Goal: Task Accomplishment & Management: Manage account settings

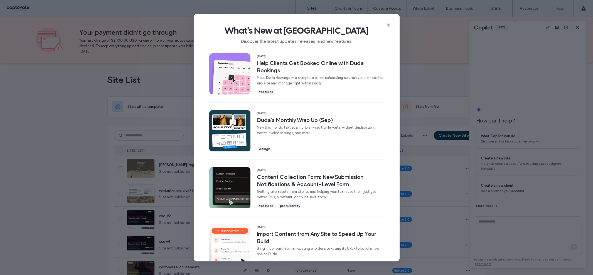
click at [387, 23] on icon at bounding box center [388, 25] width 4 height 4
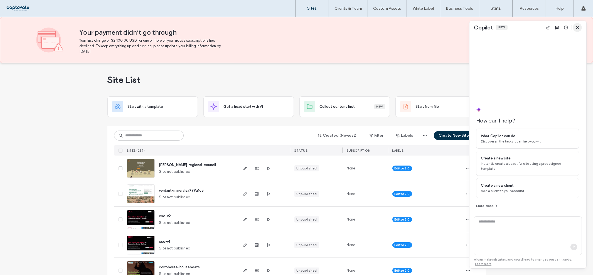
click at [579, 26] on span "button" at bounding box center [577, 27] width 9 height 9
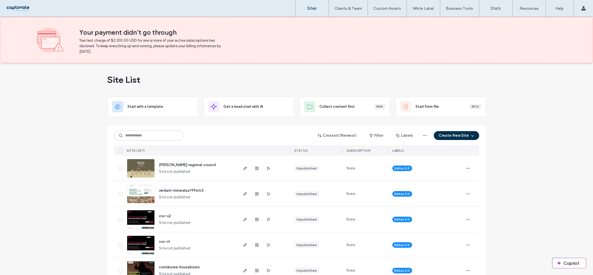
click at [156, 130] on div "Created (Newest) Filter Labels Create New Site SITES (257) STATUS SUBSCRIPTION …" at bounding box center [296, 141] width 365 height 30
click at [156, 134] on input at bounding box center [149, 136] width 70 height 10
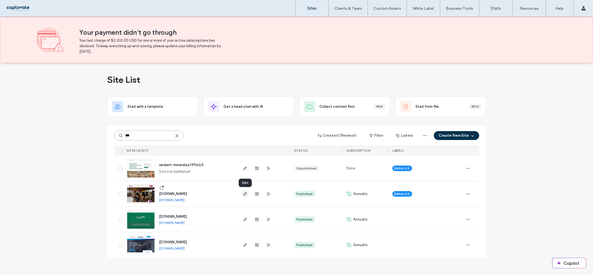
type input "***"
click at [244, 193] on icon "button" at bounding box center [245, 194] width 4 height 4
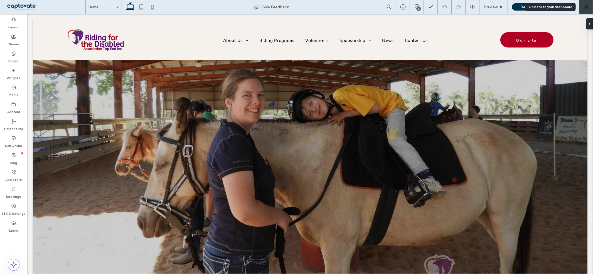
drag, startPoint x: 583, startPoint y: 6, endPoint x: 536, endPoint y: 2, distance: 46.6
click at [583, 6] on div at bounding box center [585, 7] width 13 height 5
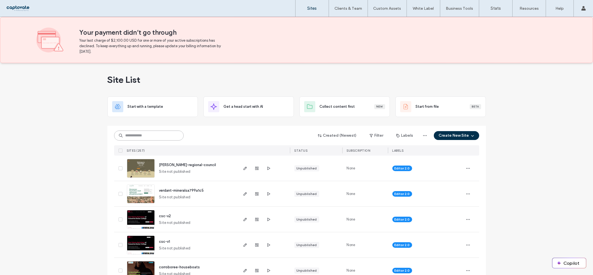
click at [142, 132] on input at bounding box center [149, 136] width 70 height 10
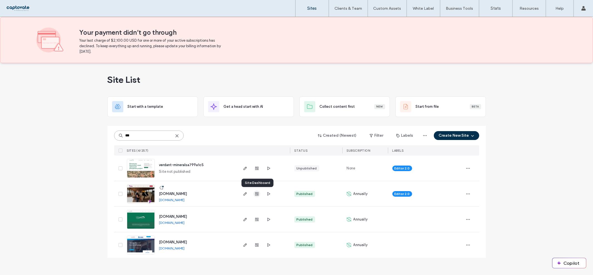
type input "***"
click at [257, 195] on use "button" at bounding box center [256, 193] width 3 height 3
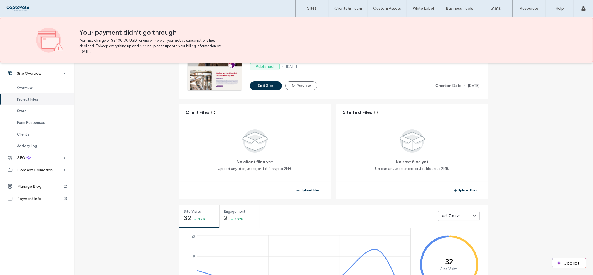
scroll to position [154, 0]
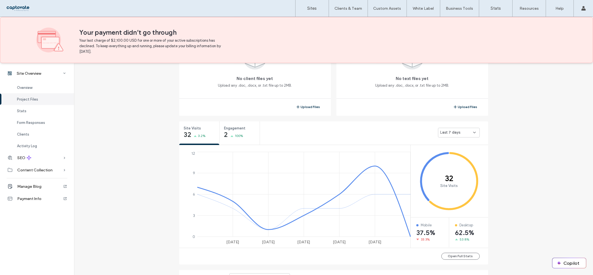
click at [462, 134] on div "Last 7 days" at bounding box center [456, 133] width 33 height 6
click at [455, 160] on span "Last 30 days" at bounding box center [449, 162] width 22 height 6
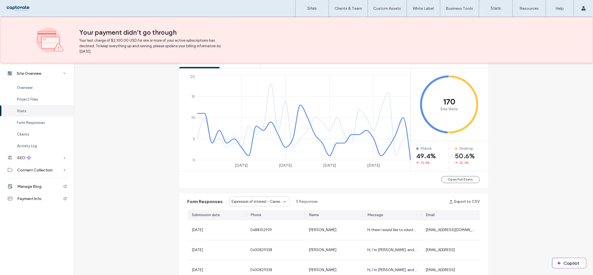
scroll to position [247, 0]
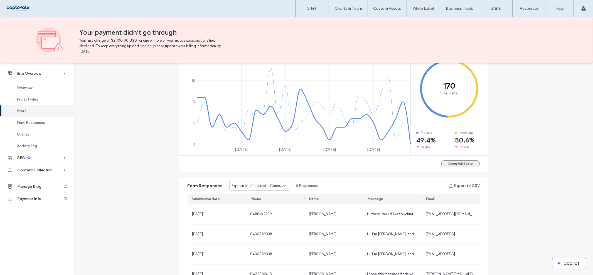
click at [456, 164] on button "Open Full Stats" at bounding box center [460, 164] width 38 height 7
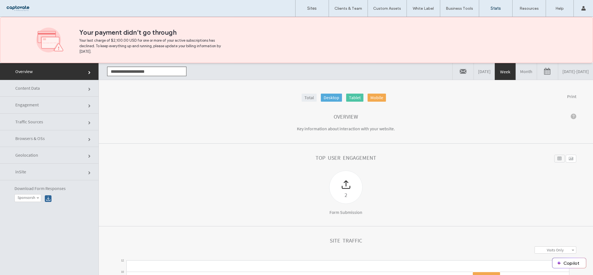
click at [40, 88] on link "Content Data" at bounding box center [49, 88] width 98 height 17
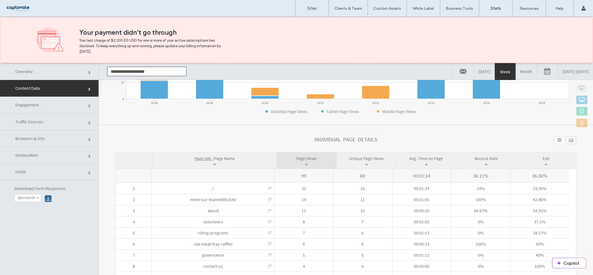
scroll to position [163, 0]
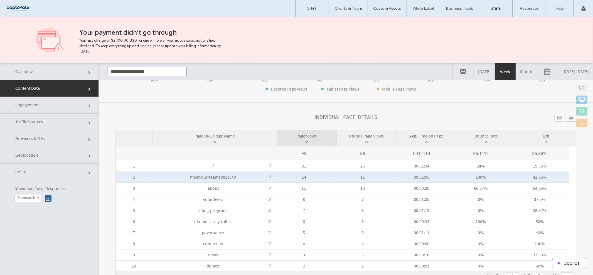
drag, startPoint x: 238, startPoint y: 177, endPoint x: 218, endPoint y: 177, distance: 19.8
click at [218, 177] on span "meet-our-teame885c540 Meet-our-teame885c540" at bounding box center [213, 176] width 122 height 11
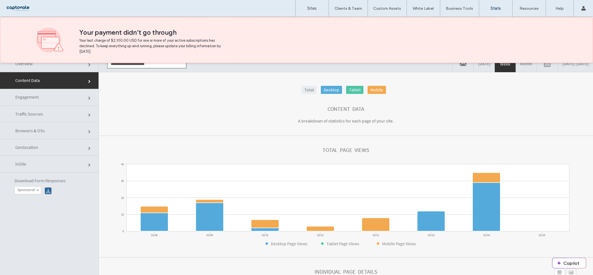
scroll to position [0, 0]
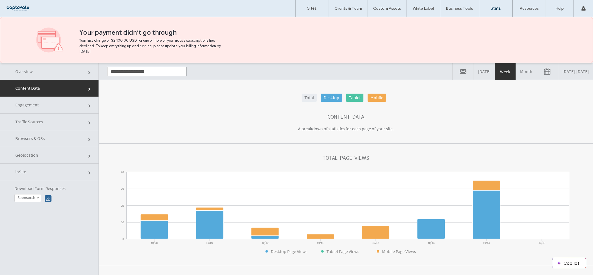
click at [326, 97] on link "Desktop" at bounding box center [331, 97] width 21 height 8
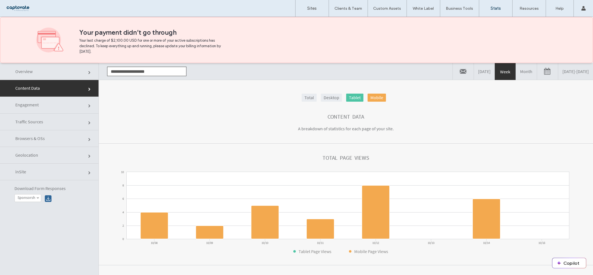
click at [351, 97] on link "Tablet" at bounding box center [354, 97] width 17 height 8
click at [371, 94] on link "Mobile" at bounding box center [376, 97] width 18 height 8
click at [371, 99] on link "Mobile" at bounding box center [376, 97] width 18 height 8
click at [329, 96] on link "Desktop" at bounding box center [331, 97] width 21 height 8
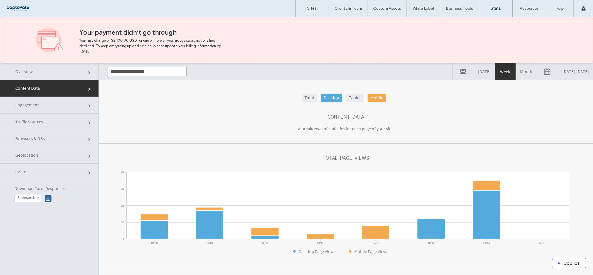
click at [27, 106] on span "Engagement" at bounding box center [26, 105] width 23 height 6
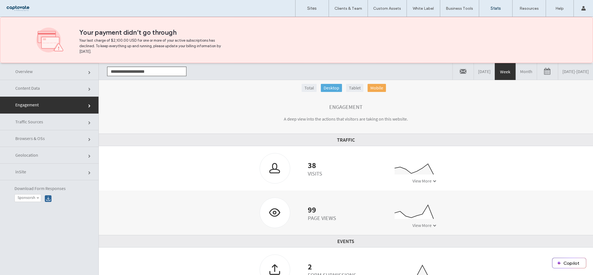
scroll to position [28, 0]
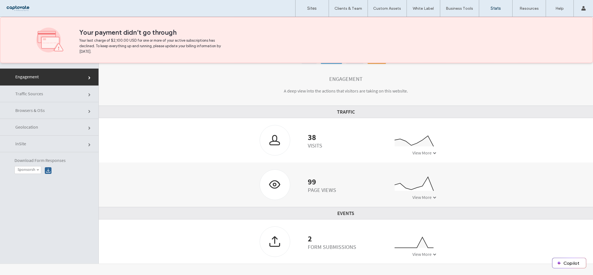
click at [66, 96] on link "Traffic Sources" at bounding box center [49, 93] width 98 height 17
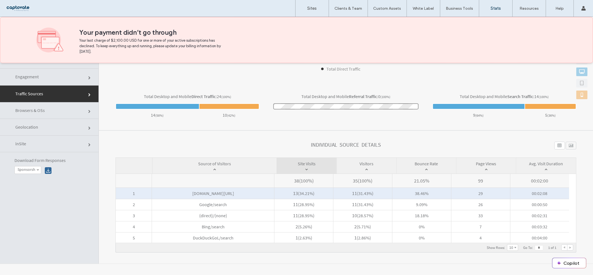
drag, startPoint x: 255, startPoint y: 192, endPoint x: 182, endPoint y: 194, distance: 73.2
click at [182, 194] on span "www.rdatopend.org.au/internal" at bounding box center [213, 193] width 122 height 11
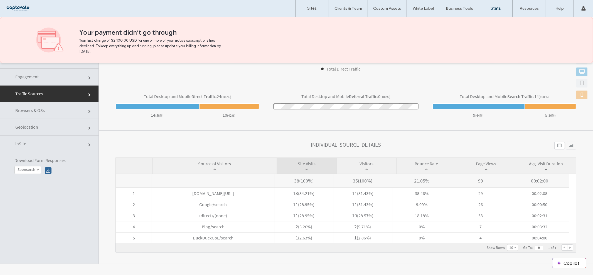
click at [51, 112] on link "Browsers & OSs" at bounding box center [49, 110] width 98 height 17
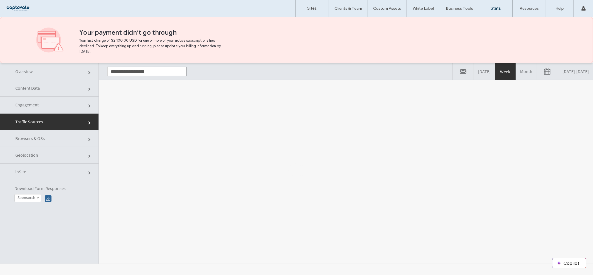
scroll to position [0, 0]
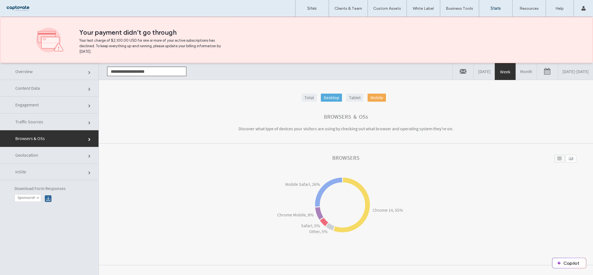
click at [66, 158] on link "Geolocation" at bounding box center [49, 155] width 98 height 17
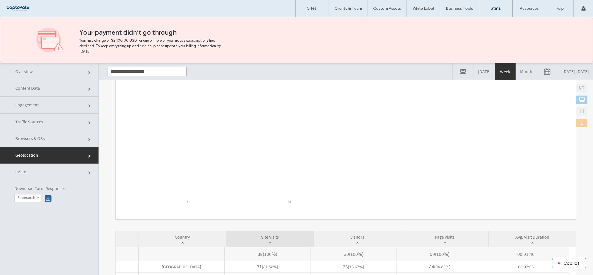
scroll to position [93, 0]
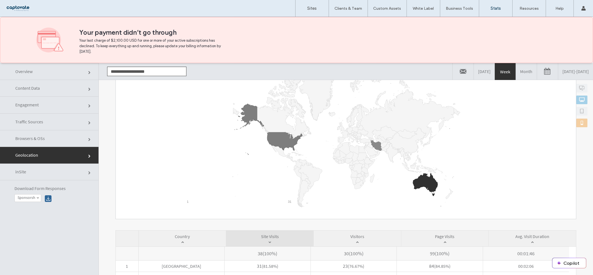
click at [46, 169] on link "inSite" at bounding box center [49, 172] width 98 height 17
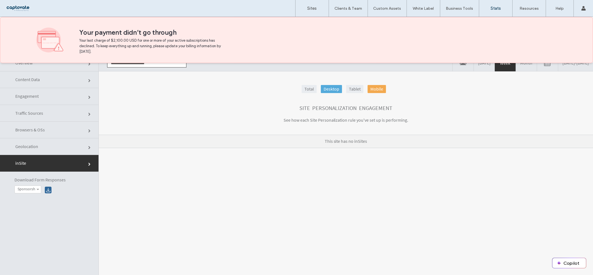
scroll to position [0, 0]
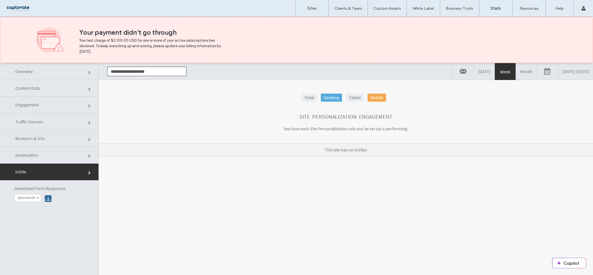
click at [32, 198] on label "Sponsorship or general enquiry" at bounding box center [27, 197] width 18 height 5
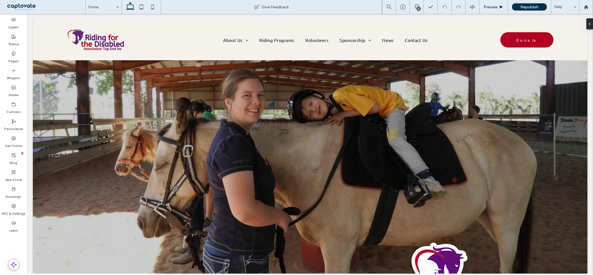
click at [488, 6] on span "Preview" at bounding box center [490, 7] width 14 height 5
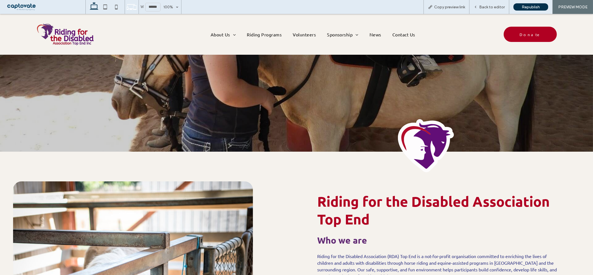
scroll to position [118, 0]
click at [497, 7] on span "Back to editor" at bounding box center [492, 7] width 26 height 5
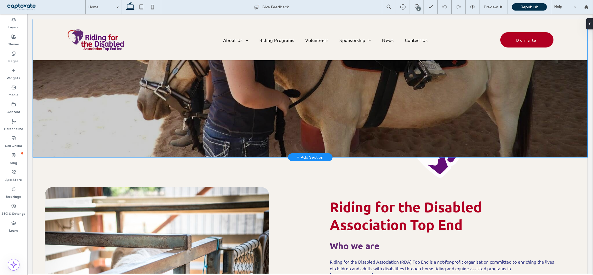
scroll to position [124, 0]
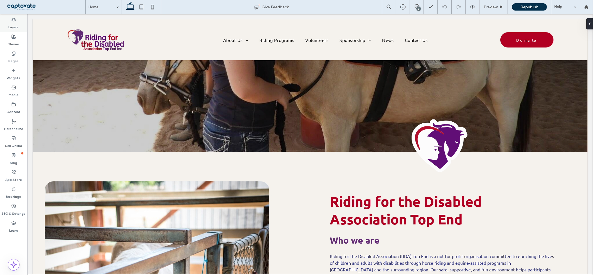
click at [19, 24] on div "Layers" at bounding box center [13, 23] width 27 height 17
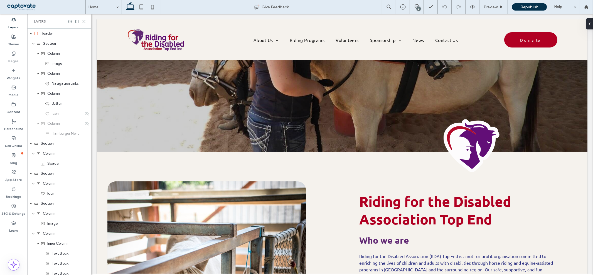
click at [85, 22] on icon at bounding box center [84, 21] width 4 height 4
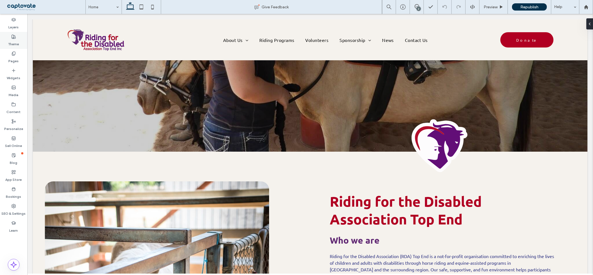
click at [20, 45] on div "Theme" at bounding box center [13, 40] width 27 height 17
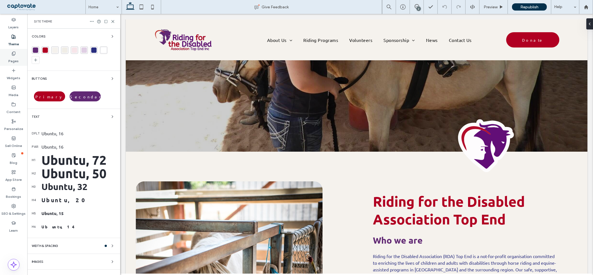
click at [16, 58] on label "Pages" at bounding box center [14, 60] width 10 height 8
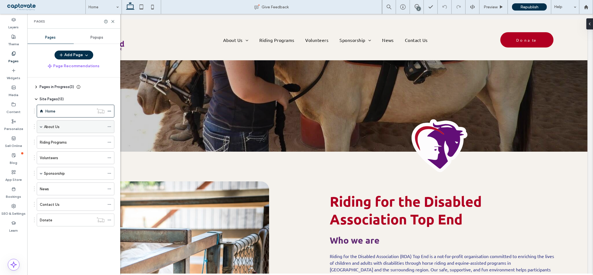
click at [40, 125] on span at bounding box center [41, 127] width 3 height 12
click at [40, 214] on span at bounding box center [41, 212] width 3 height 12
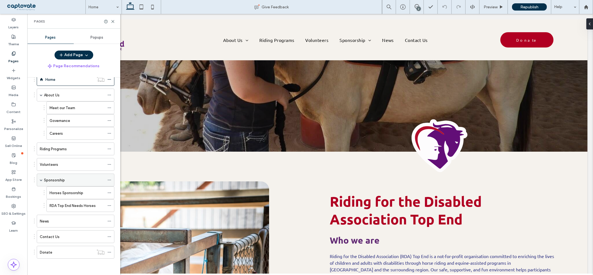
scroll to position [33, 0]
click at [111, 21] on icon at bounding box center [113, 21] width 4 height 4
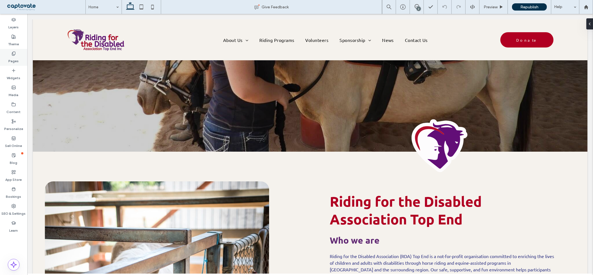
click at [17, 55] on div "Pages" at bounding box center [13, 57] width 27 height 17
click at [19, 59] on div "Pages" at bounding box center [13, 57] width 27 height 17
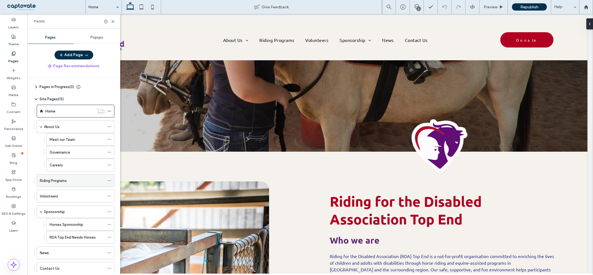
click at [55, 181] on label "Riding Programs" at bounding box center [53, 181] width 27 height 10
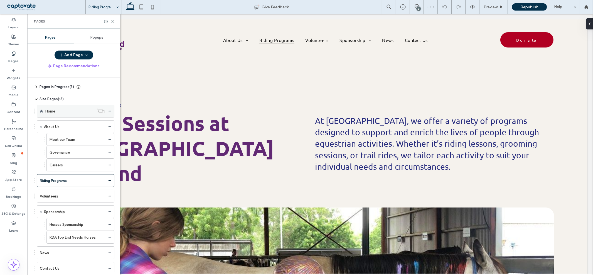
click at [61, 109] on div "Home" at bounding box center [69, 111] width 48 height 6
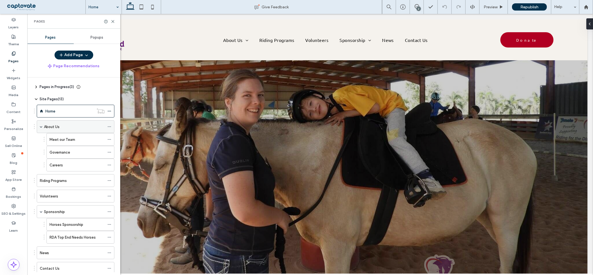
click at [40, 127] on span at bounding box center [41, 126] width 3 height 3
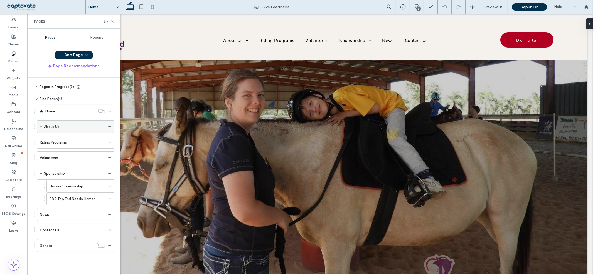
click at [40, 126] on span at bounding box center [41, 126] width 3 height 3
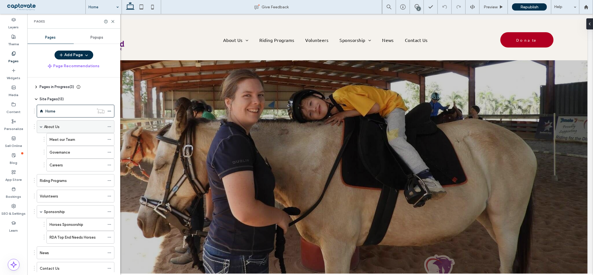
click at [41, 127] on span at bounding box center [41, 126] width 3 height 3
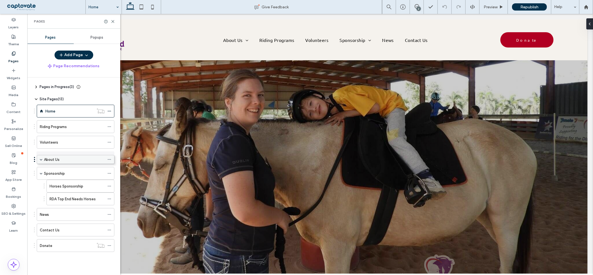
drag, startPoint x: 48, startPoint y: 125, endPoint x: 48, endPoint y: 159, distance: 34.8
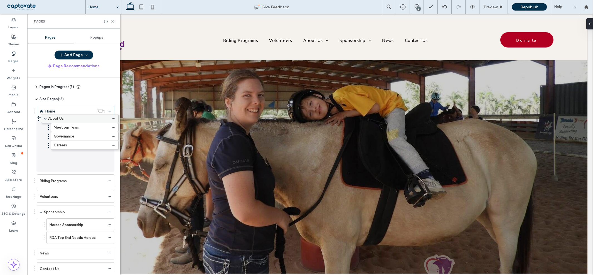
drag, startPoint x: 50, startPoint y: 159, endPoint x: 52, endPoint y: 122, distance: 36.8
click at [39, 126] on div "About Us" at bounding box center [76, 126] width 78 height 13
click at [109, 112] on icon at bounding box center [109, 111] width 4 height 4
click at [107, 166] on div "Careers" at bounding box center [80, 165] width 68 height 13
click at [109, 166] on icon at bounding box center [109, 165] width 4 height 4
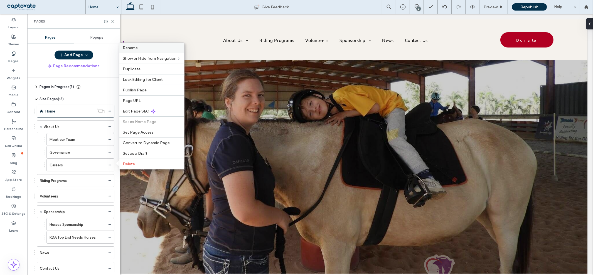
click at [140, 49] on label "Rename" at bounding box center [152, 48] width 58 height 5
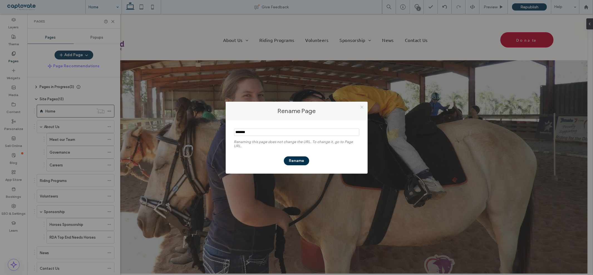
click at [361, 106] on icon at bounding box center [362, 107] width 4 height 4
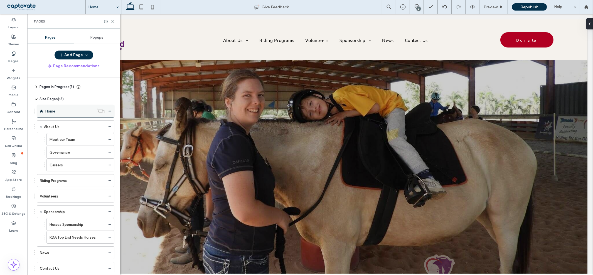
click at [109, 109] on span at bounding box center [109, 111] width 4 height 8
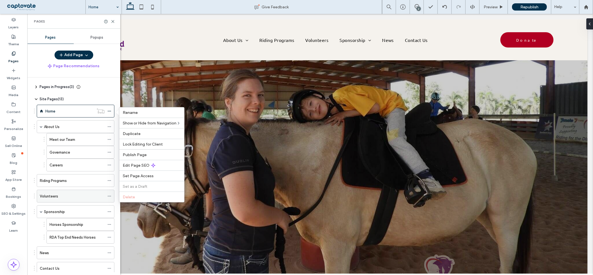
click at [87, 195] on div "Volunteers" at bounding box center [72, 197] width 65 height 6
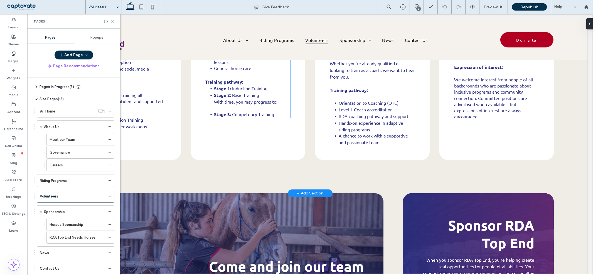
scroll to position [772, 0]
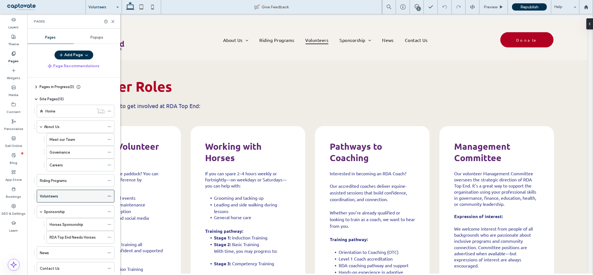
click at [109, 196] on icon at bounding box center [109, 196] width 4 height 4
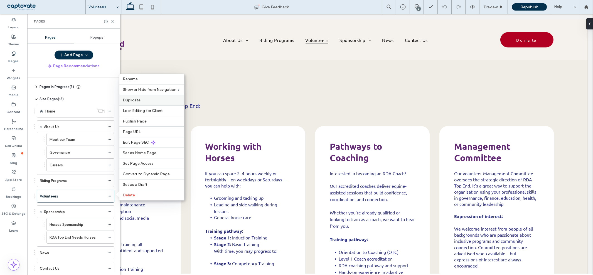
click at [141, 102] on label "Duplicate" at bounding box center [152, 100] width 58 height 5
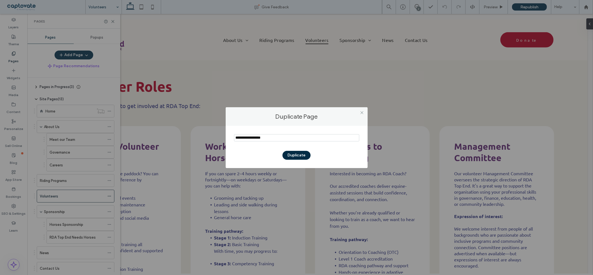
click at [294, 157] on button "Duplicate" at bounding box center [296, 155] width 28 height 9
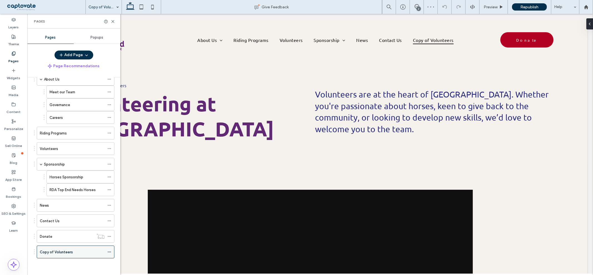
click at [108, 253] on use at bounding box center [109, 252] width 3 height 1
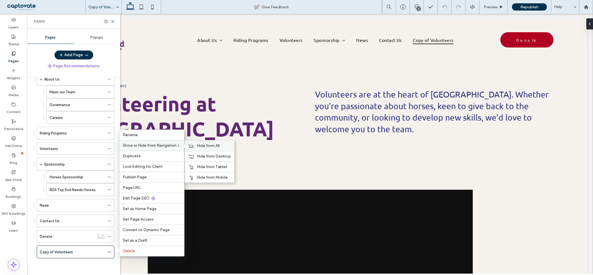
click at [211, 145] on span "Hide from All" at bounding box center [208, 146] width 23 height 5
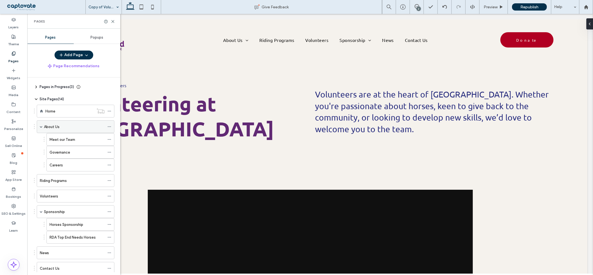
click at [109, 127] on icon at bounding box center [109, 127] width 4 height 4
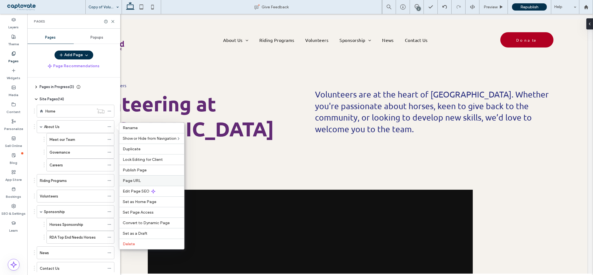
click at [137, 179] on span "Page URL" at bounding box center [132, 181] width 18 height 5
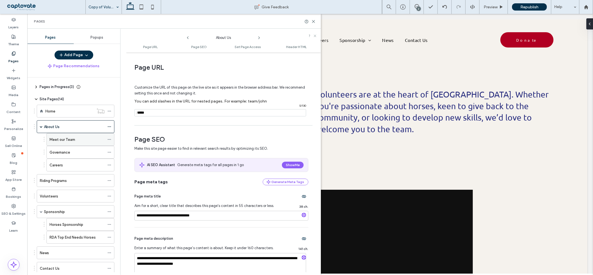
click at [87, 139] on div "Meet our Team" at bounding box center [77, 140] width 55 height 6
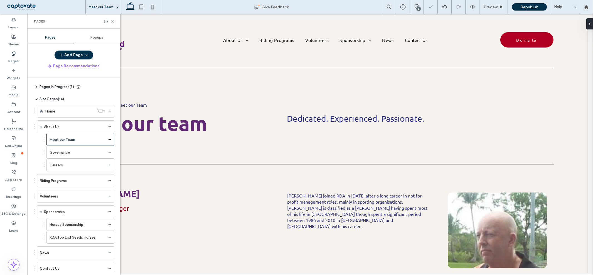
click at [109, 140] on icon at bounding box center [109, 140] width 4 height 4
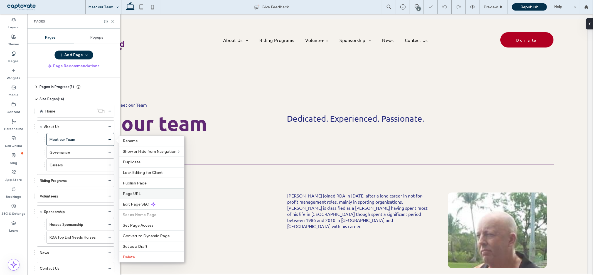
click at [129, 194] on span "Page URL" at bounding box center [132, 194] width 18 height 5
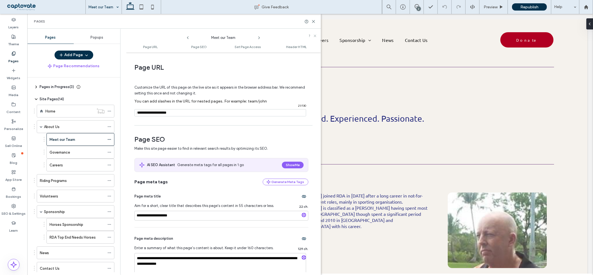
drag, startPoint x: 165, startPoint y: 113, endPoint x: 197, endPoint y: 116, distance: 31.8
click at [197, 116] on input "notEmpty" at bounding box center [220, 112] width 172 height 7
type input "**********"
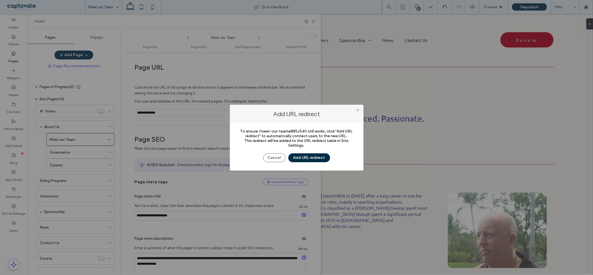
click at [312, 159] on button "Add URL redirect" at bounding box center [309, 158] width 42 height 9
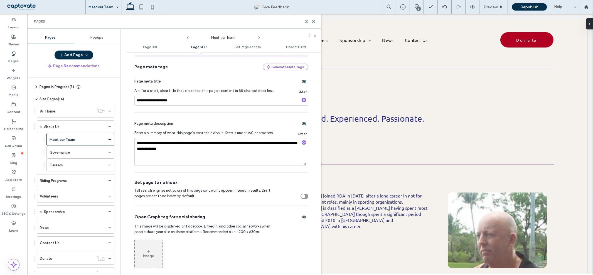
scroll to position [124, 0]
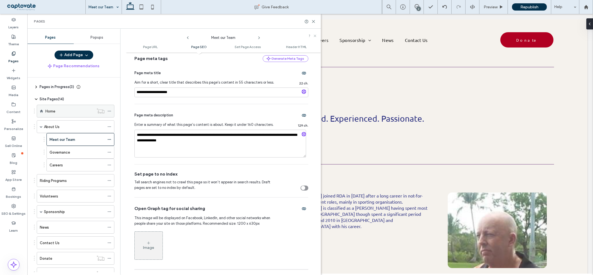
click at [106, 110] on div at bounding box center [101, 111] width 14 height 6
click at [109, 112] on icon at bounding box center [109, 111] width 4 height 4
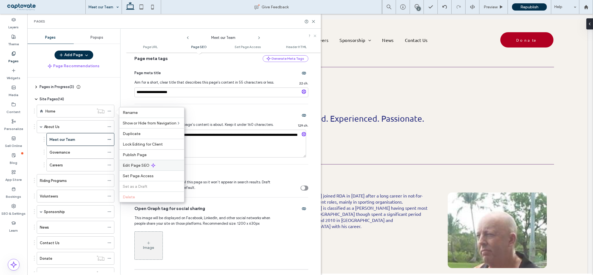
click at [132, 166] on span "Edit Page SEO" at bounding box center [136, 165] width 27 height 5
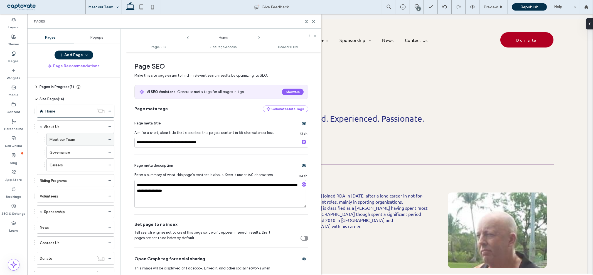
click at [109, 139] on icon at bounding box center [109, 140] width 4 height 4
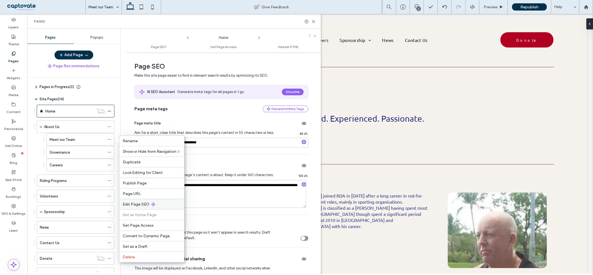
click at [133, 208] on div "Edit Page SEO" at bounding box center [151, 204] width 65 height 11
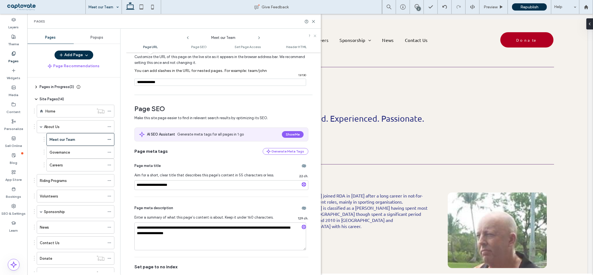
scroll to position [0, 0]
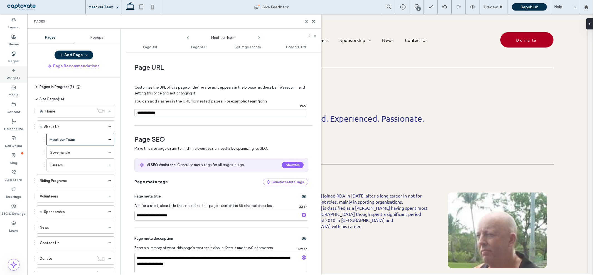
click at [12, 82] on div "Widgets" at bounding box center [13, 74] width 27 height 17
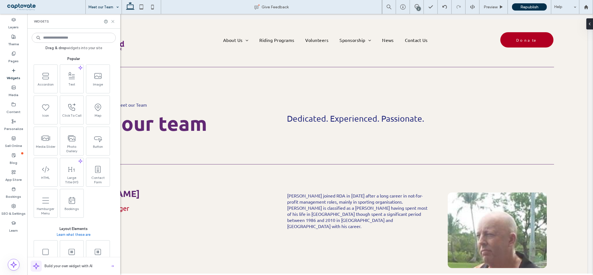
drag, startPoint x: 110, startPoint y: 20, endPoint x: 85, endPoint y: 7, distance: 28.9
click at [111, 20] on icon at bounding box center [113, 21] width 4 height 4
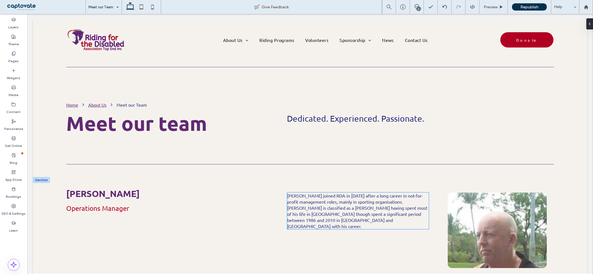
click at [358, 207] on p "[PERSON_NAME] joined RDA in [DATE] after a long career in not-for-profit manage…" at bounding box center [358, 211] width 142 height 37
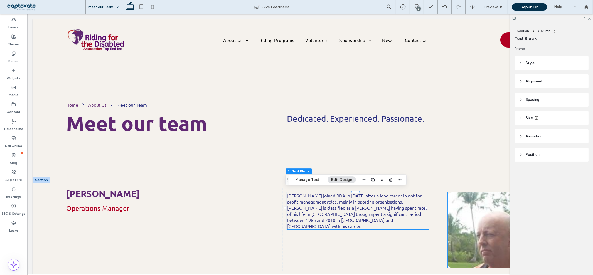
click at [460, 221] on img at bounding box center [497, 231] width 99 height 76
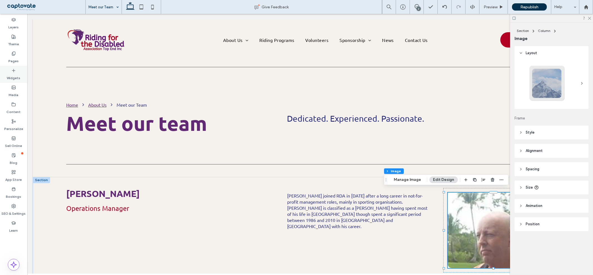
click at [12, 72] on icon at bounding box center [13, 70] width 4 height 4
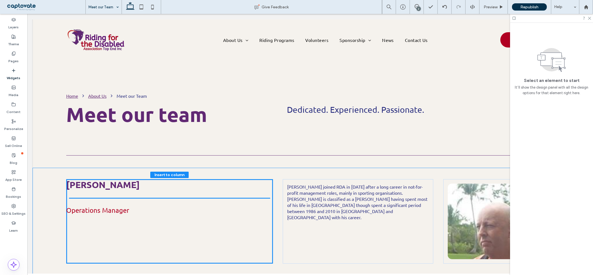
scroll to position [12, 0]
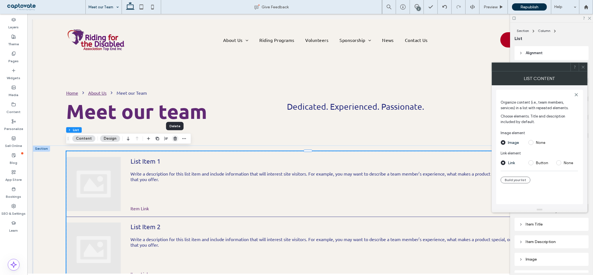
click at [174, 139] on use "button" at bounding box center [174, 139] width 3 height 4
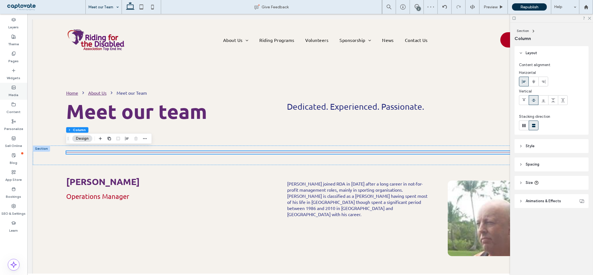
click at [13, 92] on label "Media" at bounding box center [14, 94] width 10 height 8
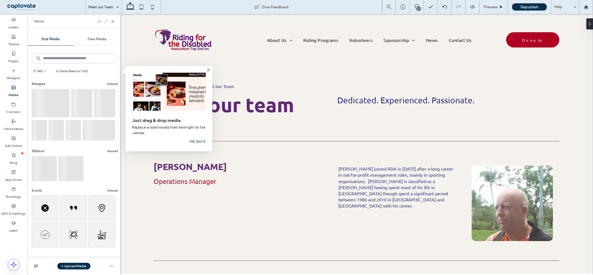
click at [13, 89] on use at bounding box center [14, 87] width 4 height 3
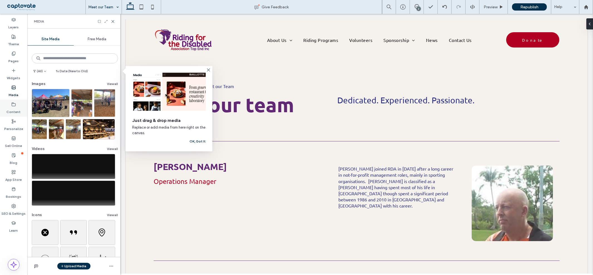
click at [18, 112] on label "Content" at bounding box center [14, 111] width 14 height 8
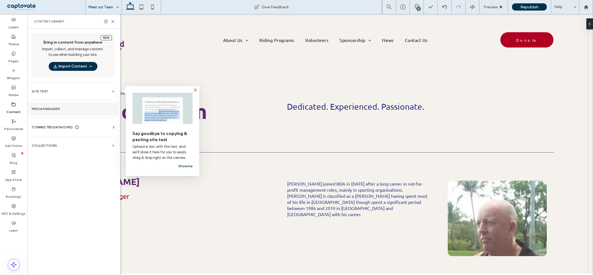
click at [40, 107] on label "Media Manager" at bounding box center [73, 109] width 82 height 4
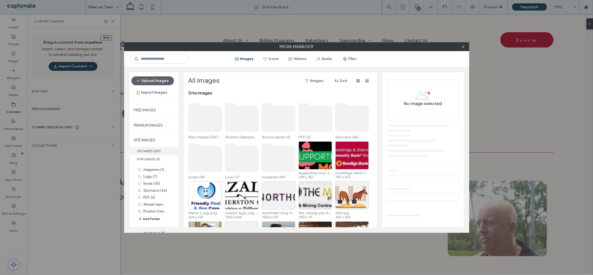
scroll to position [0, 0]
click at [208, 117] on use at bounding box center [204, 118] width 33 height 28
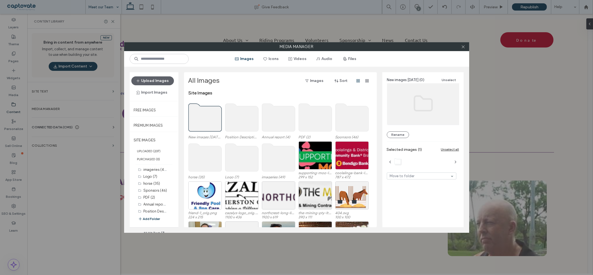
click at [208, 117] on use at bounding box center [204, 118] width 33 height 28
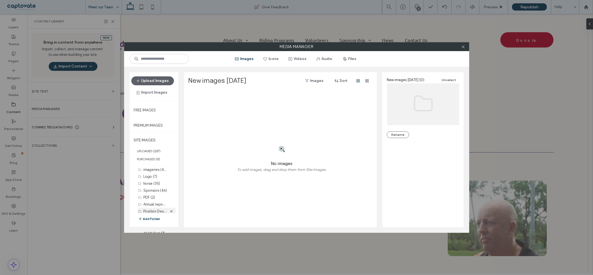
click at [149, 210] on label "Position Descriptions (1)" at bounding box center [163, 211] width 39 height 5
click at [348, 56] on button "Files" at bounding box center [349, 59] width 25 height 9
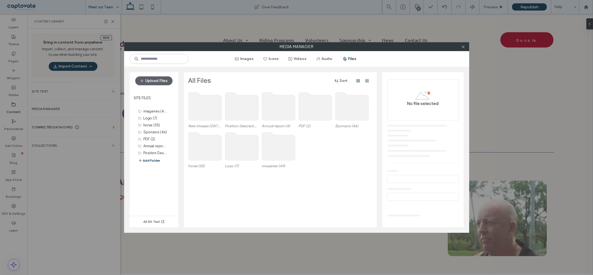
click at [204, 115] on use at bounding box center [204, 107] width 33 height 28
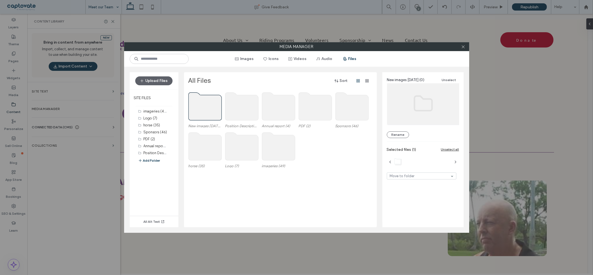
click at [204, 115] on use at bounding box center [204, 107] width 33 height 28
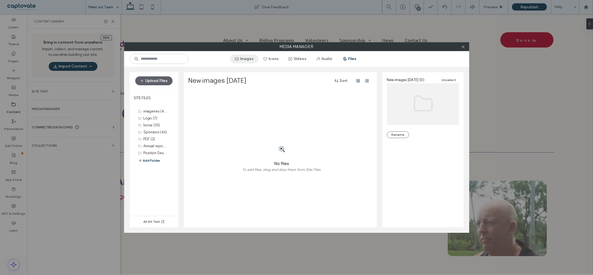
click at [253, 60] on button "Images" at bounding box center [244, 59] width 28 height 9
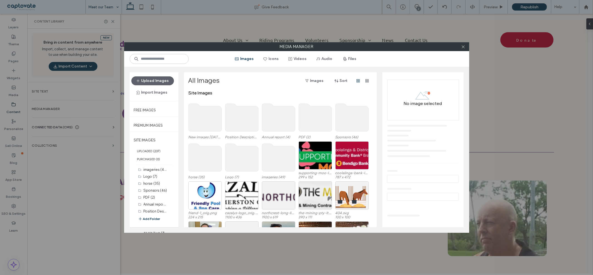
click at [271, 124] on use at bounding box center [278, 118] width 33 height 28
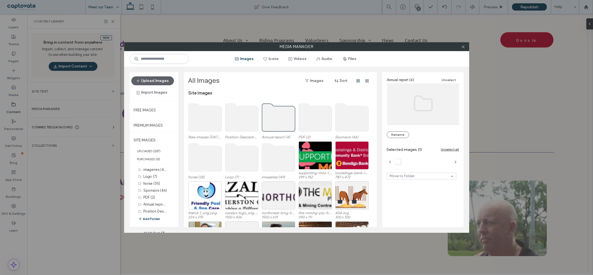
click at [271, 124] on use at bounding box center [278, 118] width 33 height 28
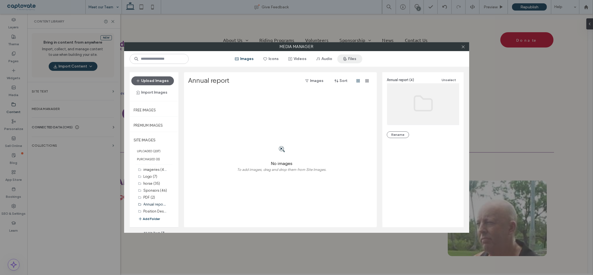
click at [354, 58] on button "Files" at bounding box center [349, 59] width 25 height 9
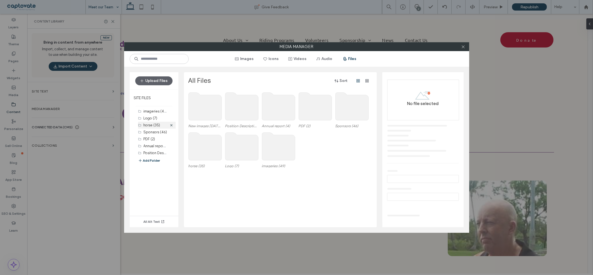
click at [146, 126] on label "horse (35)" at bounding box center [152, 125] width 17 height 4
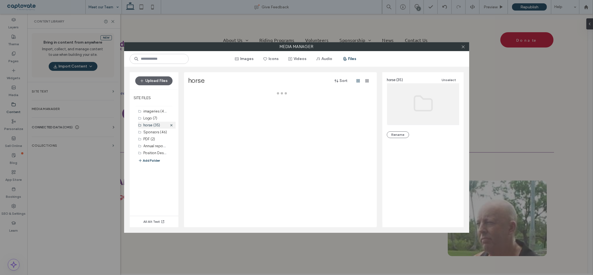
click at [146, 126] on label "horse (35)" at bounding box center [152, 125] width 17 height 4
click at [465, 44] on span at bounding box center [463, 47] width 4 height 8
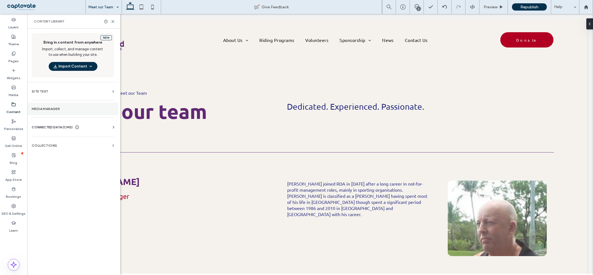
click at [56, 108] on label "Media Manager" at bounding box center [73, 109] width 82 height 4
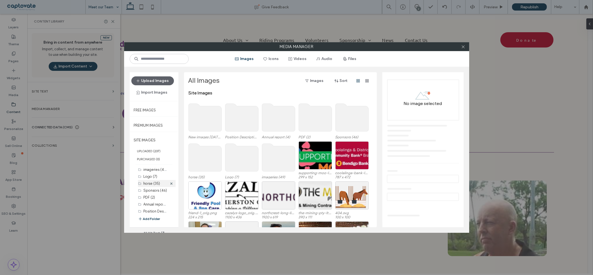
click at [152, 184] on label "horse (35)" at bounding box center [152, 184] width 17 height 4
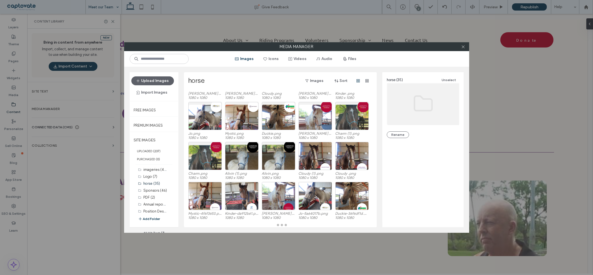
scroll to position [28, 0]
click at [148, 177] on label "Logo (7)" at bounding box center [151, 177] width 14 height 4
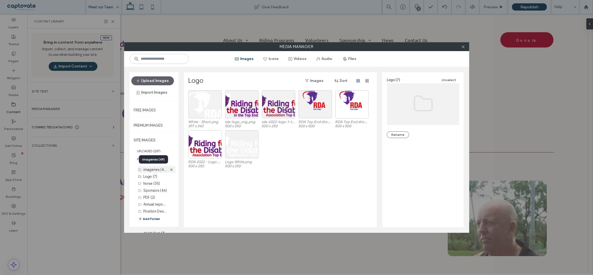
click at [150, 172] on label "imageries (49)" at bounding box center [156, 169] width 24 height 5
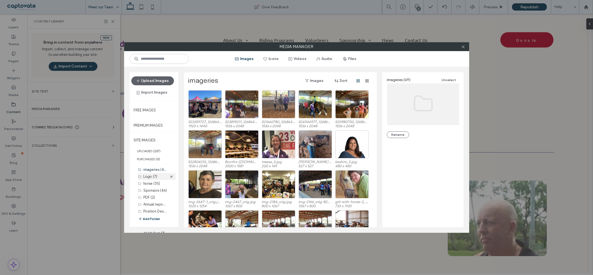
scroll to position [9, 0]
click at [151, 197] on label "Annual report (4)" at bounding box center [158, 195] width 28 height 5
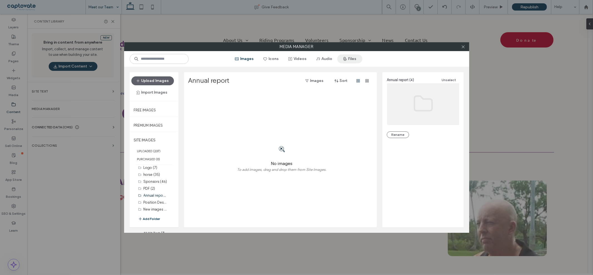
click at [353, 60] on button "Files" at bounding box center [349, 59] width 25 height 9
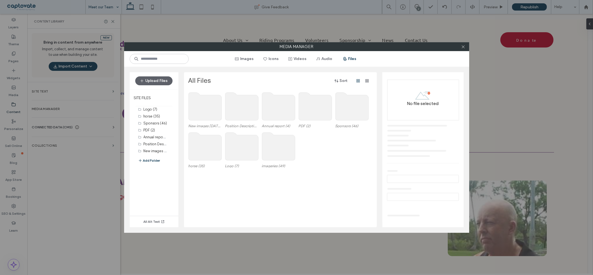
click at [284, 120] on use at bounding box center [278, 107] width 33 height 28
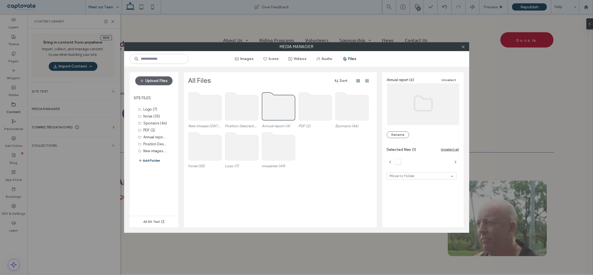
click at [283, 114] on use at bounding box center [278, 107] width 33 height 28
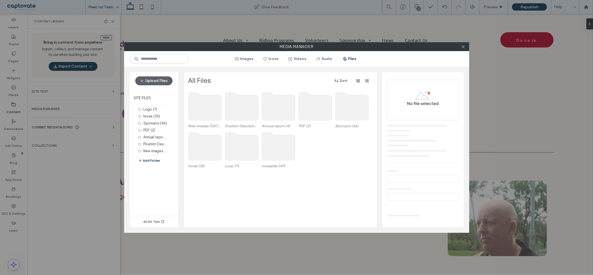
click at [283, 114] on use at bounding box center [278, 107] width 33 height 28
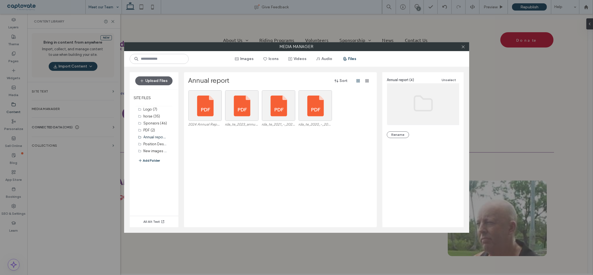
click at [152, 161] on button "Add Folder" at bounding box center [149, 161] width 22 height 6
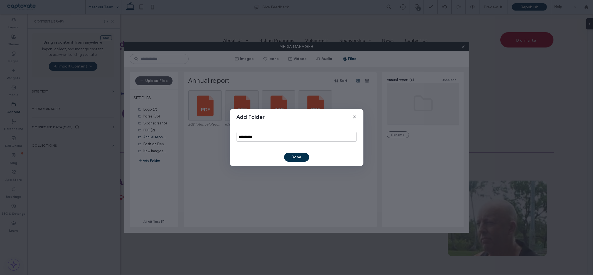
click at [354, 115] on icon at bounding box center [354, 117] width 4 height 4
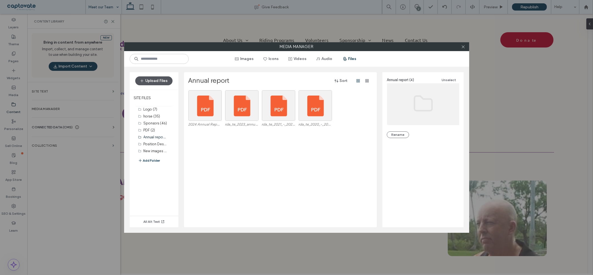
click at [157, 83] on button "Upload Files" at bounding box center [153, 80] width 37 height 9
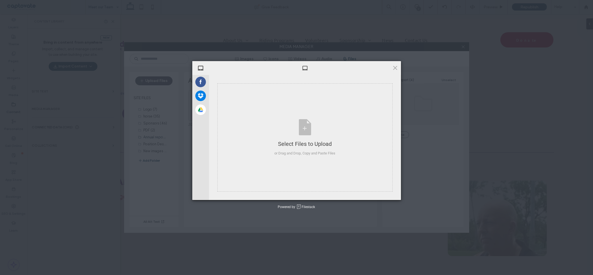
click at [179, 225] on div "My Device Facebook Dropbox Google Drive Select Files to Upload or Drag and Drop…" at bounding box center [296, 137] width 593 height 275
click at [229, 223] on div "My Device Facebook Dropbox Google Drive Select Files to Upload or Drag and Drop…" at bounding box center [296, 137] width 593 height 275
drag, startPoint x: 391, startPoint y: 65, endPoint x: 394, endPoint y: 66, distance: 2.8
click at [393, 65] on div "My Device Facebook Dropbox Google Drive Select Files to Upload or Drag and Drop…" at bounding box center [296, 130] width 209 height 139
click at [394, 66] on span at bounding box center [395, 68] width 6 height 6
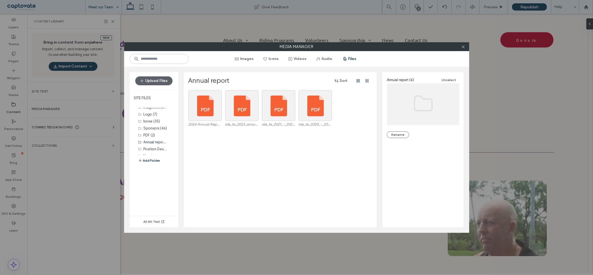
scroll to position [0, 0]
click at [145, 97] on label "SITE FILES" at bounding box center [154, 98] width 49 height 14
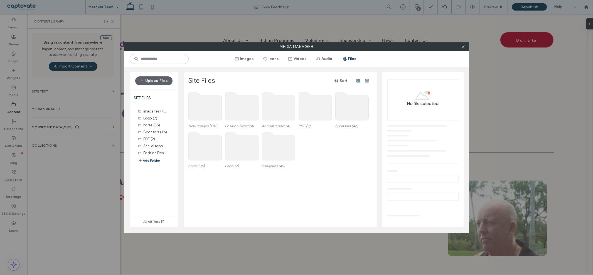
click at [283, 157] on use at bounding box center [278, 147] width 33 height 28
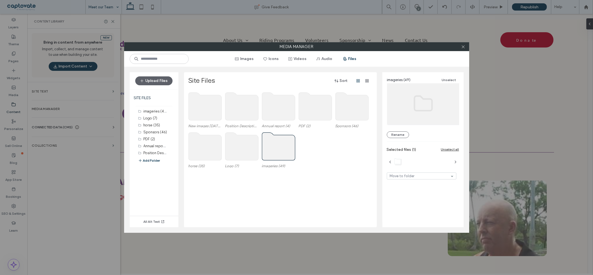
click at [280, 152] on use at bounding box center [278, 147] width 33 height 28
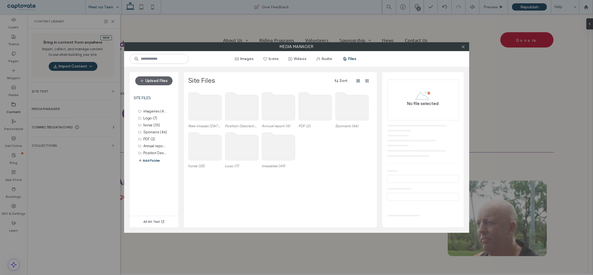
click at [280, 152] on use at bounding box center [278, 147] width 33 height 28
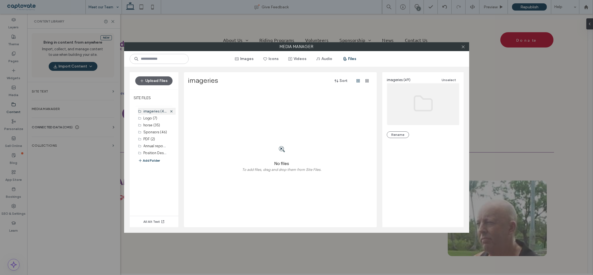
click at [145, 109] on div "imageries (49)" at bounding box center [156, 111] width 24 height 6
click at [149, 119] on label "Logo (7)" at bounding box center [151, 118] width 14 height 4
click at [463, 46] on use at bounding box center [462, 46] width 3 height 3
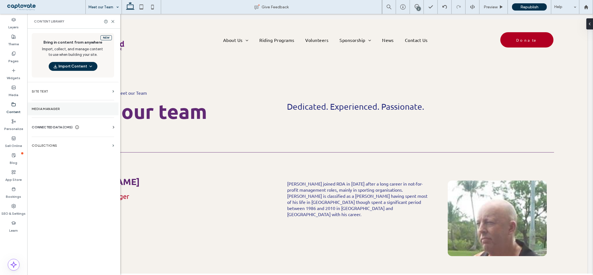
click at [46, 110] on label "Media Manager" at bounding box center [73, 109] width 82 height 4
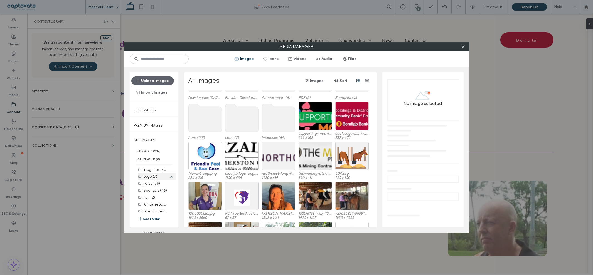
scroll to position [9, 0]
click at [154, 218] on button "Add Folder" at bounding box center [149, 219] width 22 height 6
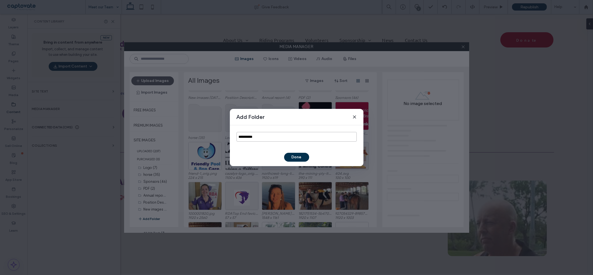
drag, startPoint x: 279, startPoint y: 136, endPoint x: 235, endPoint y: 135, distance: 44.0
click at [235, 135] on div "**********" at bounding box center [297, 136] width 134 height 23
type input "**********"
click at [291, 155] on button "Done" at bounding box center [296, 157] width 25 height 9
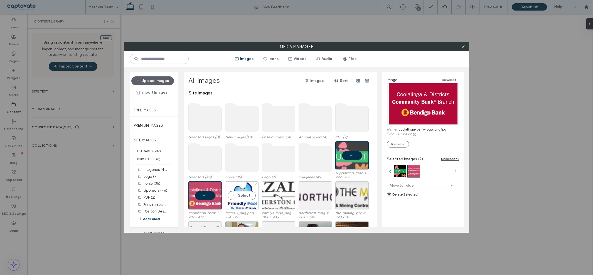
click at [240, 197] on div "Select" at bounding box center [241, 196] width 33 height 28
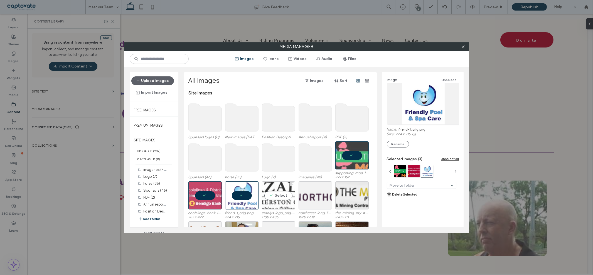
scroll to position [9, 0]
click at [276, 198] on div "Select" at bounding box center [278, 196] width 33 height 28
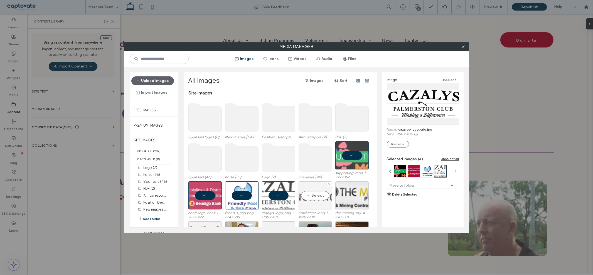
click at [313, 197] on div "Select" at bounding box center [314, 196] width 33 height 28
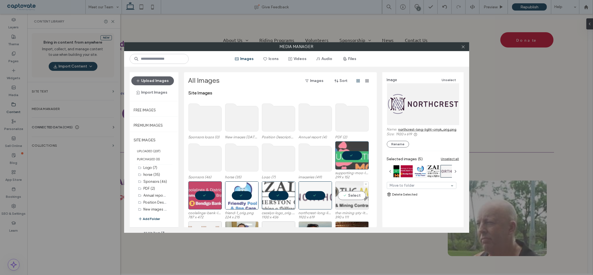
click at [358, 197] on div "Select" at bounding box center [351, 196] width 33 height 28
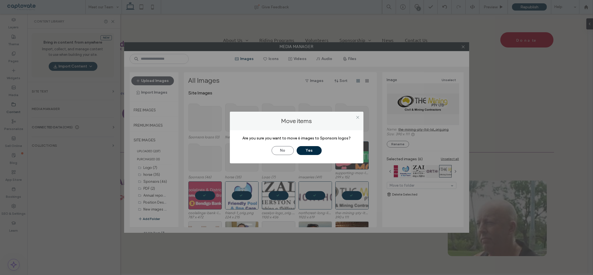
click at [310, 147] on button "Yes" at bounding box center [309, 150] width 25 height 9
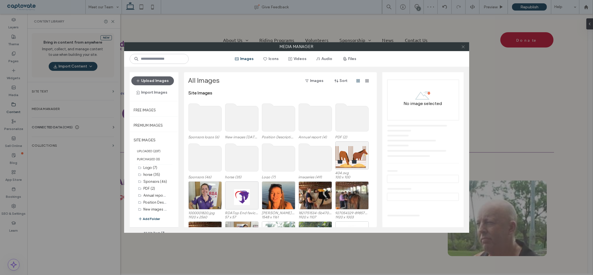
click at [463, 46] on use at bounding box center [462, 46] width 3 height 3
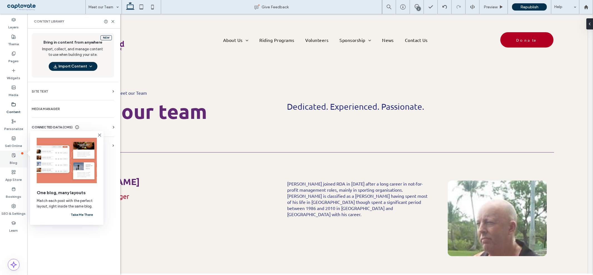
click at [13, 158] on label "Blog" at bounding box center [14, 162] width 8 height 8
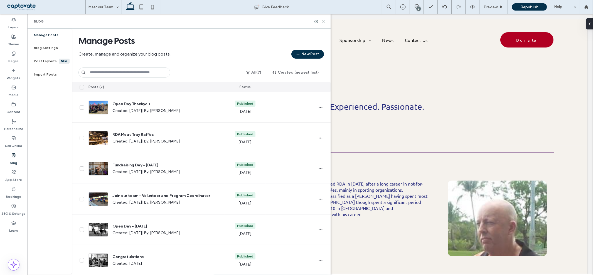
click at [323, 22] on icon at bounding box center [323, 21] width 4 height 4
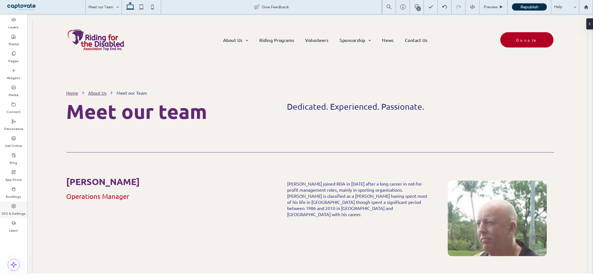
click at [18, 208] on div "SEO & Settings" at bounding box center [13, 210] width 27 height 17
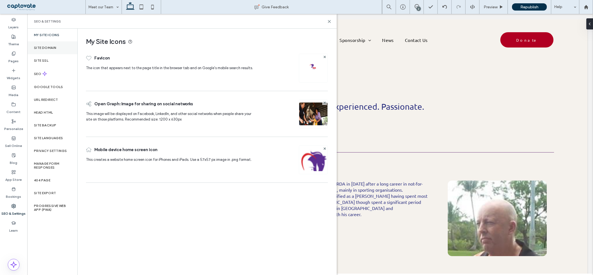
click at [55, 45] on div "Site Domain" at bounding box center [52, 47] width 50 height 13
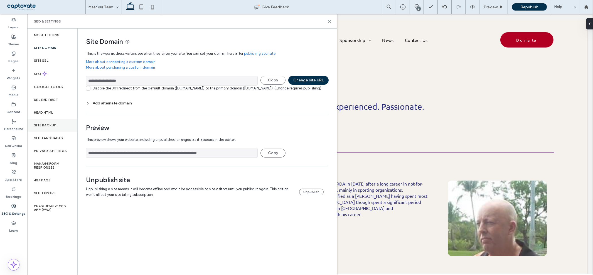
click at [50, 127] on label "Site Backup" at bounding box center [45, 126] width 22 height 4
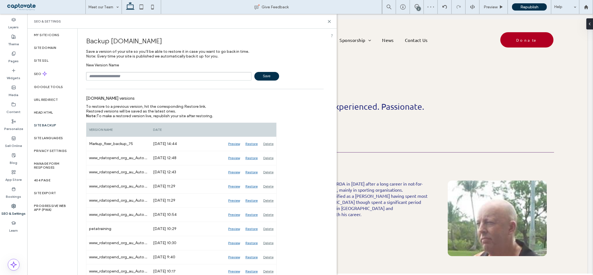
click at [105, 76] on input "text" at bounding box center [169, 76] width 166 height 9
click at [266, 73] on span "Save" at bounding box center [266, 76] width 25 height 9
type input "**********"
click at [47, 126] on label "Site Backup" at bounding box center [45, 126] width 22 height 4
drag, startPoint x: 327, startPoint y: 21, endPoint x: 258, endPoint y: 106, distance: 110.1
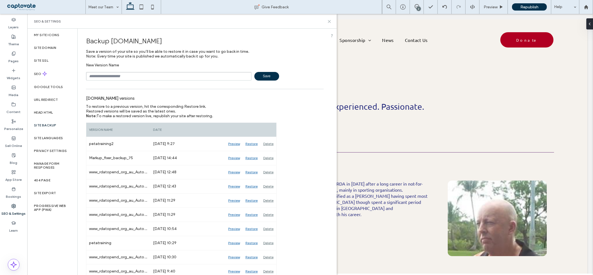
click at [327, 21] on icon at bounding box center [329, 21] width 4 height 4
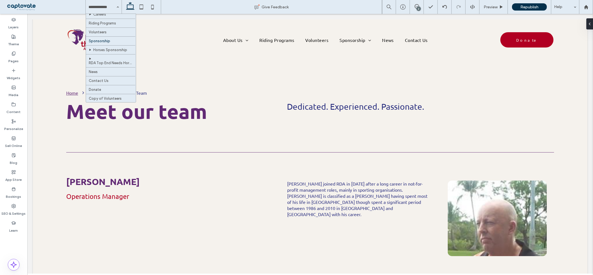
scroll to position [42, 0]
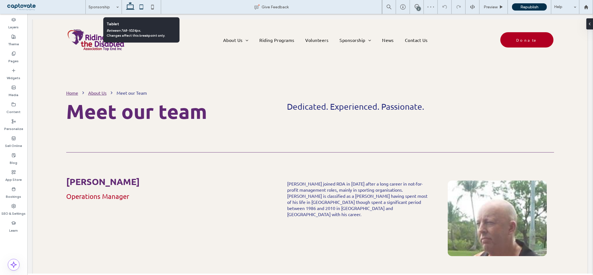
click at [142, 11] on icon at bounding box center [141, 6] width 11 height 11
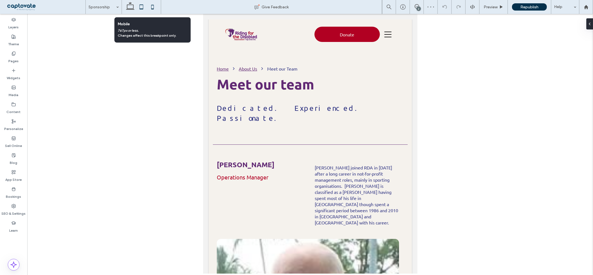
click at [153, 11] on icon at bounding box center [152, 6] width 11 height 11
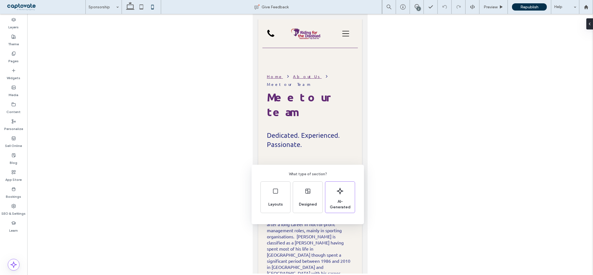
click at [275, 232] on div "What type of section? Layouts Designed AI-Generated" at bounding box center [296, 151] width 593 height 303
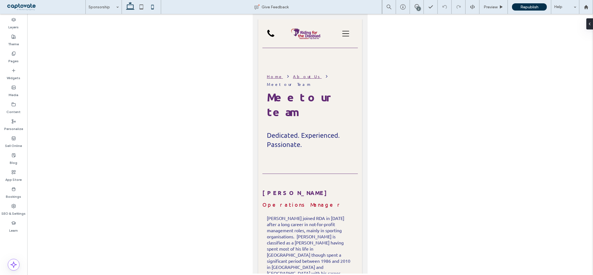
click at [125, 10] on icon at bounding box center [130, 6] width 11 height 11
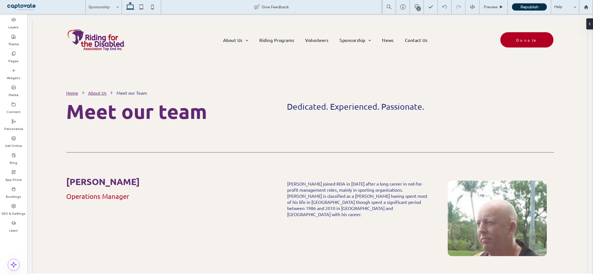
type input "******"
type input "**"
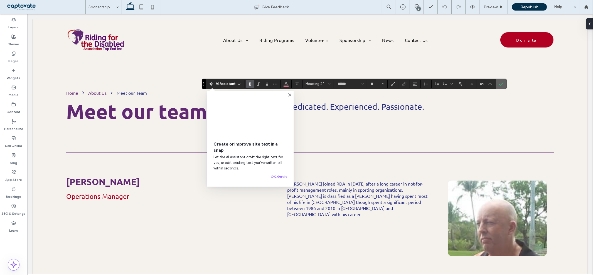
click at [499, 81] on span "Confirm" at bounding box center [500, 84] width 3 height 10
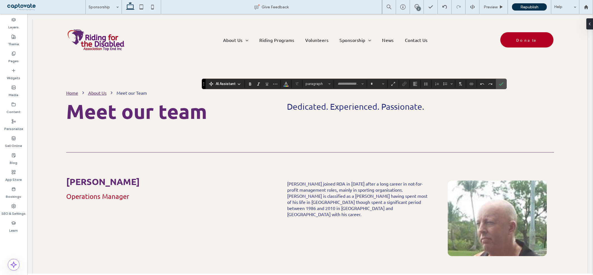
type input "******"
type input "**"
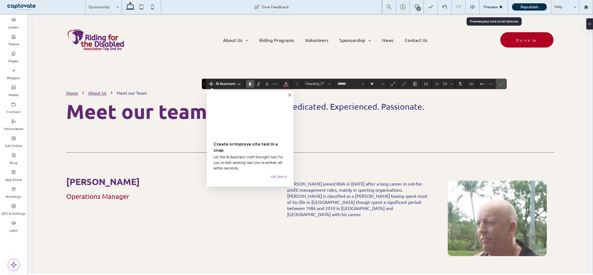
click at [500, 9] on icon at bounding box center [501, 7] width 4 height 4
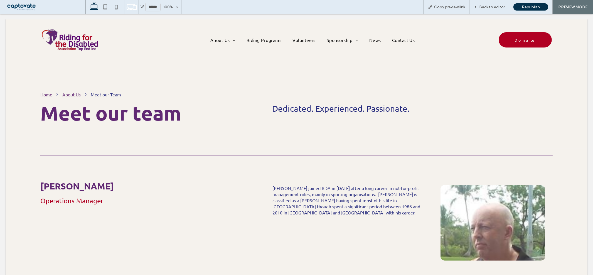
click at [500, 9] on span "Back to editor" at bounding box center [492, 7] width 26 height 5
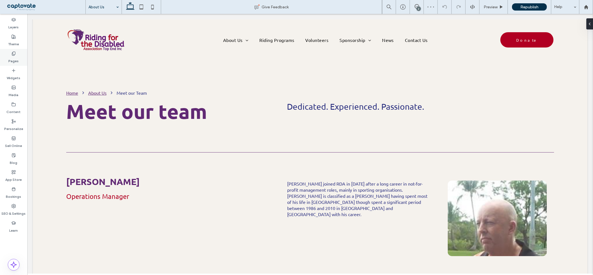
click at [12, 54] on use at bounding box center [13, 54] width 3 height 4
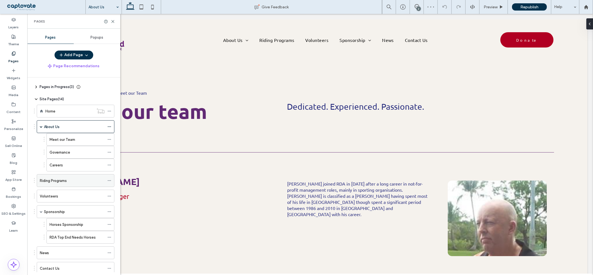
scroll to position [48, 0]
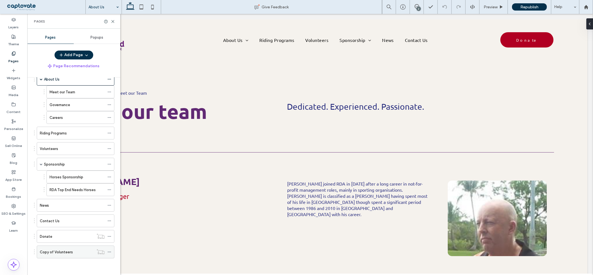
click at [51, 252] on label "Copy of Volunteers" at bounding box center [56, 253] width 33 height 10
click at [112, 21] on icon at bounding box center [113, 21] width 4 height 4
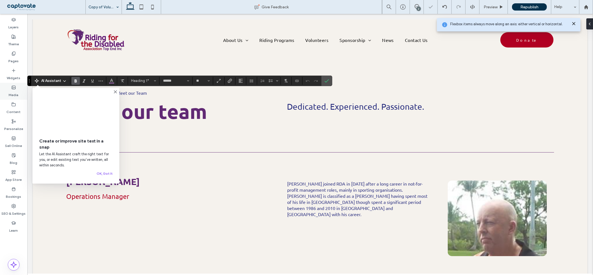
click at [112, 111] on video at bounding box center [75, 113] width 73 height 37
click at [115, 92] on use at bounding box center [115, 92] width 3 height 3
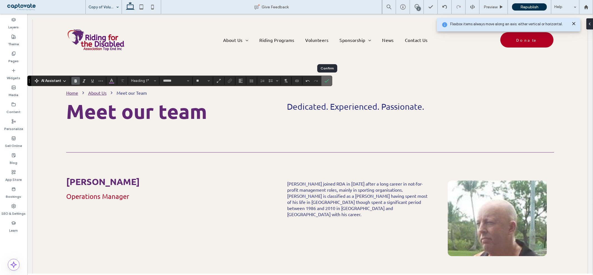
click at [324, 82] on label "Confirm" at bounding box center [326, 81] width 8 height 10
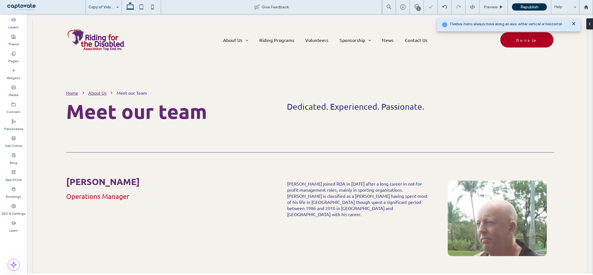
type input "******"
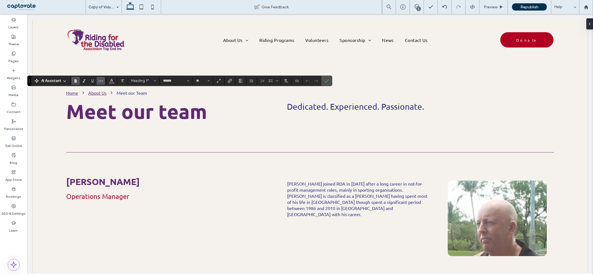
click at [100, 81] on icon "More" at bounding box center [100, 81] width 4 height 4
click at [113, 83] on span "Color" at bounding box center [111, 80] width 4 height 7
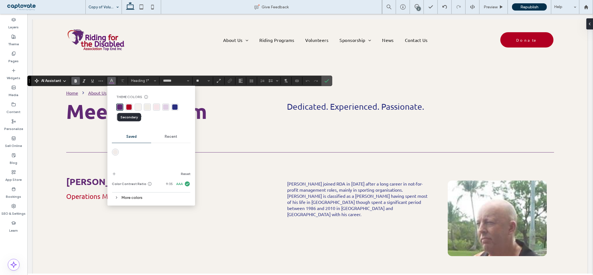
click at [127, 107] on div "rgba(177, 0, 34, 1)" at bounding box center [128, 107] width 5 height 5
click at [194, 119] on div "Theme Colors Save time with Theme Colors Create a color palette to instantly ad…" at bounding box center [151, 146] width 88 height 120
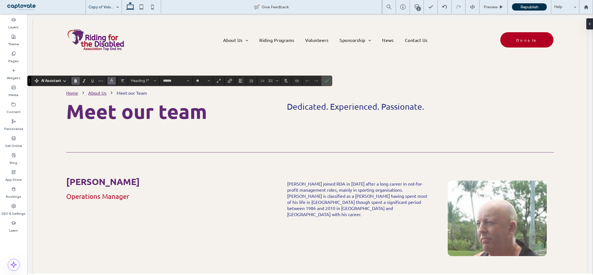
click at [108, 78] on button "Color" at bounding box center [111, 81] width 8 height 8
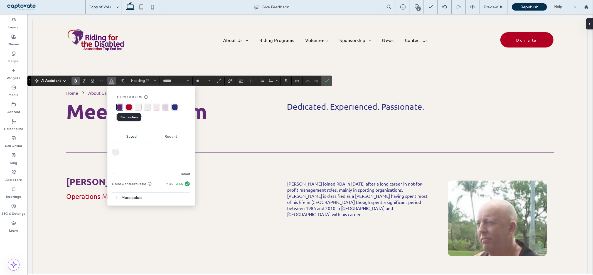
click at [130, 107] on div "rgba(177, 0, 34, 1)" at bounding box center [128, 107] width 5 height 5
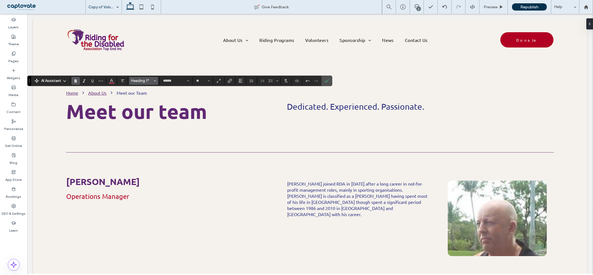
click at [139, 82] on span "Heading 1*" at bounding box center [142, 81] width 22 height 4
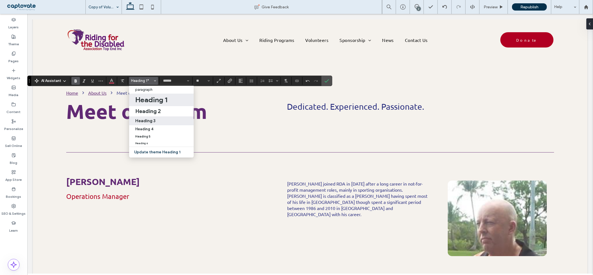
click at [153, 121] on h3 "Heading 3" at bounding box center [145, 120] width 20 height 5
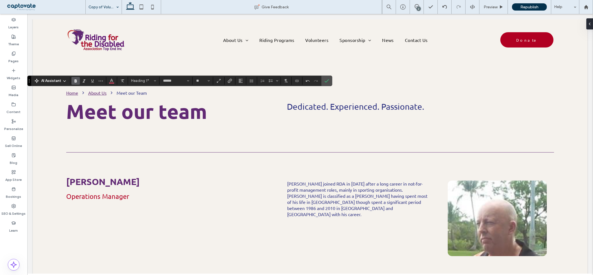
type input "**"
click at [150, 82] on span "Heading 3" at bounding box center [142, 81] width 22 height 4
click at [18, 42] on label "Theme" at bounding box center [13, 43] width 11 height 8
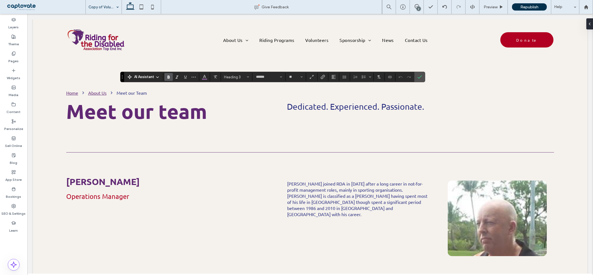
type input "******"
click at [226, 76] on span "Heading 3" at bounding box center [235, 77] width 22 height 4
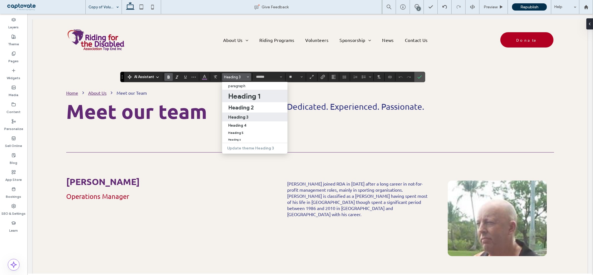
click at [229, 97] on h1 "Heading 1" at bounding box center [244, 96] width 32 height 9
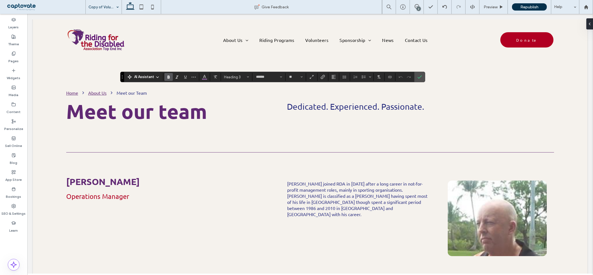
type input "**"
click at [333, 79] on use "Alignment" at bounding box center [334, 77] width 4 height 4
click at [339, 95] on icon "ui.textEditor.alignment.center" at bounding box center [337, 94] width 4 height 4
click at [342, 79] on span "Line Height" at bounding box center [344, 76] width 4 height 7
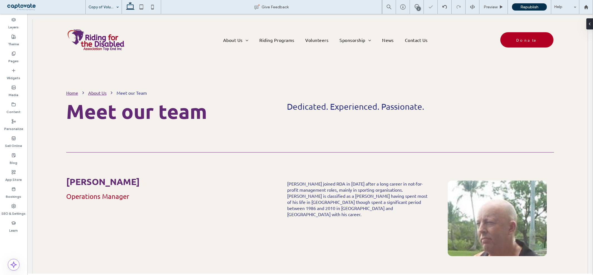
type input "******"
type input "**"
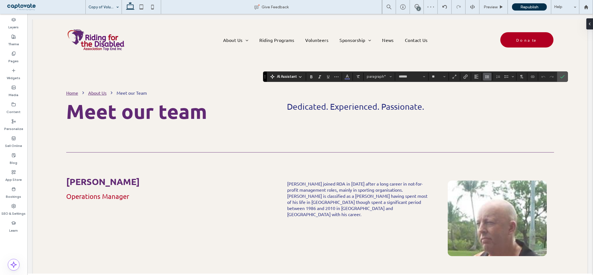
click at [486, 78] on icon "Line Height" at bounding box center [487, 77] width 4 height 4
click at [464, 78] on use "Link" at bounding box center [465, 77] width 4 height 4
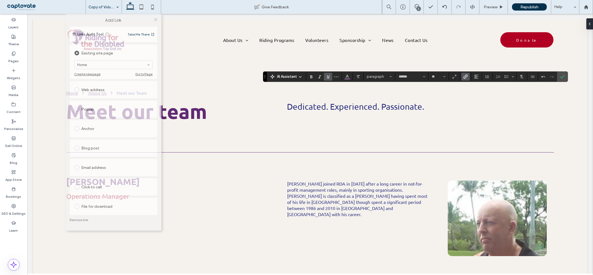
drag, startPoint x: 305, startPoint y: 34, endPoint x: 122, endPoint y: 16, distance: 183.9
click at [122, 16] on div "Add Link" at bounding box center [114, 20] width 96 height 13
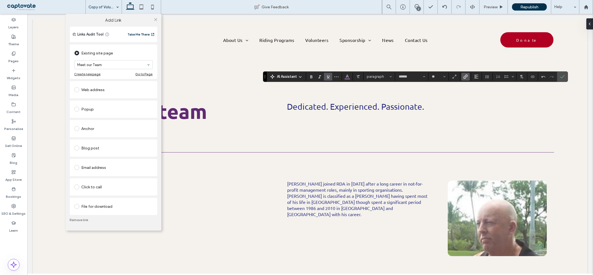
click at [96, 91] on div "Web address" at bounding box center [113, 89] width 78 height 9
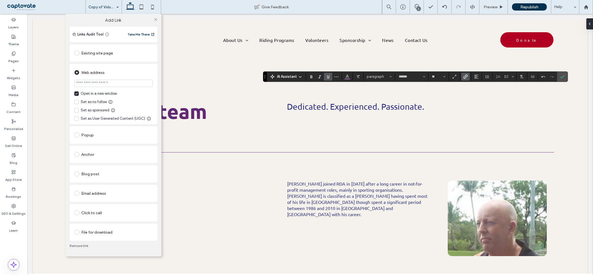
click at [89, 154] on div "Anchor" at bounding box center [113, 154] width 78 height 9
click at [96, 191] on div "Email address" at bounding box center [113, 193] width 78 height 9
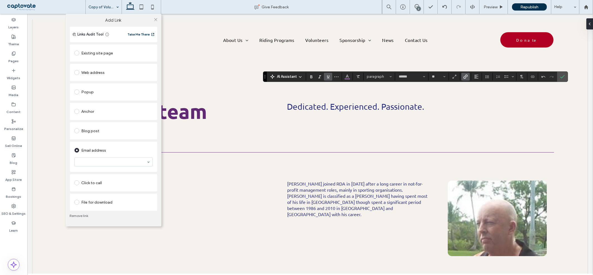
click at [96, 183] on div "Click to call" at bounding box center [113, 183] width 78 height 9
click at [104, 215] on div "File for download" at bounding box center [113, 213] width 78 height 9
click at [135, 199] on div "File" at bounding box center [114, 199] width 78 height 5
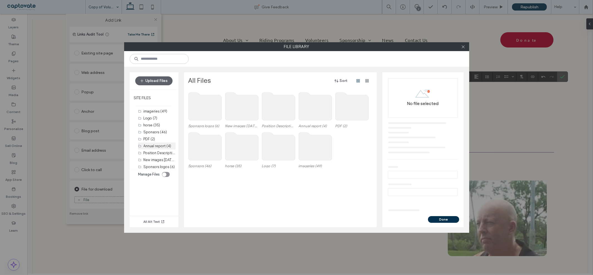
click at [159, 144] on label "Annual report (4)" at bounding box center [158, 146] width 28 height 4
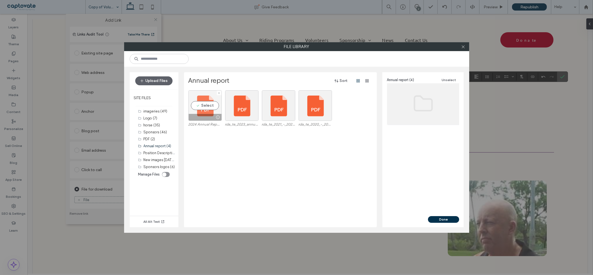
click at [205, 106] on div "Select" at bounding box center [204, 105] width 33 height 31
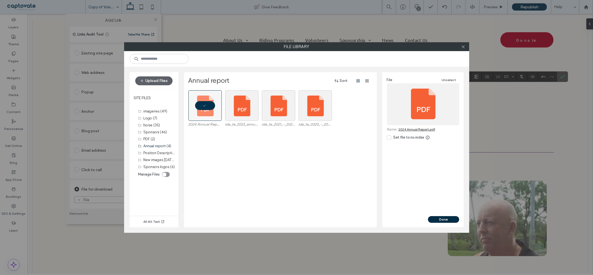
click at [443, 219] on button "Done" at bounding box center [443, 219] width 31 height 7
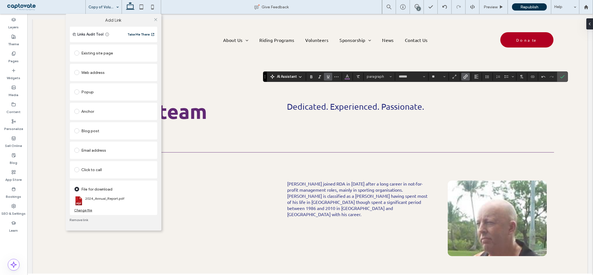
click at [78, 220] on link "Remove link" at bounding box center [113, 220] width 87 height 4
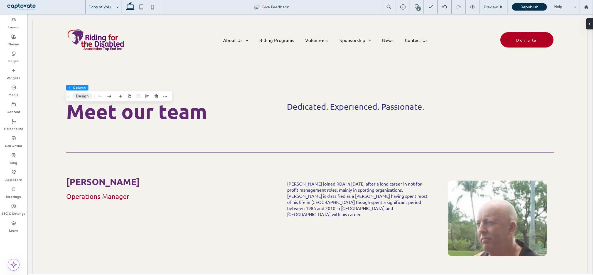
click at [86, 99] on button "Design" at bounding box center [82, 96] width 20 height 7
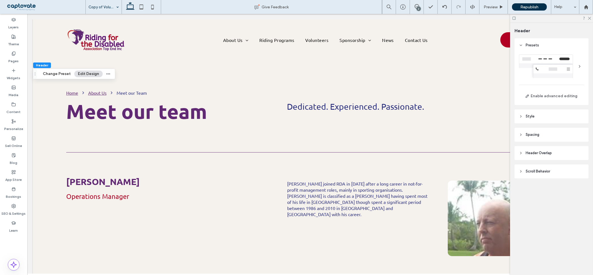
drag, startPoint x: 589, startPoint y: 18, endPoint x: 565, endPoint y: 31, distance: 27.2
click at [589, 18] on use at bounding box center [589, 18] width 3 height 3
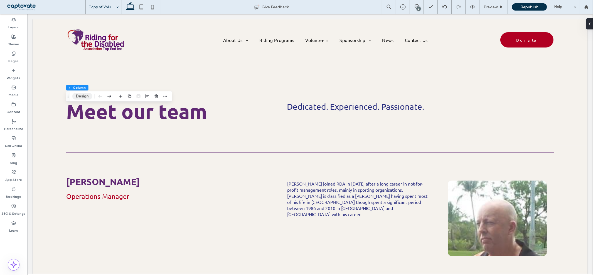
click at [82, 96] on button "Design" at bounding box center [82, 96] width 20 height 7
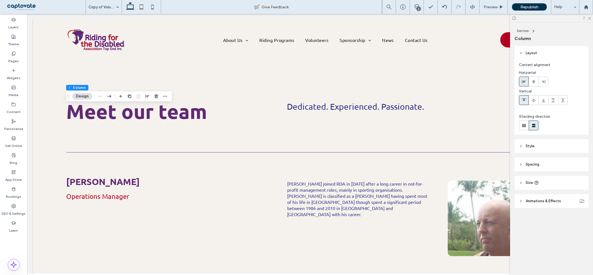
click at [532, 150] on header "Style" at bounding box center [551, 146] width 74 height 14
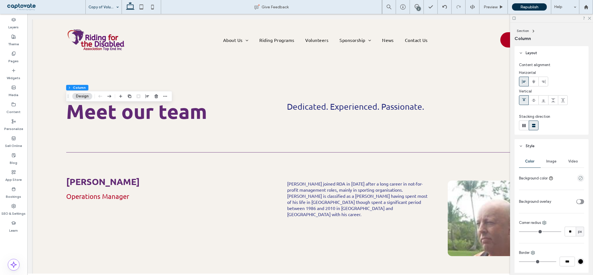
click at [550, 162] on span "Image" at bounding box center [551, 161] width 10 height 4
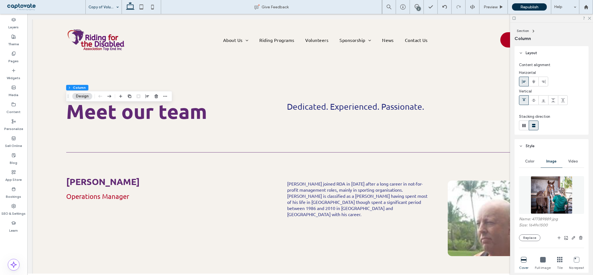
click at [526, 165] on div "Color" at bounding box center [530, 161] width 22 height 12
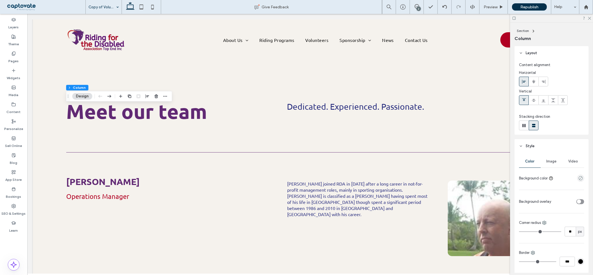
click at [551, 164] on div "Image" at bounding box center [551, 161] width 22 height 12
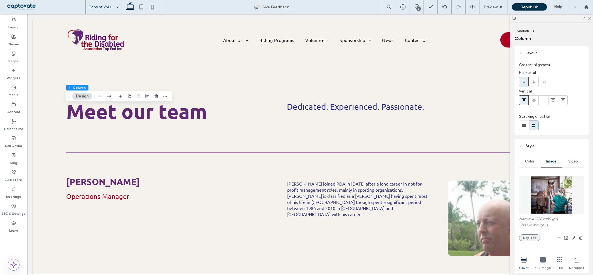
click at [529, 239] on button "Replace" at bounding box center [529, 238] width 21 height 7
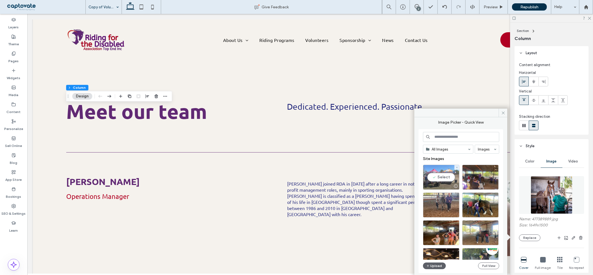
click at [442, 181] on div "Select" at bounding box center [441, 177] width 36 height 25
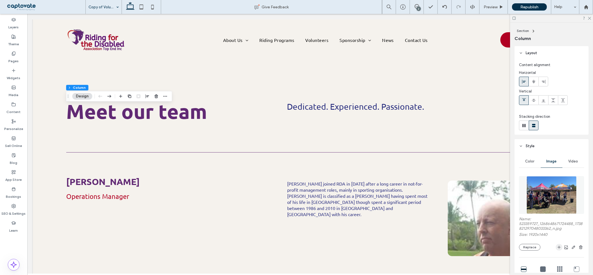
click at [557, 249] on icon "button" at bounding box center [559, 247] width 4 height 4
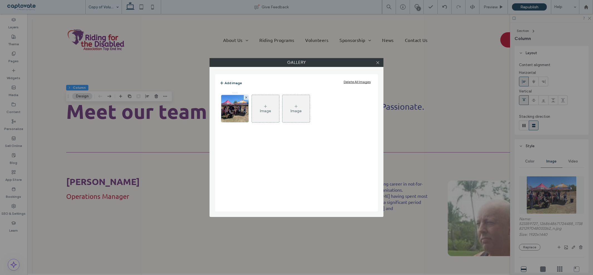
click at [266, 116] on div "Image" at bounding box center [265, 109] width 27 height 26
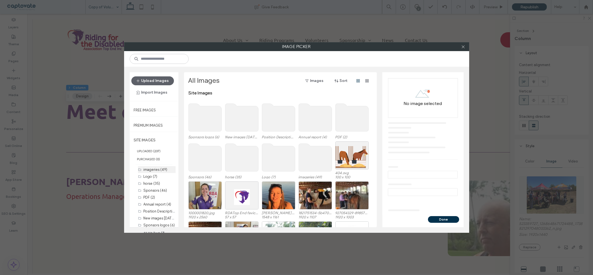
click at [151, 169] on label "imageries (49)" at bounding box center [156, 170] width 24 height 4
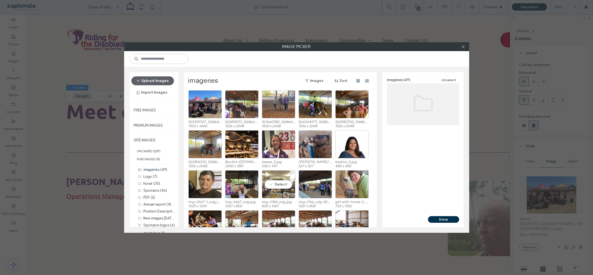
click at [276, 181] on div "Select" at bounding box center [278, 185] width 33 height 28
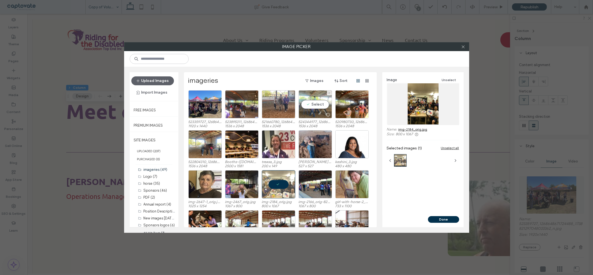
click at [320, 112] on div at bounding box center [315, 115] width 33 height 7
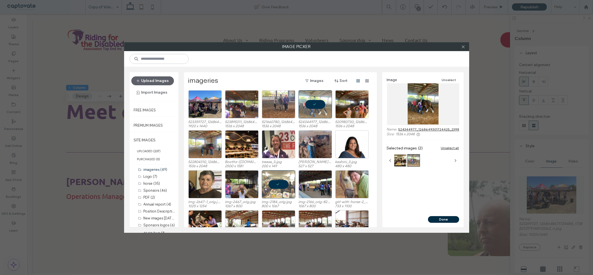
click at [440, 218] on button "Done" at bounding box center [443, 219] width 31 height 7
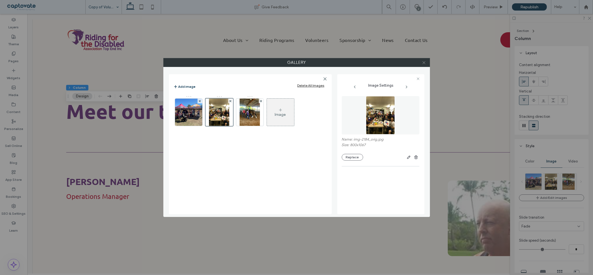
click at [422, 62] on icon at bounding box center [424, 63] width 4 height 4
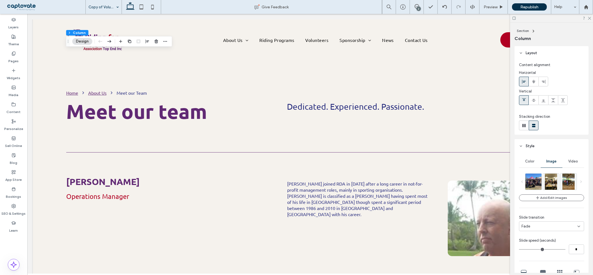
click at [518, 144] on header "Style" at bounding box center [551, 146] width 74 height 14
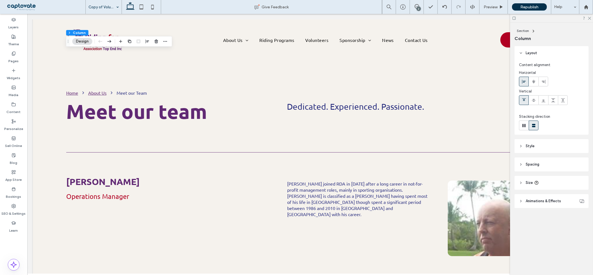
click at [521, 148] on icon at bounding box center [521, 146] width 4 height 4
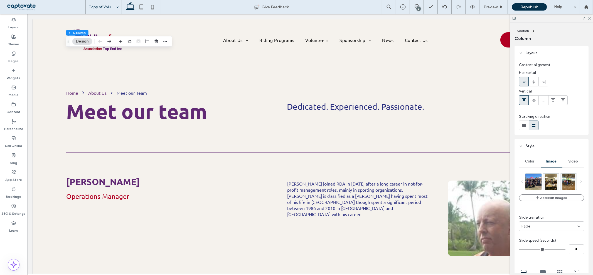
click at [536, 163] on div "Color" at bounding box center [530, 161] width 22 height 12
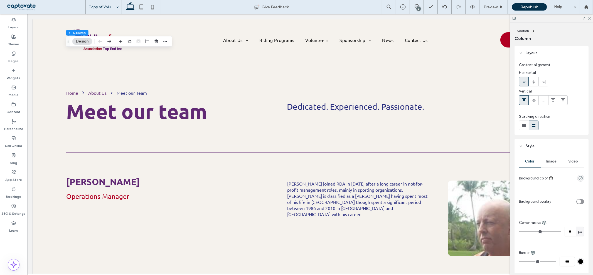
click at [549, 162] on span "Image" at bounding box center [551, 161] width 10 height 4
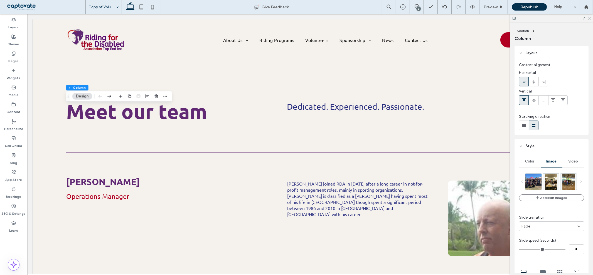
click at [589, 19] on icon at bounding box center [589, 18] width 4 height 4
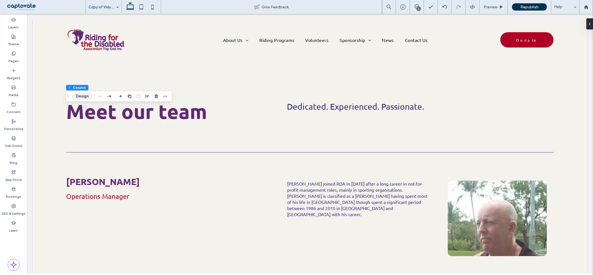
click at [83, 97] on button "Design" at bounding box center [82, 96] width 20 height 7
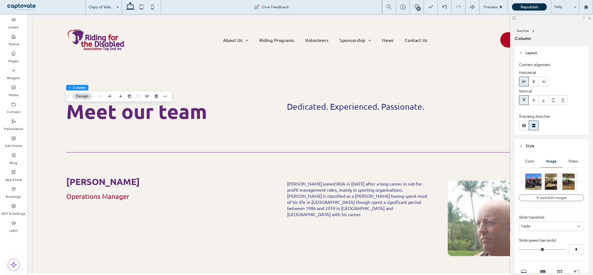
click at [529, 145] on span "Style" at bounding box center [529, 147] width 9 height 6
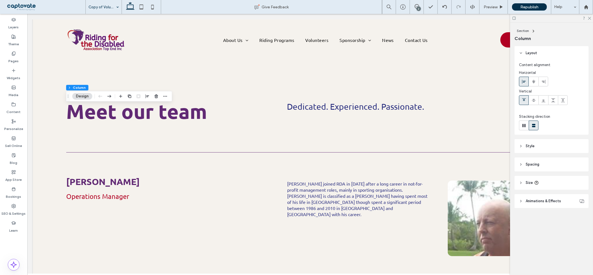
click at [530, 145] on span "Style" at bounding box center [529, 147] width 9 height 6
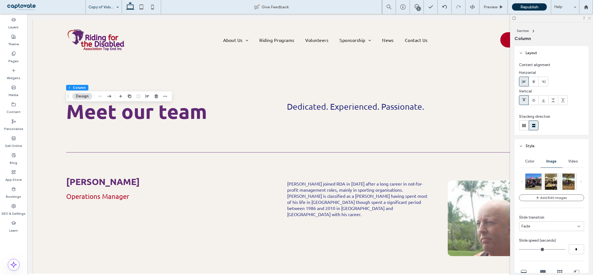
click at [590, 18] on icon at bounding box center [589, 18] width 4 height 4
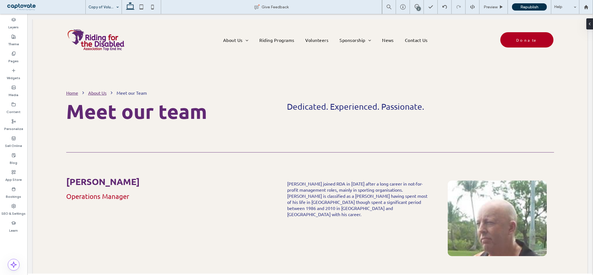
type input "******"
type input "**"
click at [304, 175] on button "Edit Design" at bounding box center [306, 173] width 28 height 7
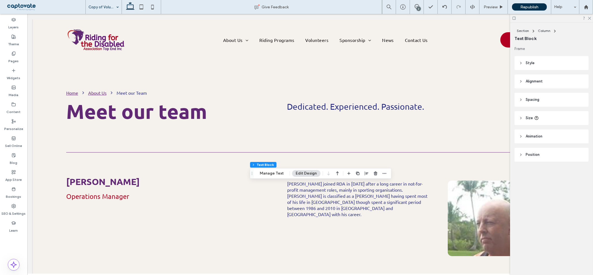
click at [524, 63] on header "Style" at bounding box center [551, 63] width 74 height 14
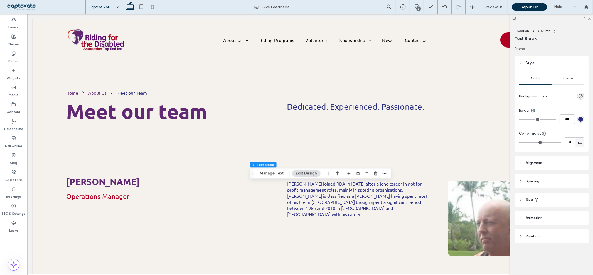
click at [540, 159] on header "Alignment" at bounding box center [551, 163] width 74 height 14
click at [532, 179] on icon at bounding box center [533, 177] width 4 height 4
click at [525, 179] on icon at bounding box center [524, 177] width 4 height 4
click at [530, 197] on span "Spacing" at bounding box center [532, 198] width 14 height 6
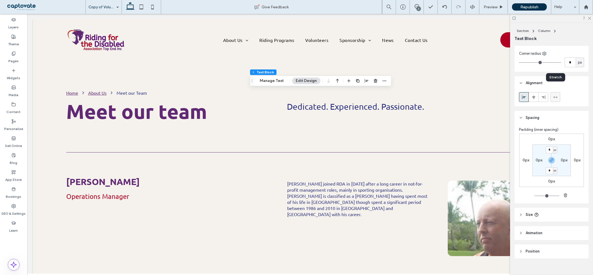
scroll to position [88, 0]
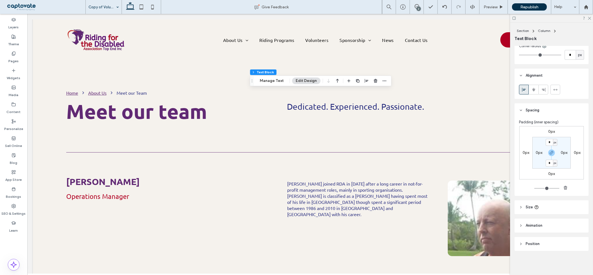
click at [528, 207] on span "Size" at bounding box center [528, 208] width 7 height 6
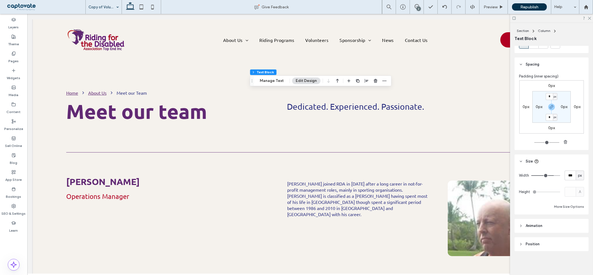
scroll to position [134, 0]
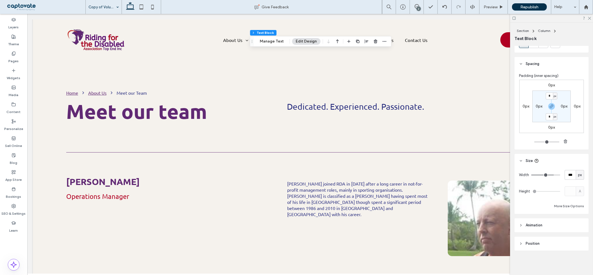
click at [520, 229] on header "Animation" at bounding box center [551, 226] width 74 height 14
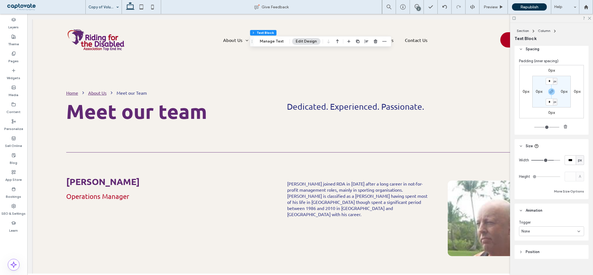
scroll to position [157, 0]
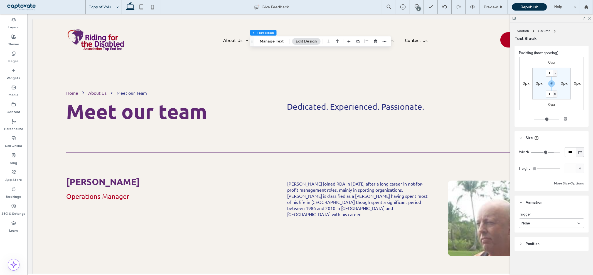
click at [521, 244] on use at bounding box center [520, 244] width 1 height 2
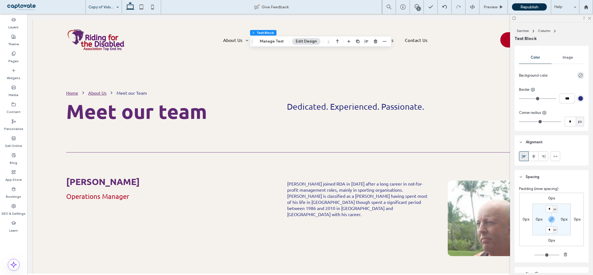
scroll to position [0, 0]
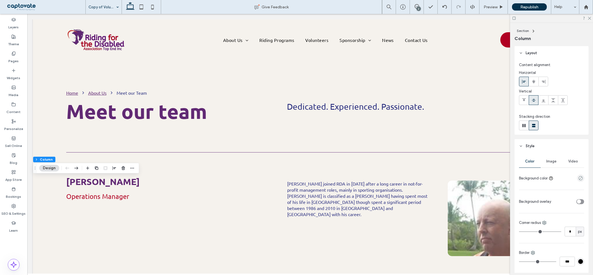
click at [48, 168] on button "Design" at bounding box center [49, 168] width 20 height 7
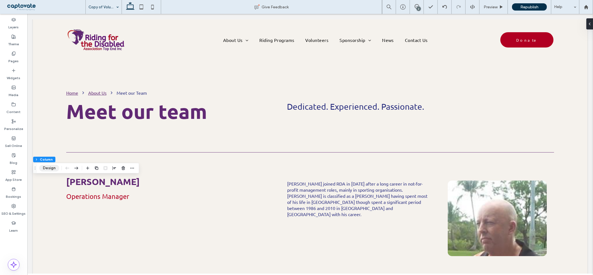
click at [45, 168] on button "Design" at bounding box center [49, 168] width 20 height 7
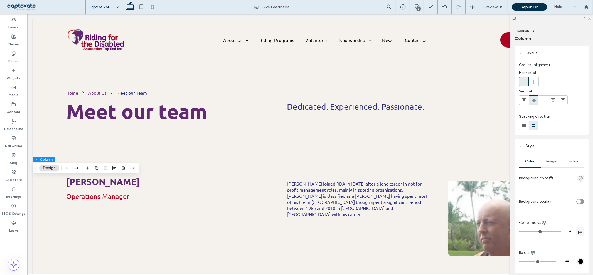
click at [588, 17] on use at bounding box center [589, 18] width 3 height 3
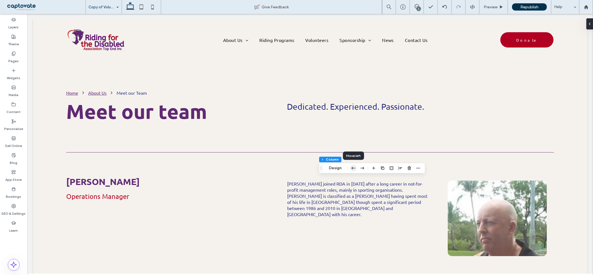
click at [352, 168] on use "button" at bounding box center [353, 168] width 4 height 3
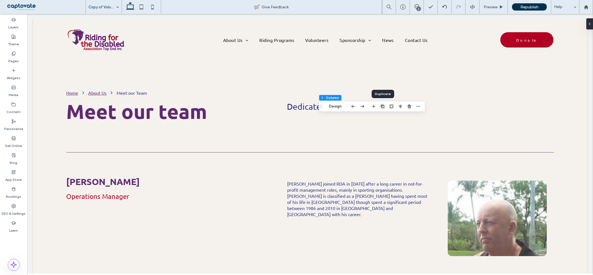
click at [380, 104] on icon "button" at bounding box center [382, 106] width 4 height 4
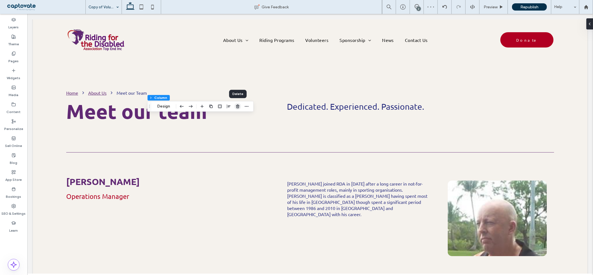
click at [238, 107] on icon "button" at bounding box center [237, 106] width 4 height 4
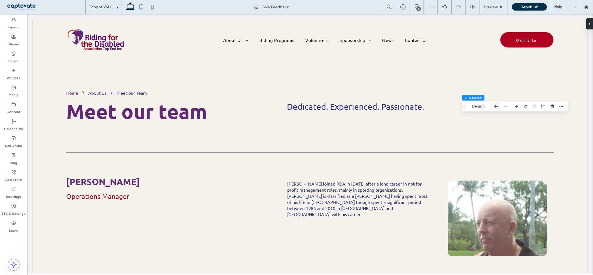
click at [494, 106] on icon "button" at bounding box center [496, 107] width 7 height 10
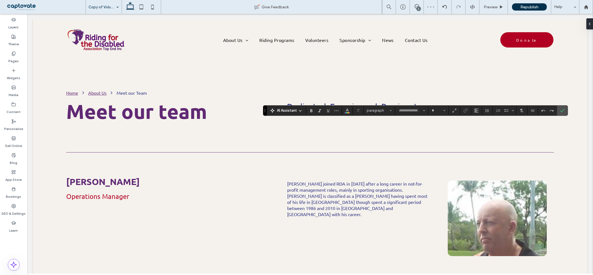
type input "******"
type input "**"
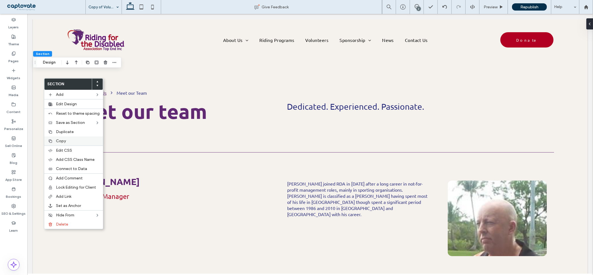
click at [67, 140] on label "Copy" at bounding box center [78, 141] width 44 height 5
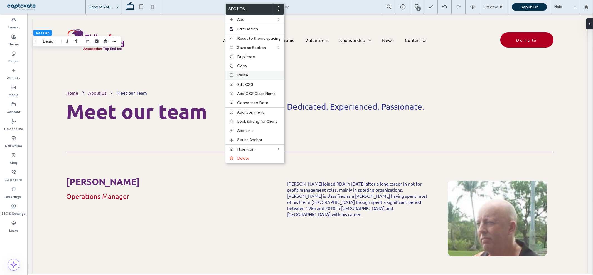
click at [241, 73] on span "Paste" at bounding box center [242, 75] width 11 height 5
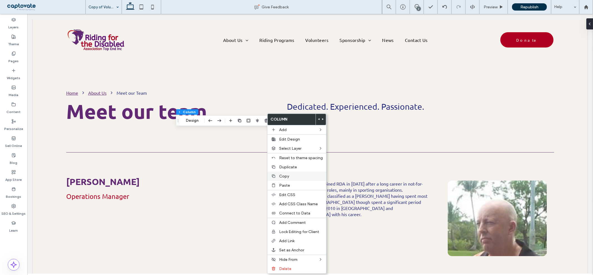
click at [288, 175] on span "Copy" at bounding box center [284, 176] width 10 height 5
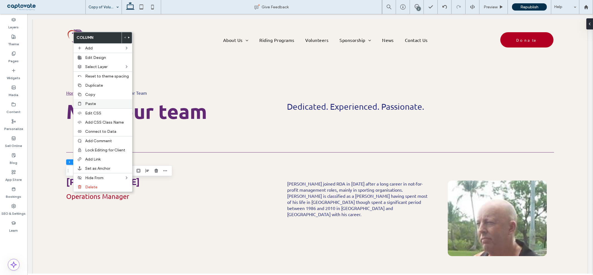
click at [98, 104] on label "Paste" at bounding box center [107, 104] width 44 height 5
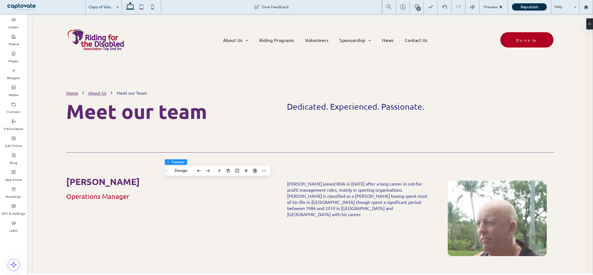
click at [253, 169] on icon "button" at bounding box center [255, 171] width 4 height 4
click at [268, 147] on button "Manage Media" at bounding box center [263, 146] width 35 height 7
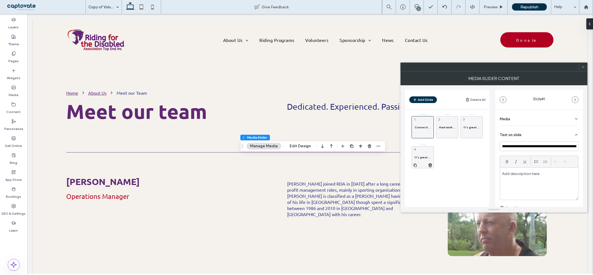
click at [416, 166] on icon at bounding box center [415, 165] width 4 height 5
click at [451, 160] on div "It's great fun and a great way to learn more about horses and make new friends.…" at bounding box center [447, 157] width 22 height 22
click at [545, 145] on input "**********" at bounding box center [539, 147] width 79 height 10
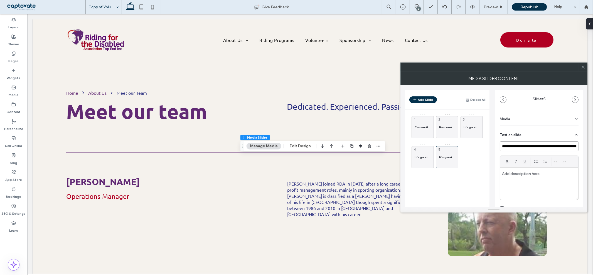
click at [545, 145] on input "**********" at bounding box center [539, 147] width 79 height 10
type input "**********"
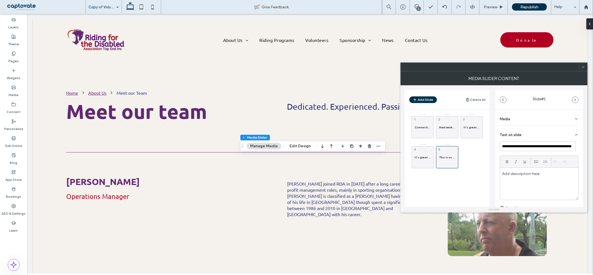
click at [0, 0] on icon at bounding box center [0, 0] width 0 height 0
click at [583, 69] on span at bounding box center [583, 67] width 4 height 8
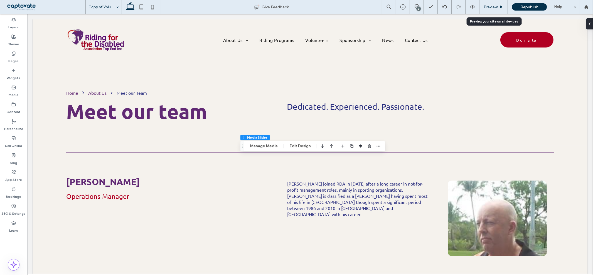
click at [485, 7] on span "Preview" at bounding box center [490, 7] width 14 height 5
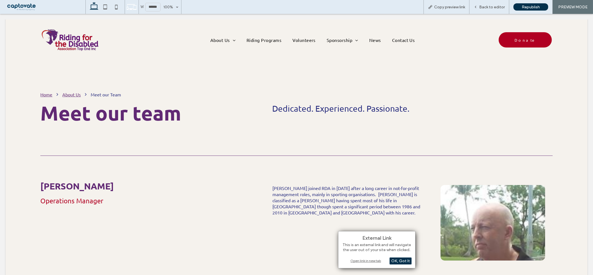
click at [357, 261] on div "Open link in new tab" at bounding box center [377, 261] width 70 height 6
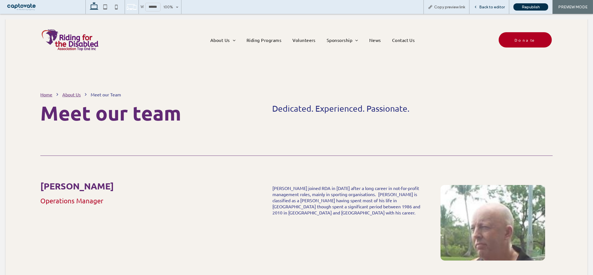
click at [477, 2] on div "Back to editor" at bounding box center [489, 7] width 40 height 14
click at [488, 10] on div "Back to editor" at bounding box center [489, 7] width 40 height 14
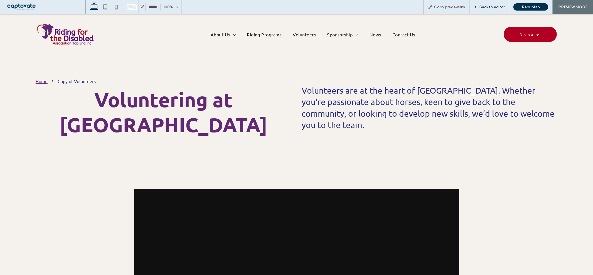
click at [483, 7] on span "Back to editor" at bounding box center [492, 7] width 26 height 5
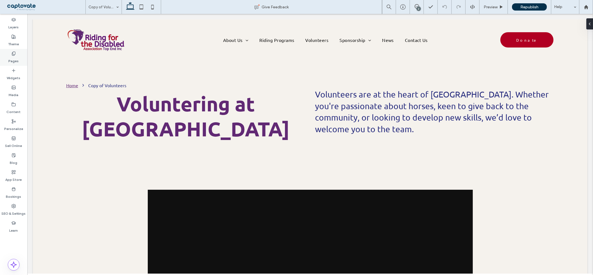
click at [9, 52] on div "Pages" at bounding box center [13, 57] width 27 height 17
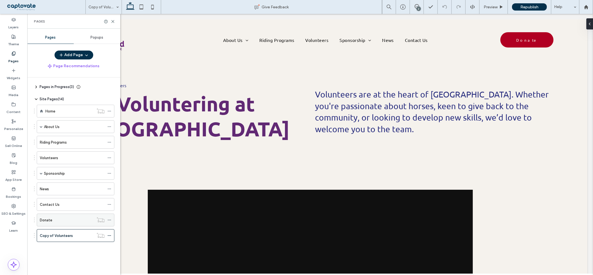
scroll to position [124, 0]
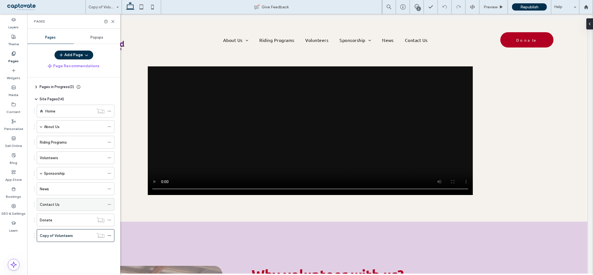
click at [56, 209] on div "Contact Us" at bounding box center [72, 205] width 65 height 12
click at [111, 21] on icon at bounding box center [113, 21] width 4 height 4
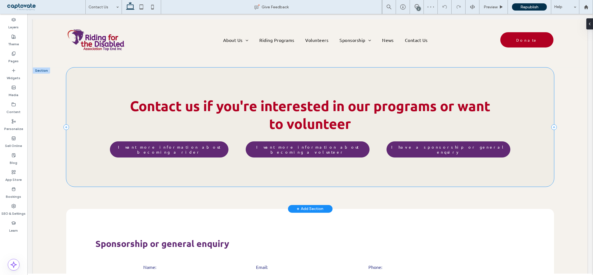
scroll to position [371, 0]
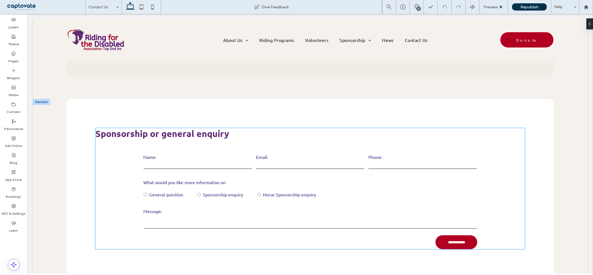
click at [207, 154] on label "Name:" at bounding box center [198, 157] width 108 height 6
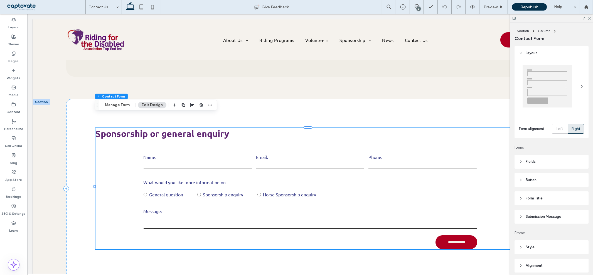
type input "*"
type input "***"
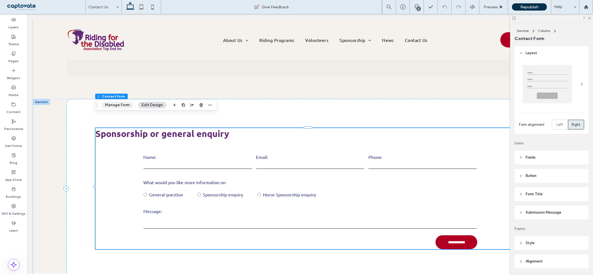
click at [123, 106] on button "Manage Form" at bounding box center [117, 105] width 32 height 7
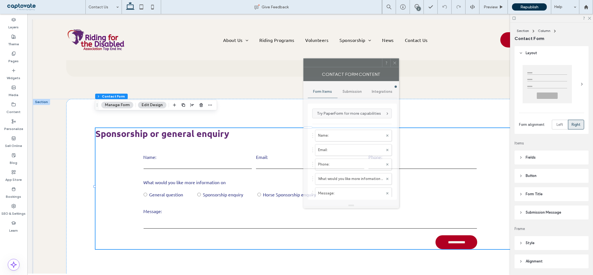
drag, startPoint x: 540, startPoint y: 65, endPoint x: 352, endPoint y: 61, distance: 188.4
click at [352, 61] on div at bounding box center [342, 63] width 78 height 8
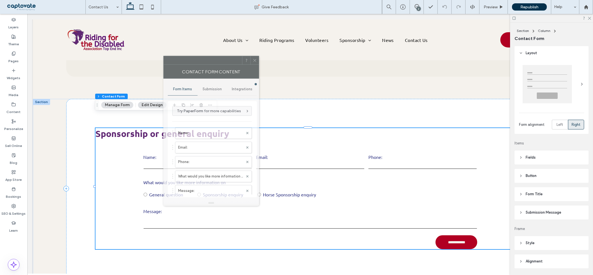
drag, startPoint x: 350, startPoint y: 63, endPoint x: 211, endPoint y: 60, distance: 139.9
click at [211, 60] on div at bounding box center [203, 60] width 78 height 8
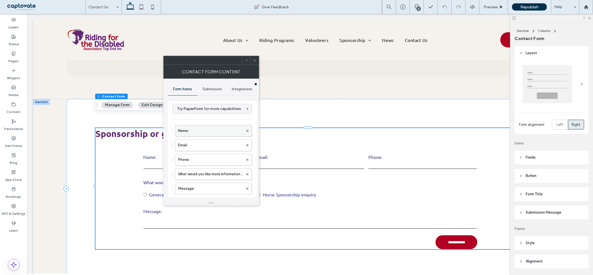
scroll to position [0, 0]
click at [199, 178] on label "What would you like more information on" at bounding box center [210, 176] width 65 height 11
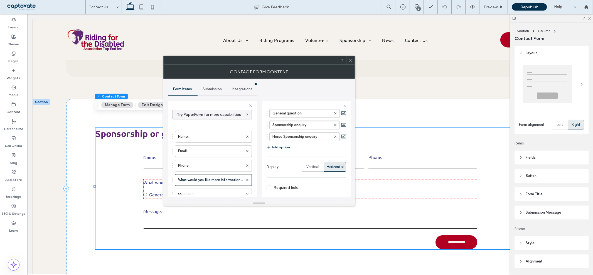
scroll to position [62, 0]
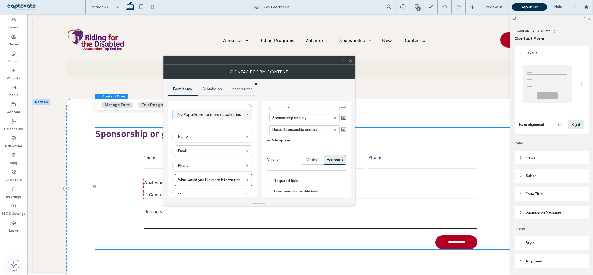
click at [284, 142] on button "Add option" at bounding box center [277, 140] width 23 height 7
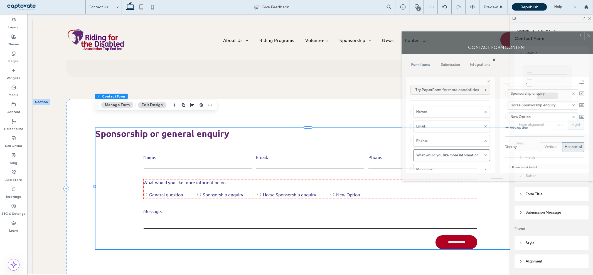
drag, startPoint x: 281, startPoint y: 62, endPoint x: 540, endPoint y: 38, distance: 260.1
click at [540, 38] on div at bounding box center [489, 36] width 174 height 8
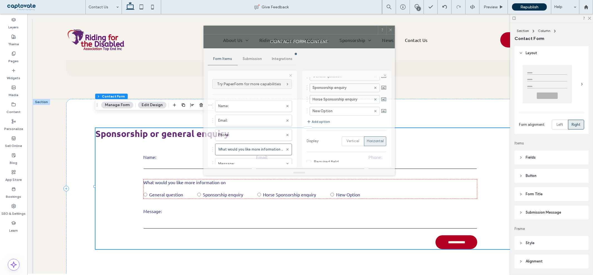
drag, startPoint x: 498, startPoint y: 38, endPoint x: 298, endPoint y: 32, distance: 200.9
click at [298, 32] on div at bounding box center [291, 30] width 174 height 8
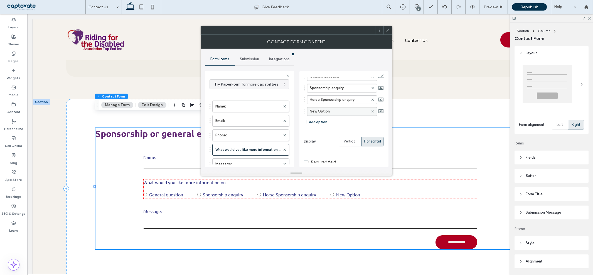
click at [371, 111] on icon at bounding box center [372, 111] width 2 height 2
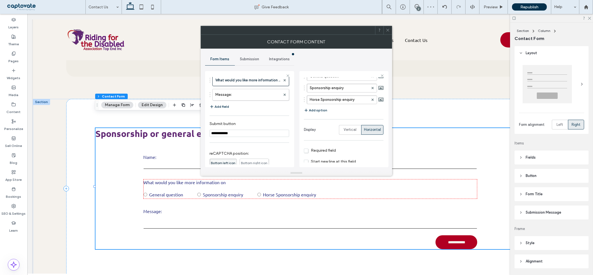
scroll to position [69, 0]
click at [251, 60] on span "Submission" at bounding box center [249, 59] width 19 height 4
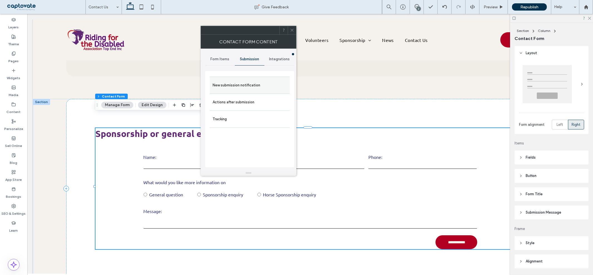
click at [259, 88] on label "New submission notification" at bounding box center [250, 85] width 74 height 11
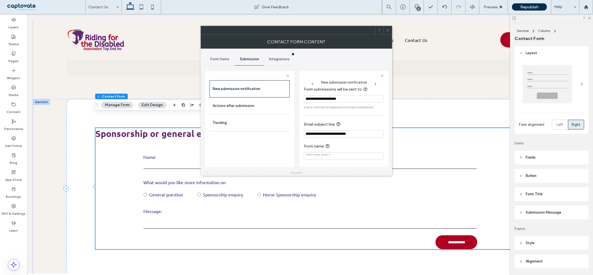
scroll to position [5, 0]
click at [241, 108] on label "Actions after submission" at bounding box center [250, 105] width 74 height 11
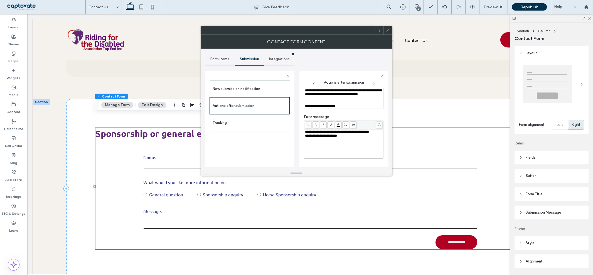
scroll to position [0, 0]
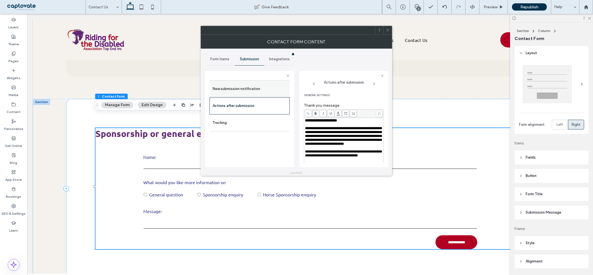
click at [266, 93] on label "New submission notification" at bounding box center [250, 88] width 74 height 11
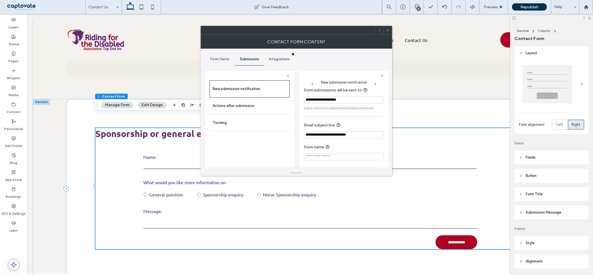
scroll to position [5, 0]
click at [255, 110] on label "Actions after submission" at bounding box center [250, 105] width 74 height 11
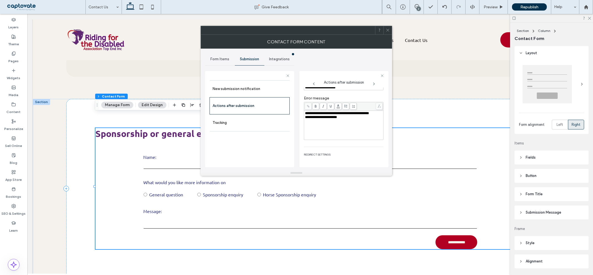
scroll to position [148, 0]
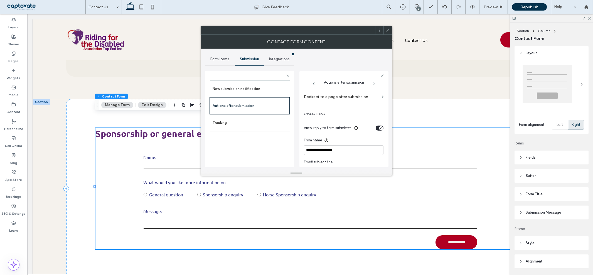
click at [377, 105] on section "Redirect to a page after submission" at bounding box center [344, 98] width 80 height 13
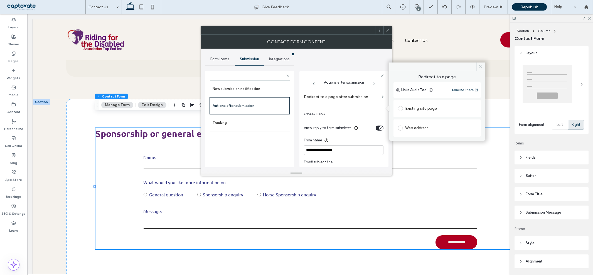
drag, startPoint x: 480, startPoint y: 67, endPoint x: 426, endPoint y: 34, distance: 63.4
click at [480, 67] on icon at bounding box center [480, 67] width 4 height 4
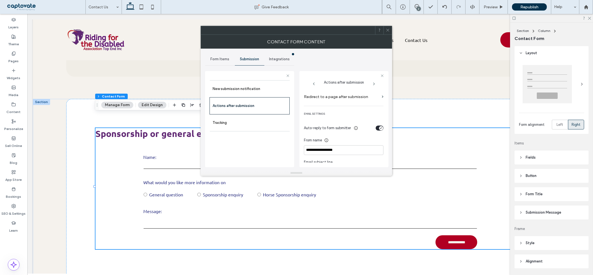
click at [386, 31] on icon at bounding box center [388, 30] width 4 height 4
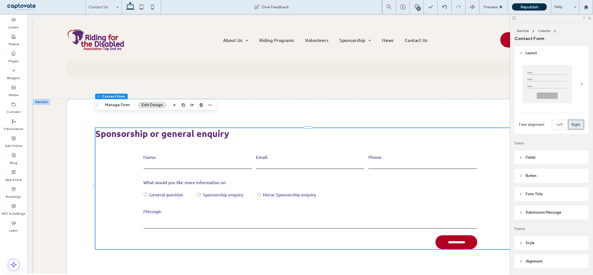
click at [586, 19] on div at bounding box center [551, 18] width 83 height 9
click at [590, 18] on icon at bounding box center [589, 18] width 4 height 4
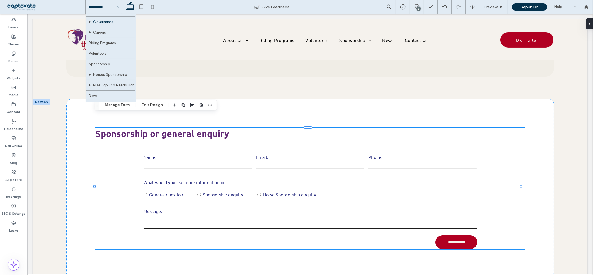
scroll to position [61, 0]
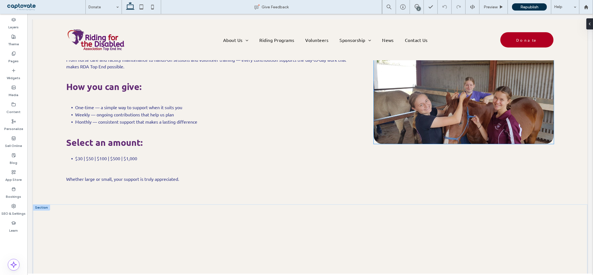
scroll to position [402, 0]
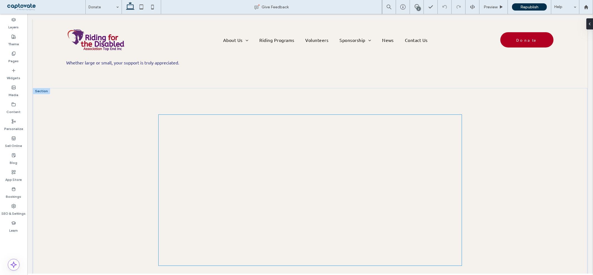
click at [445, 150] on div at bounding box center [310, 190] width 303 height 151
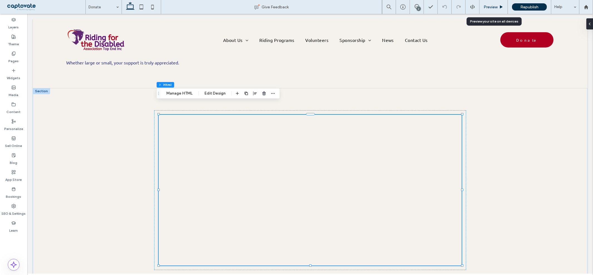
drag, startPoint x: 498, startPoint y: 5, endPoint x: 150, endPoint y: 10, distance: 347.8
click at [498, 5] on div "Preview" at bounding box center [493, 7] width 28 height 5
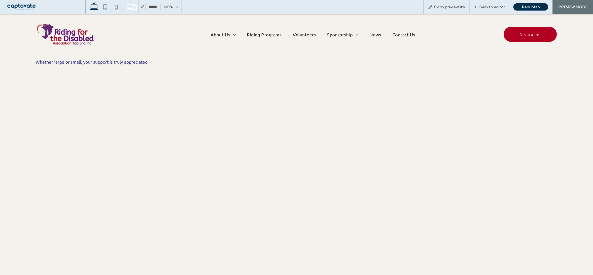
scroll to position [401, 0]
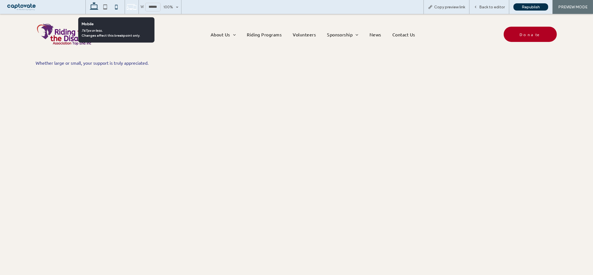
click at [115, 12] on icon at bounding box center [116, 6] width 11 height 11
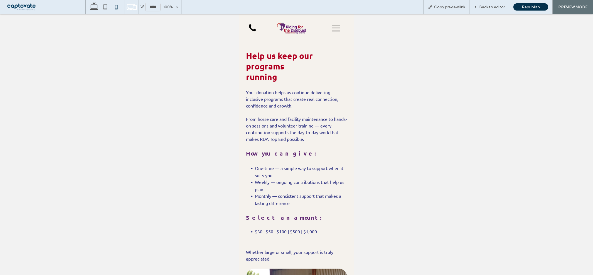
scroll to position [0, 0]
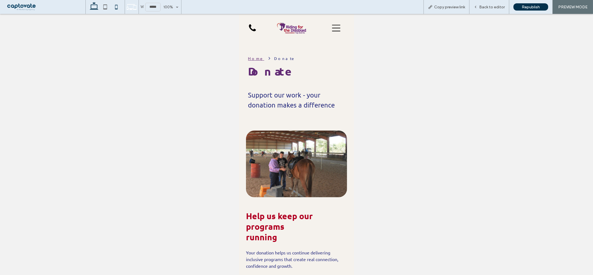
drag, startPoint x: 93, startPoint y: 11, endPoint x: 235, endPoint y: 29, distance: 142.8
click at [93, 11] on icon at bounding box center [93, 6] width 11 height 11
type input "******"
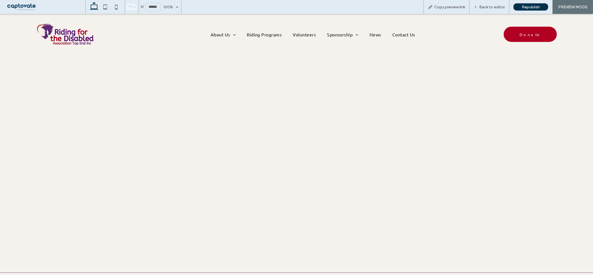
scroll to position [480, 0]
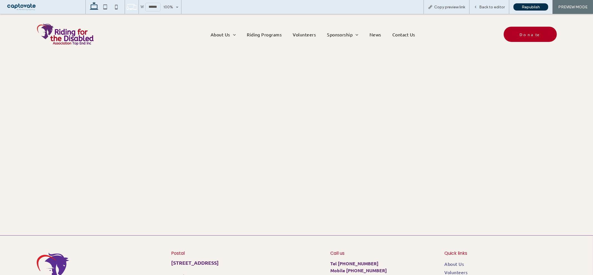
click at [57, 37] on img at bounding box center [66, 34] width 60 height 30
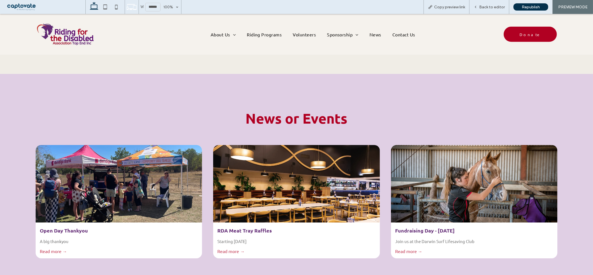
scroll to position [1576, 0]
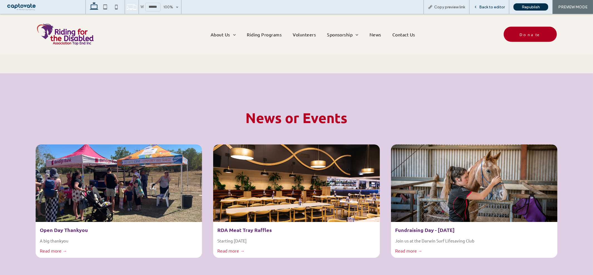
click at [486, 8] on span "Back to editor" at bounding box center [492, 7] width 26 height 5
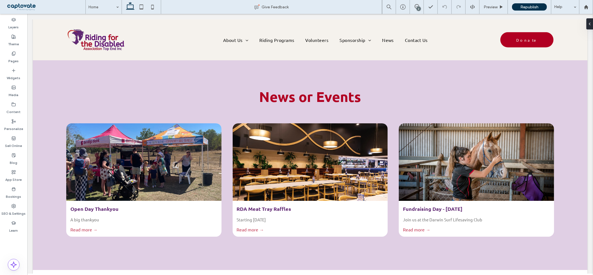
scroll to position [1561, 0]
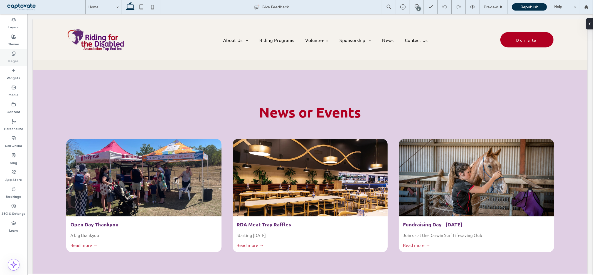
click at [12, 54] on icon at bounding box center [13, 53] width 4 height 4
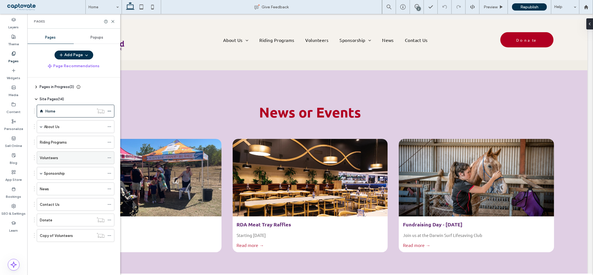
click at [54, 159] on label "Volunteers" at bounding box center [49, 158] width 18 height 10
click at [114, 21] on icon at bounding box center [113, 21] width 4 height 4
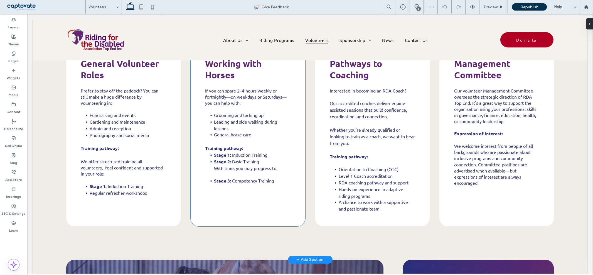
scroll to position [865, 0]
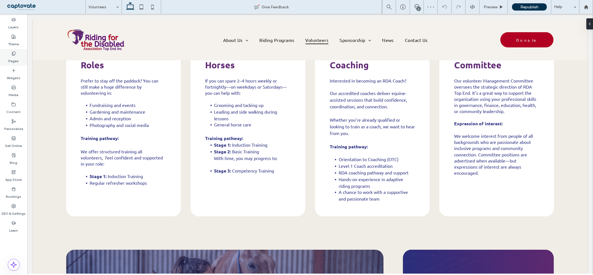
click at [17, 57] on label "Pages" at bounding box center [14, 60] width 10 height 8
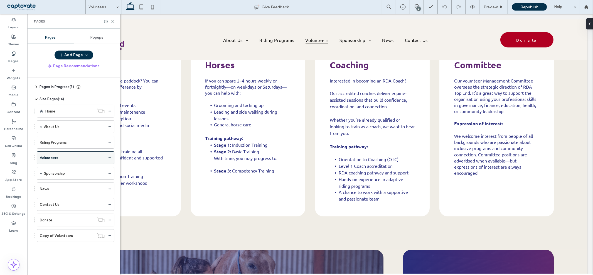
click at [108, 159] on icon at bounding box center [109, 158] width 4 height 4
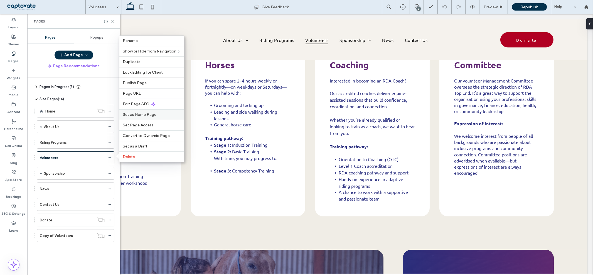
click at [137, 115] on span "Set as Home Page" at bounding box center [140, 114] width 34 height 5
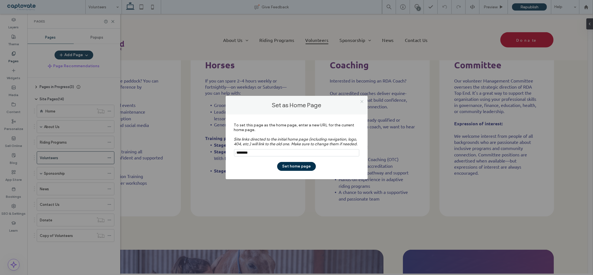
click at [360, 101] on icon at bounding box center [362, 102] width 4 height 4
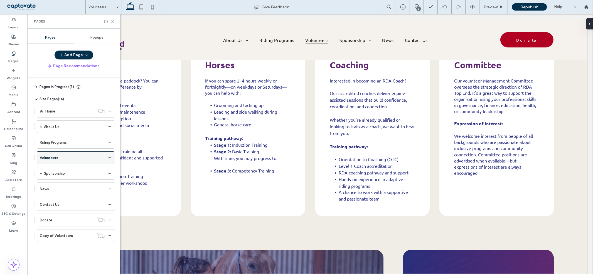
click at [105, 158] on div "Volunteers" at bounding box center [76, 158] width 78 height 13
click at [108, 157] on icon at bounding box center [109, 158] width 4 height 4
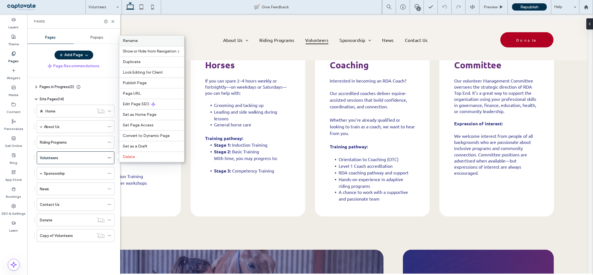
click at [139, 40] on label "Rename" at bounding box center [152, 40] width 58 height 5
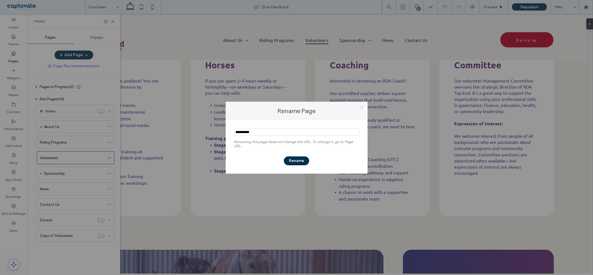
click at [361, 107] on use at bounding box center [361, 107] width 3 height 3
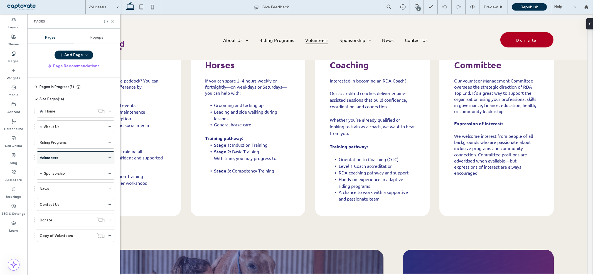
click at [111, 159] on icon at bounding box center [109, 158] width 4 height 4
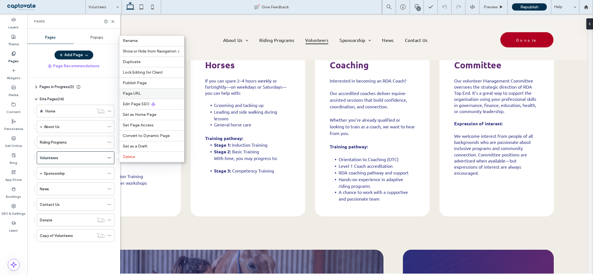
click at [153, 93] on label "Page URL" at bounding box center [152, 93] width 58 height 5
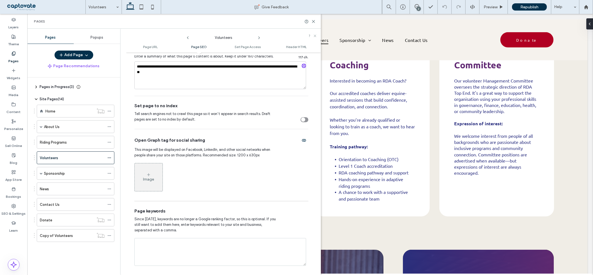
scroll to position [185, 0]
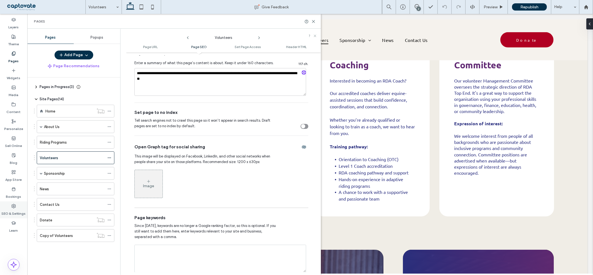
click at [18, 210] on label "SEO & Settings" at bounding box center [14, 213] width 24 height 8
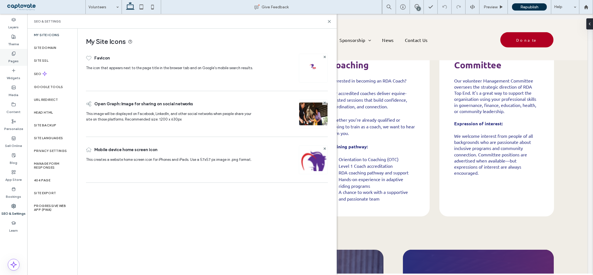
click at [14, 53] on icon at bounding box center [13, 53] width 4 height 4
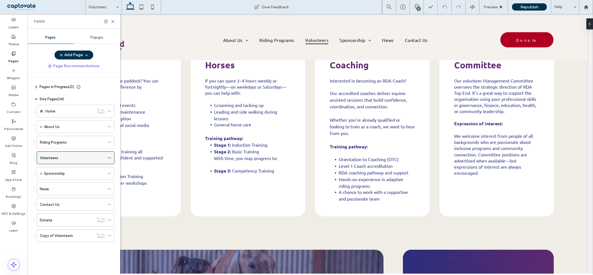
click at [110, 159] on use at bounding box center [109, 158] width 3 height 1
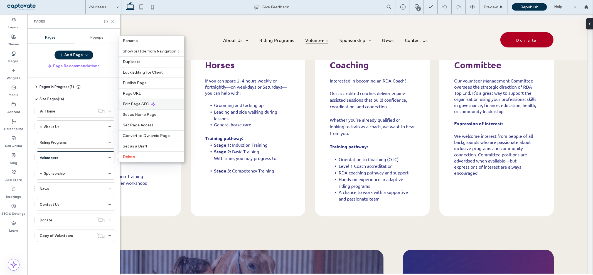
click at [137, 107] on div "Edit Page SEO" at bounding box center [151, 104] width 65 height 11
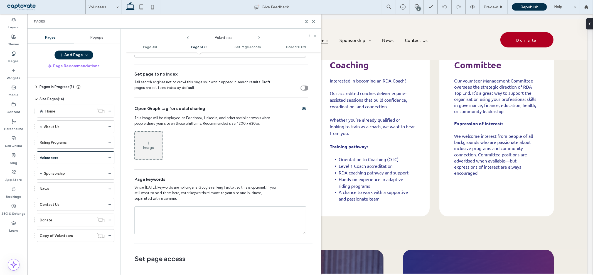
scroll to position [216, 0]
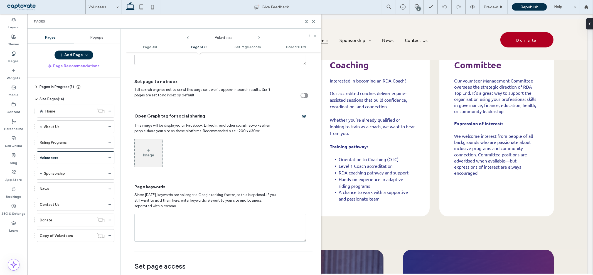
click at [150, 152] on icon at bounding box center [148, 151] width 4 height 4
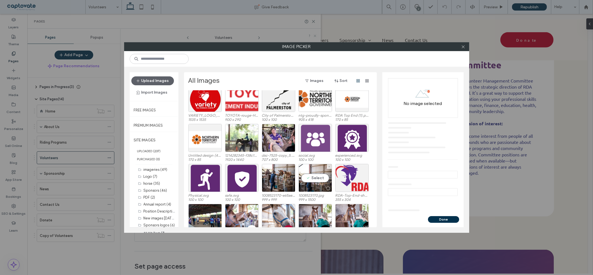
scroll to position [435, 0]
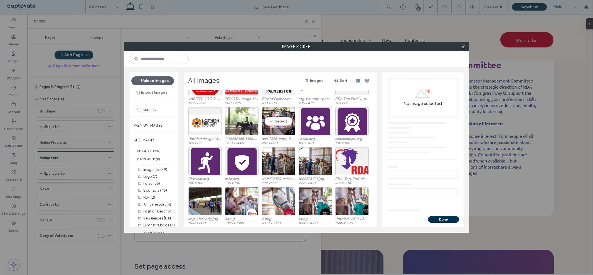
click at [282, 133] on div at bounding box center [278, 132] width 33 height 7
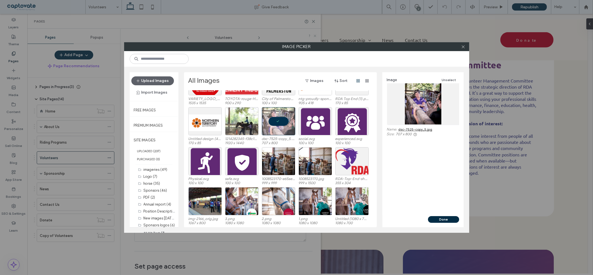
click at [443, 218] on button "Done" at bounding box center [443, 219] width 31 height 7
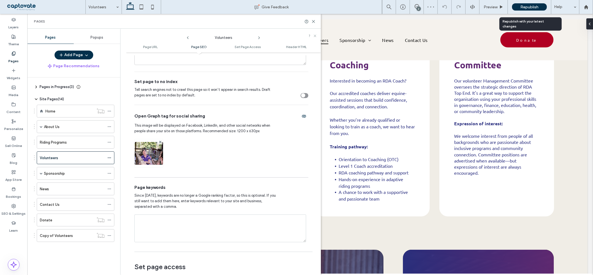
click at [529, 5] on span "Republish" at bounding box center [529, 7] width 18 height 5
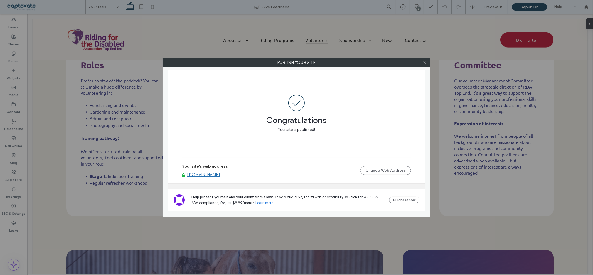
click at [424, 63] on icon at bounding box center [425, 63] width 4 height 4
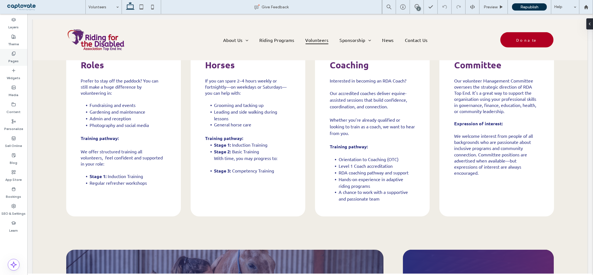
click at [17, 60] on label "Pages" at bounding box center [14, 60] width 10 height 8
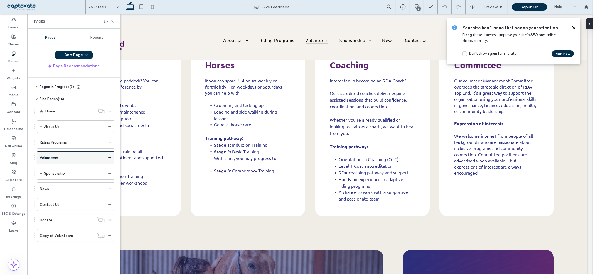
click at [109, 158] on use at bounding box center [109, 158] width 3 height 1
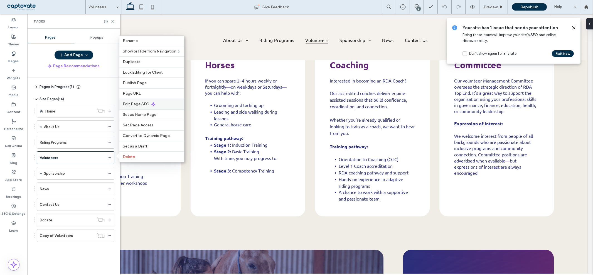
click at [141, 104] on span "Edit Page SEO" at bounding box center [136, 104] width 27 height 5
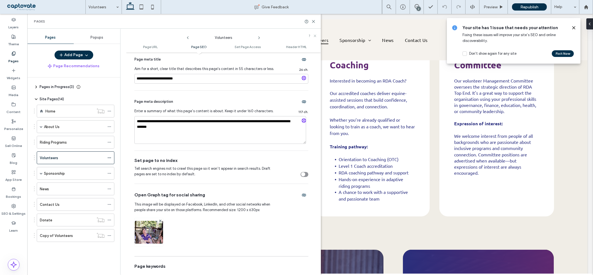
scroll to position [216, 0]
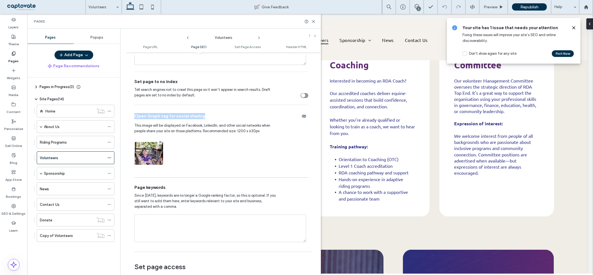
drag, startPoint x: 135, startPoint y: 118, endPoint x: 210, endPoint y: 118, distance: 75.4
click at [210, 118] on div "Open Graph tag for social sharing" at bounding box center [221, 116] width 174 height 9
click at [313, 20] on icon at bounding box center [313, 21] width 4 height 4
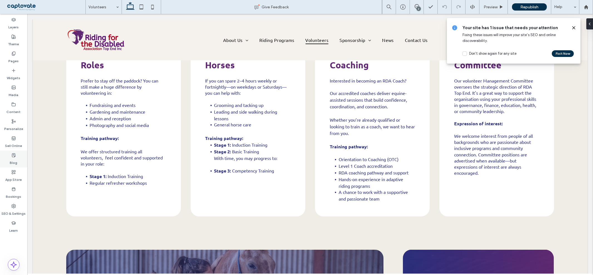
click at [14, 156] on icon at bounding box center [13, 155] width 4 height 4
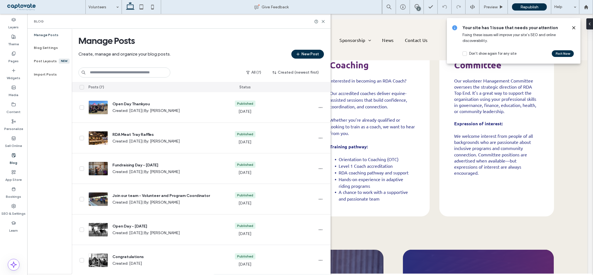
click at [572, 25] on span at bounding box center [573, 28] width 4 height 6
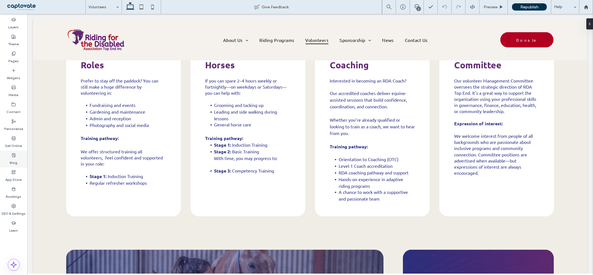
click at [16, 156] on div "Blog" at bounding box center [13, 159] width 27 height 17
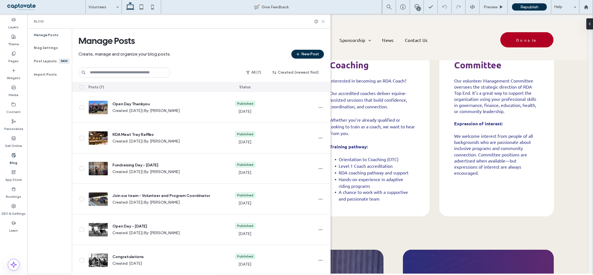
drag, startPoint x: 323, startPoint y: 22, endPoint x: 299, endPoint y: 6, distance: 29.1
click at [323, 22] on icon at bounding box center [323, 21] width 4 height 4
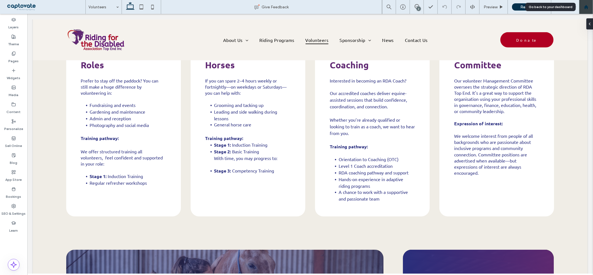
drag, startPoint x: 586, startPoint y: 4, endPoint x: 308, endPoint y: 126, distance: 304.0
click at [586, 4] on div at bounding box center [586, 7] width 14 height 14
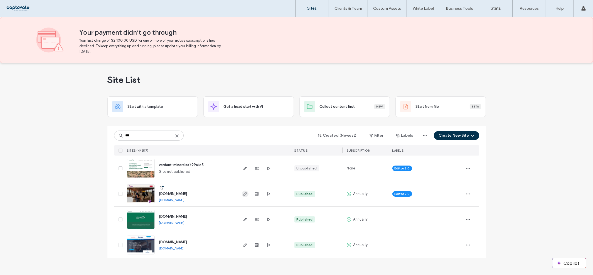
type input "***"
click at [247, 195] on icon "button" at bounding box center [245, 194] width 4 height 4
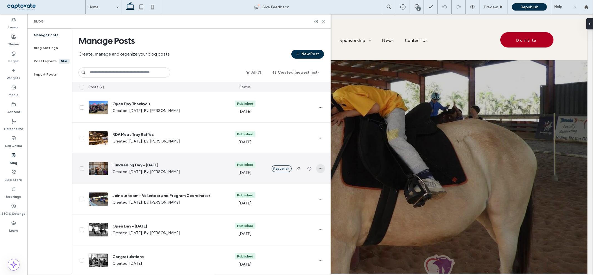
click at [323, 168] on span "button" at bounding box center [320, 168] width 9 height 9
click at [292, 196] on span "Duplicate" at bounding box center [294, 194] width 16 height 6
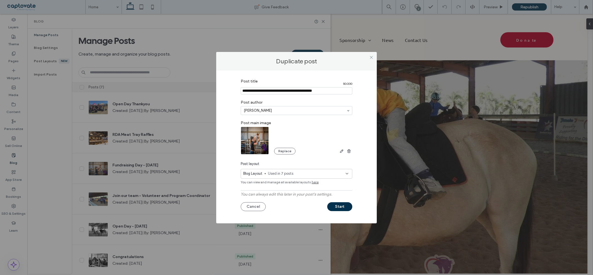
drag, startPoint x: 257, startPoint y: 91, endPoint x: 226, endPoint y: 93, distance: 31.3
click at [226, 93] on div "Post title 50 / 200 Post author [PERSON_NAME] Post main image Replace Post layo…" at bounding box center [296, 145] width 144 height 139
drag, startPoint x: 305, startPoint y: 90, endPoint x: 294, endPoint y: 90, distance: 11.4
click at [294, 90] on input "Post title" at bounding box center [297, 90] width 112 height 7
type input "**********"
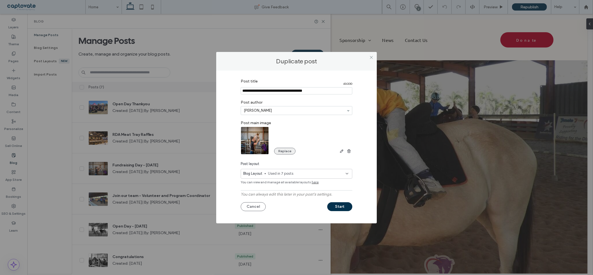
click at [287, 152] on button "Replace" at bounding box center [284, 151] width 21 height 7
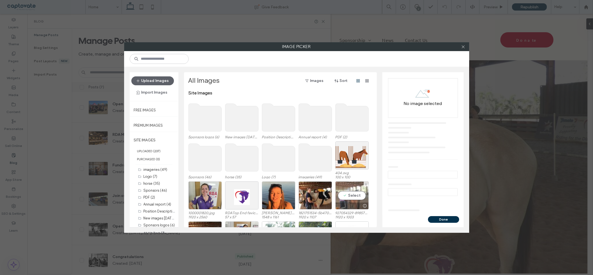
click at [353, 198] on div "Select" at bounding box center [351, 196] width 33 height 28
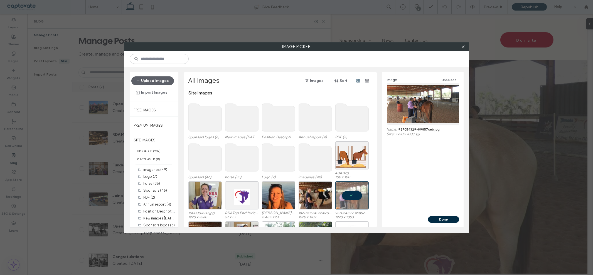
click at [443, 221] on button "Done" at bounding box center [443, 219] width 31 height 7
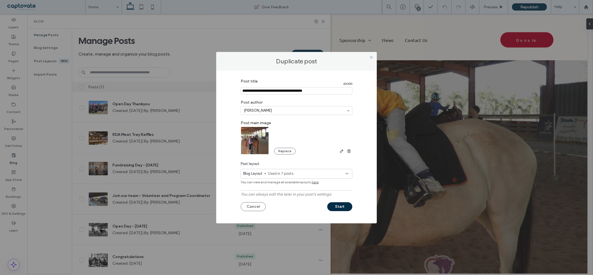
click at [335, 205] on button "Start" at bounding box center [339, 207] width 25 height 9
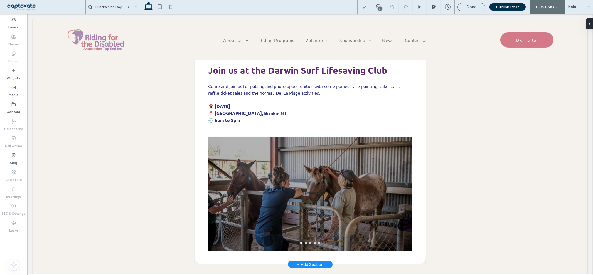
scroll to position [185, 0]
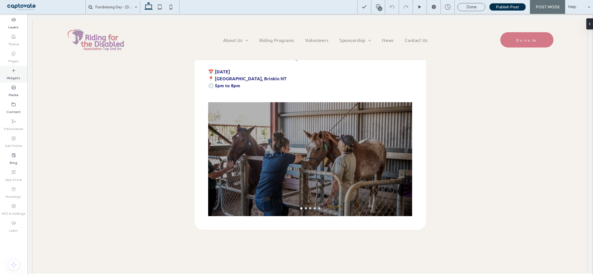
click at [15, 72] on icon at bounding box center [13, 70] width 4 height 4
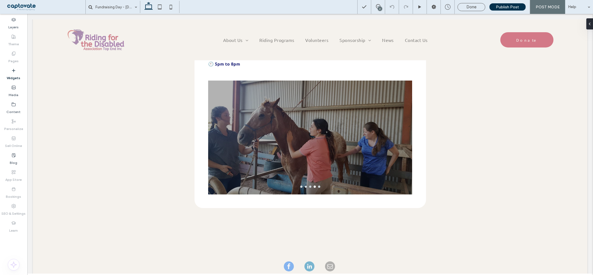
scroll to position [210, 0]
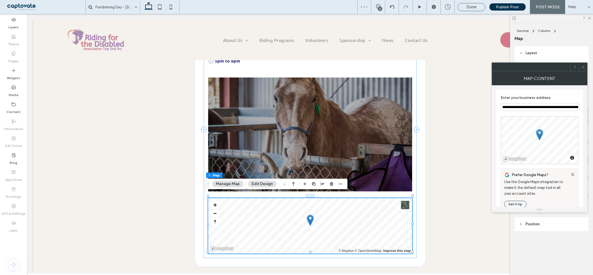
click at [522, 109] on input "**********" at bounding box center [539, 107] width 79 height 7
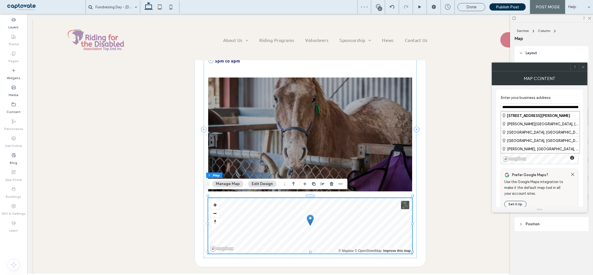
click at [522, 109] on input "**********" at bounding box center [539, 107] width 79 height 7
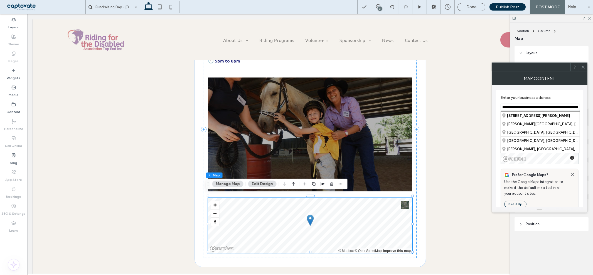
click at [540, 105] on input "**********" at bounding box center [539, 107] width 79 height 7
click at [540, 107] on input "**********" at bounding box center [539, 107] width 79 height 7
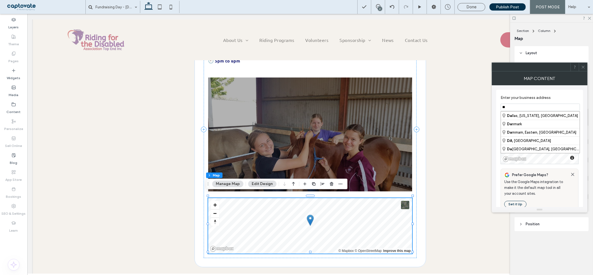
type input "*"
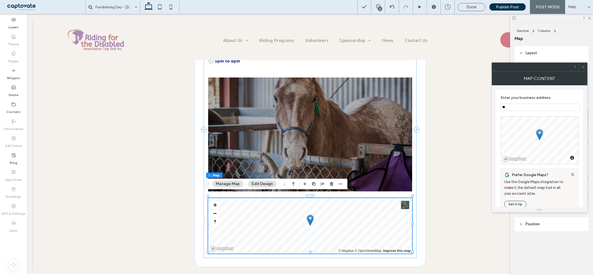
type input "*"
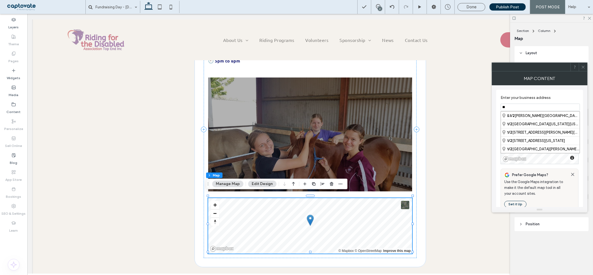
type input "*"
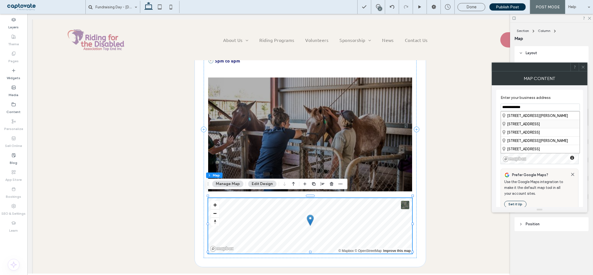
click at [567, 125] on div "[STREET_ADDRESS]" at bounding box center [540, 124] width 79 height 8
type input "**********"
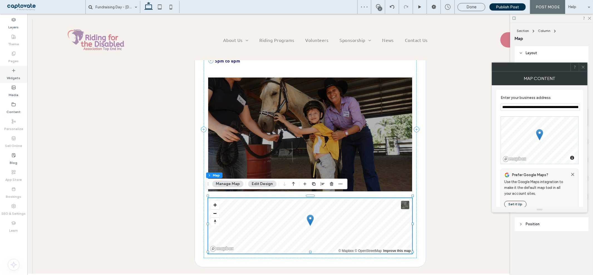
click at [11, 71] on div "Widgets" at bounding box center [13, 74] width 27 height 17
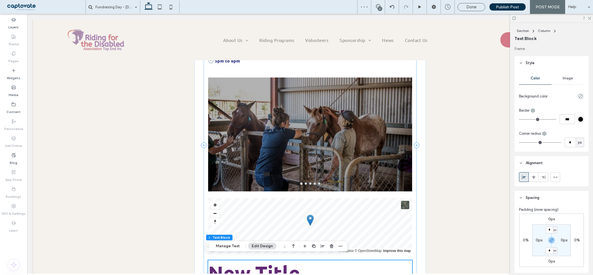
scroll to position [335, 0]
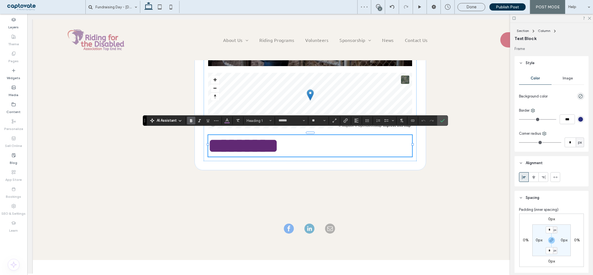
type input "******"
type input "**"
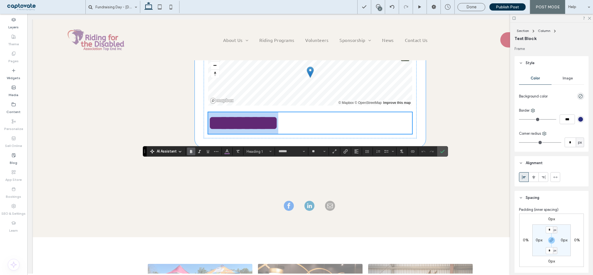
scroll to position [305, 0]
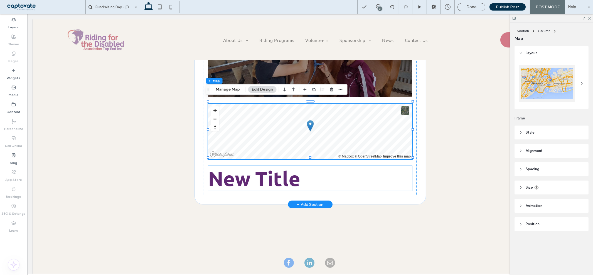
click at [245, 168] on span "New Title" at bounding box center [254, 178] width 92 height 24
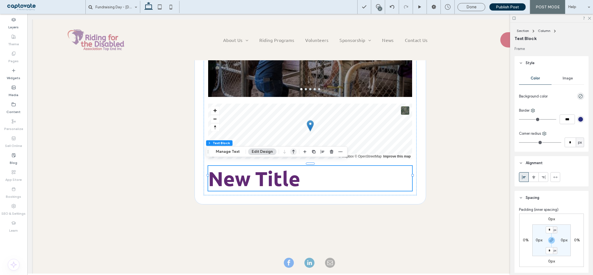
click at [290, 152] on icon "button" at bounding box center [293, 152] width 7 height 10
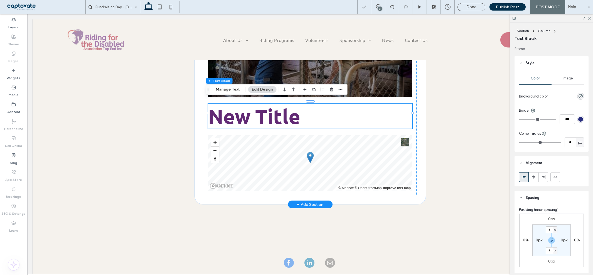
click at [270, 114] on span "New Title" at bounding box center [254, 116] width 92 height 24
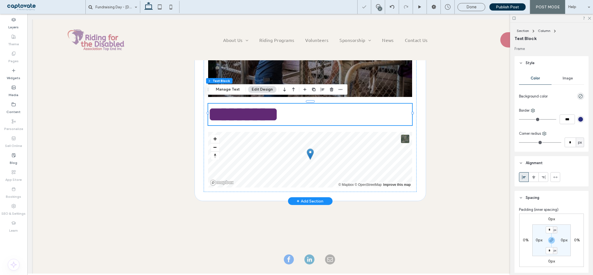
click at [270, 114] on span "*********" at bounding box center [243, 115] width 70 height 20
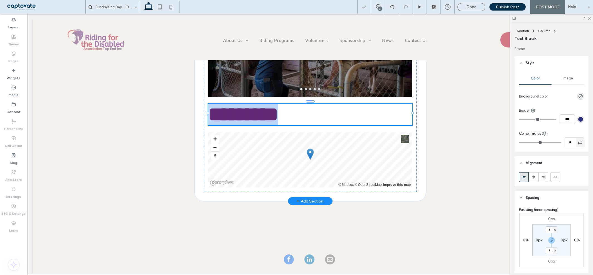
click at [270, 114] on span "*********" at bounding box center [243, 115] width 70 height 20
type input "******"
type input "**"
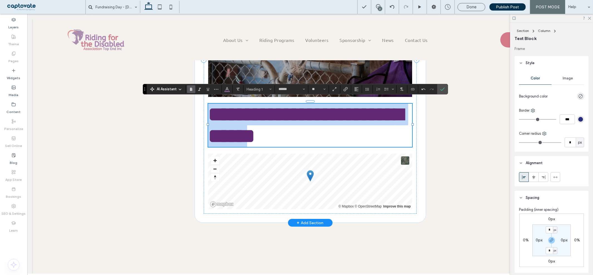
drag, startPoint x: 271, startPoint y: 133, endPoint x: 206, endPoint y: 110, distance: 69.2
click at [208, 110] on span "**********" at bounding box center [305, 125] width 195 height 41
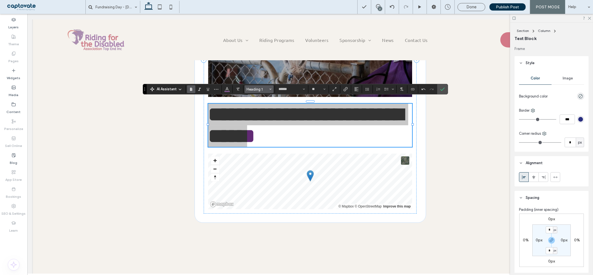
click at [269, 88] on button "Heading 1" at bounding box center [259, 89] width 29 height 8
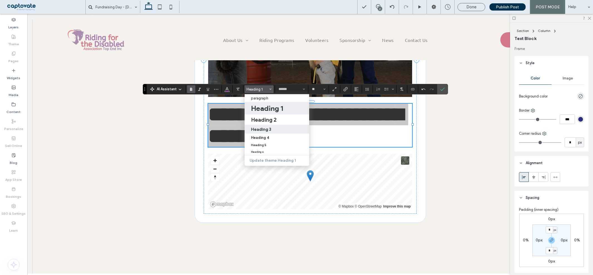
click at [277, 125] on label "Heading 3" at bounding box center [277, 129] width 65 height 9
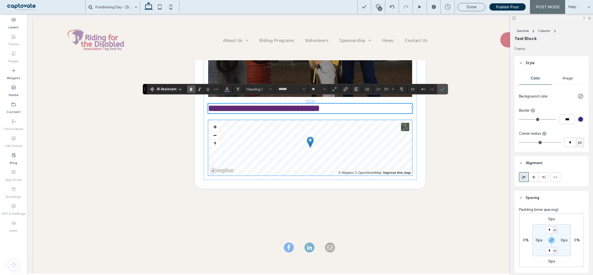
type input "**"
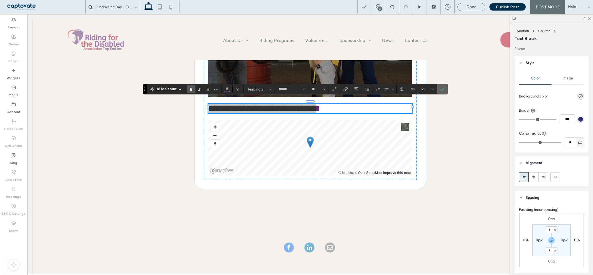
click at [442, 88] on icon "Confirm" at bounding box center [442, 89] width 4 height 4
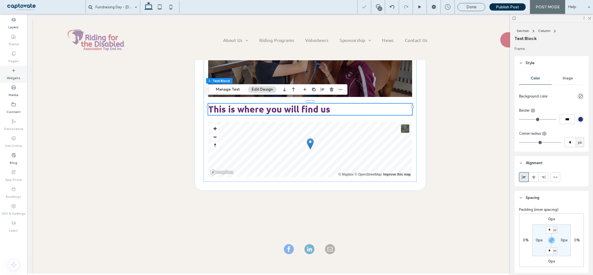
click at [16, 77] on label "Widgets" at bounding box center [14, 77] width 14 height 8
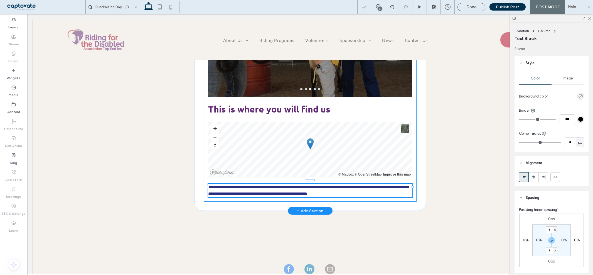
type input "******"
type input "**"
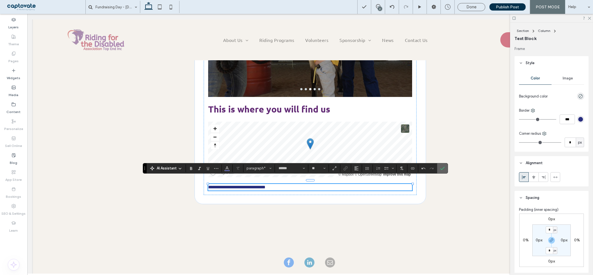
click at [446, 169] on label "Confirm" at bounding box center [442, 169] width 8 height 10
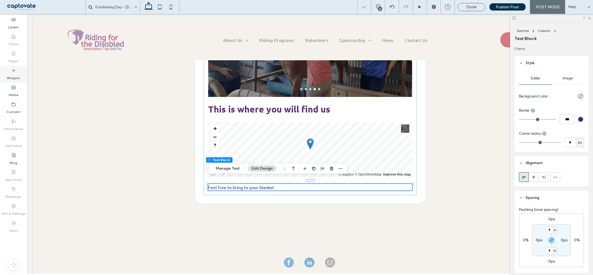
click at [11, 72] on div "Widgets" at bounding box center [13, 74] width 27 height 17
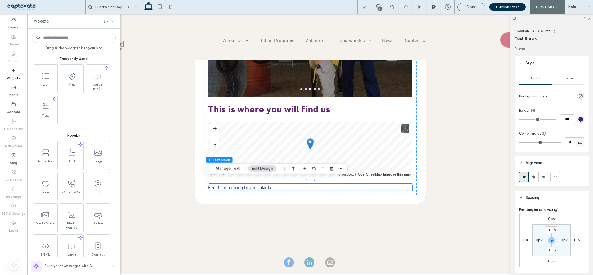
click at [112, 21] on use at bounding box center [113, 21] width 3 height 3
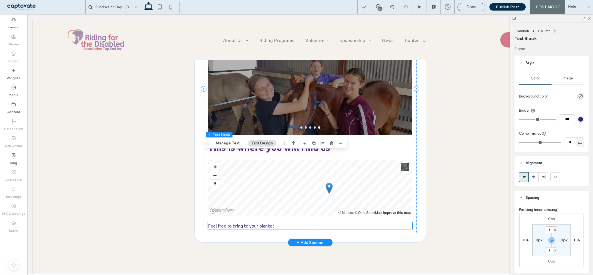
scroll to position [212, 0]
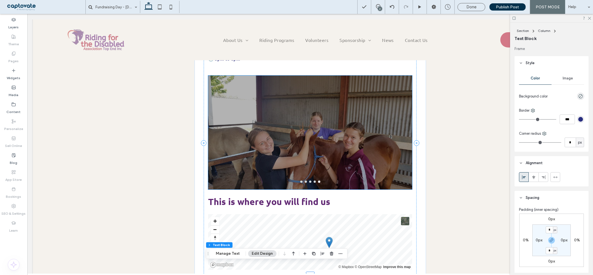
click at [329, 132] on div at bounding box center [310, 133] width 204 height 114
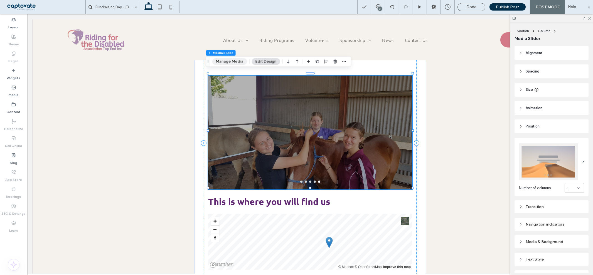
click at [232, 59] on button "Manage Media" at bounding box center [229, 61] width 35 height 7
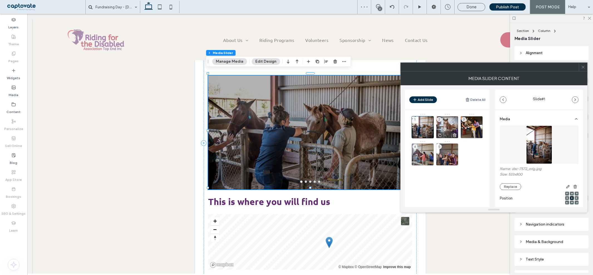
click at [455, 134] on icon at bounding box center [454, 135] width 4 height 5
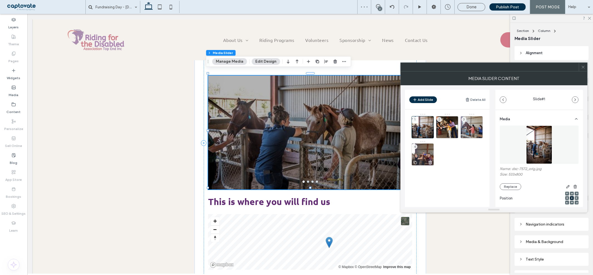
click at [430, 159] on div "4" at bounding box center [422, 155] width 22 height 22
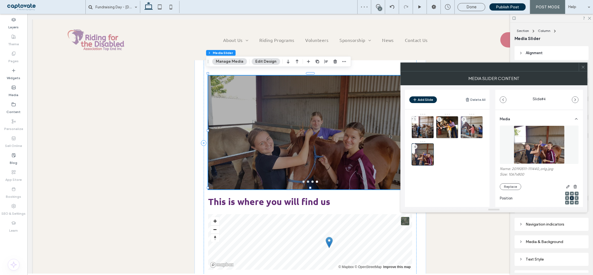
click at [423, 96] on header "Add Slide Delete All" at bounding box center [447, 99] width 85 height 19
click at [427, 101] on button "Add Slide" at bounding box center [423, 100] width 28 height 7
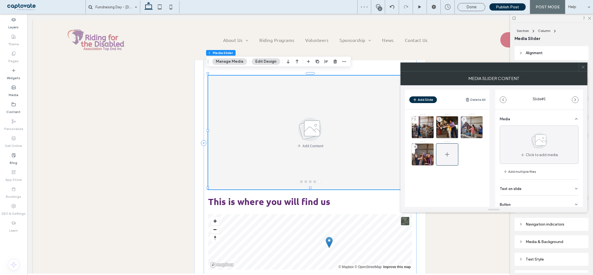
click at [448, 156] on icon at bounding box center [447, 154] width 7 height 7
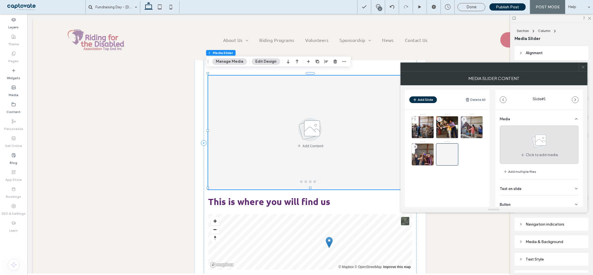
click at [527, 147] on icon at bounding box center [539, 141] width 28 height 18
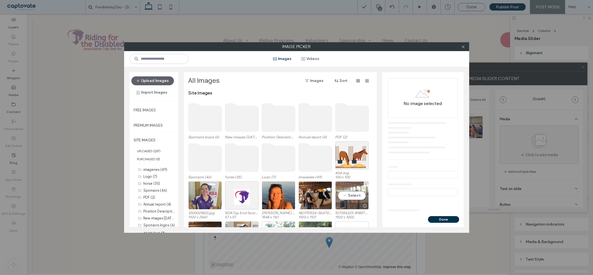
click at [355, 193] on div "Select" at bounding box center [351, 196] width 33 height 28
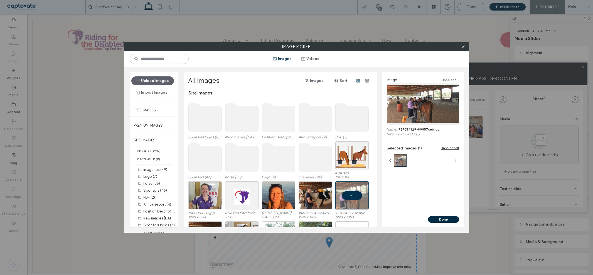
drag, startPoint x: 443, startPoint y: 221, endPoint x: 408, endPoint y: 231, distance: 37.1
click at [443, 221] on button "Done" at bounding box center [443, 219] width 31 height 7
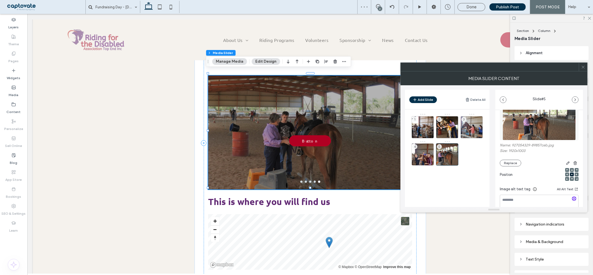
scroll to position [79, 0]
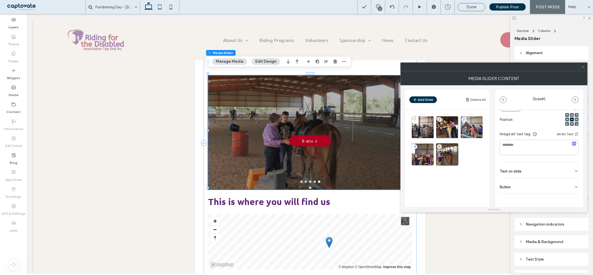
click at [574, 186] on icon at bounding box center [576, 187] width 4 height 4
click at [571, 196] on icon at bounding box center [573, 198] width 5 height 5
click at [584, 66] on icon at bounding box center [583, 67] width 4 height 4
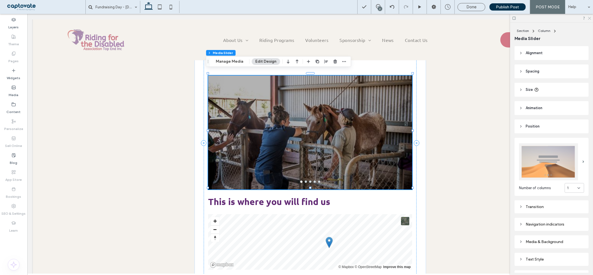
click at [588, 16] on icon at bounding box center [589, 18] width 4 height 4
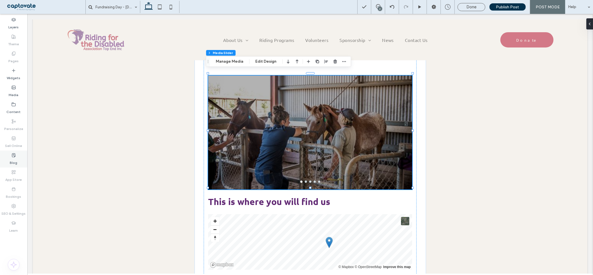
click at [10, 160] on label "Blog" at bounding box center [14, 162] width 8 height 8
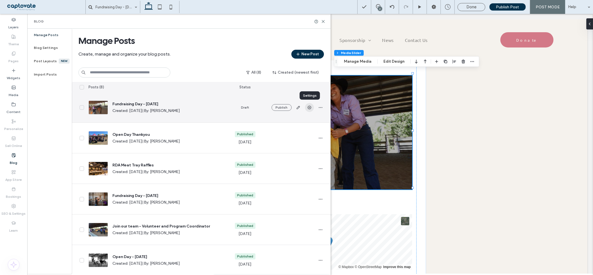
click at [310, 107] on icon "button" at bounding box center [309, 107] width 4 height 4
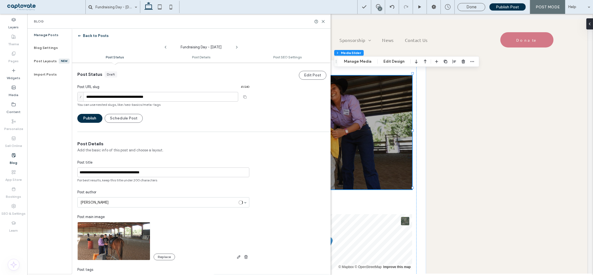
scroll to position [0, 0]
click at [51, 37] on label "Manage Posts" at bounding box center [46, 35] width 25 height 4
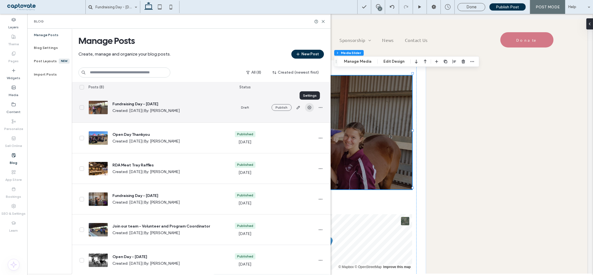
click at [310, 107] on icon "button" at bounding box center [309, 107] width 4 height 4
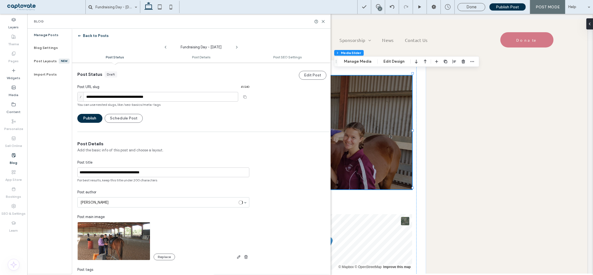
scroll to position [0, 0]
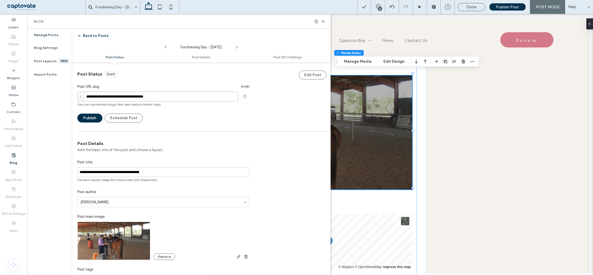
drag, startPoint x: 172, startPoint y: 97, endPoint x: 124, endPoint y: 151, distance: 72.1
click at [87, 96] on input "**********" at bounding box center [157, 97] width 161 height 10
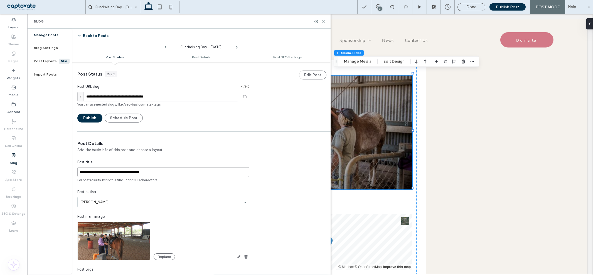
drag, startPoint x: 167, startPoint y: 171, endPoint x: 52, endPoint y: 161, distance: 115.6
click at [52, 161] on div "**********" at bounding box center [178, 152] width 303 height 246
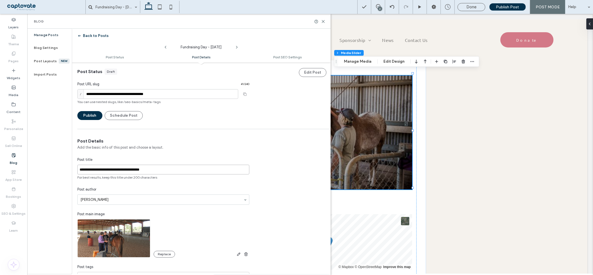
scroll to position [0, 0]
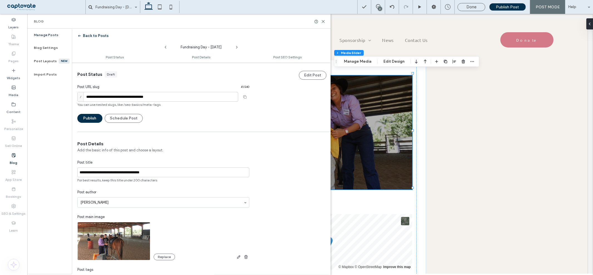
click at [199, 60] on ul "Post Status Post Details Post SEO Settings" at bounding box center [201, 56] width 259 height 11
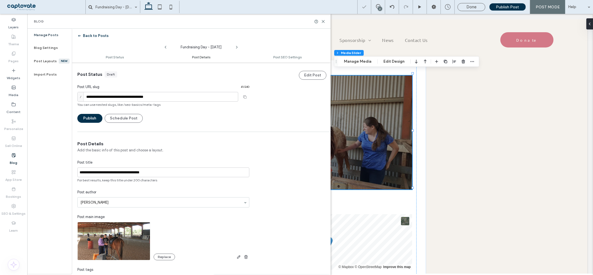
click at [208, 58] on span "Post Details" at bounding box center [201, 57] width 18 height 4
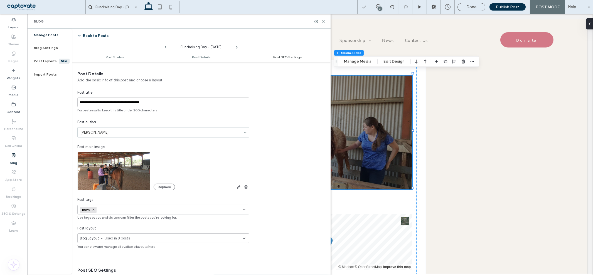
scroll to position [78, 0]
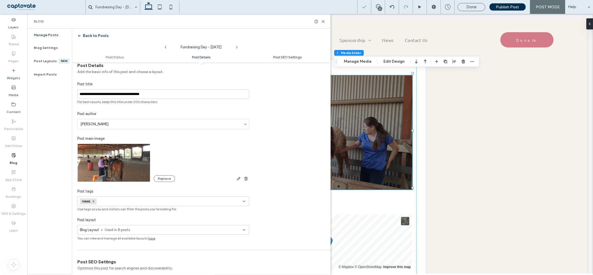
click at [285, 56] on span "Post SEO Settings" at bounding box center [287, 57] width 28 height 4
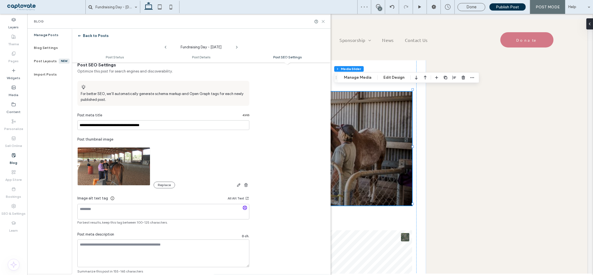
scroll to position [196, 0]
click at [323, 21] on use at bounding box center [323, 21] width 3 height 3
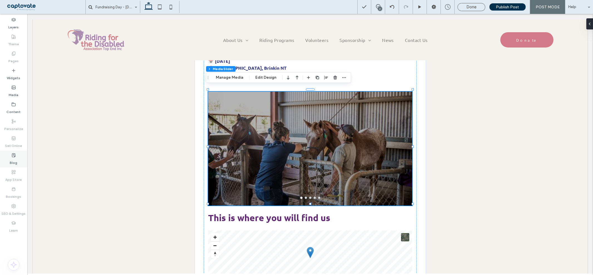
click at [13, 159] on label "Blog" at bounding box center [14, 162] width 8 height 8
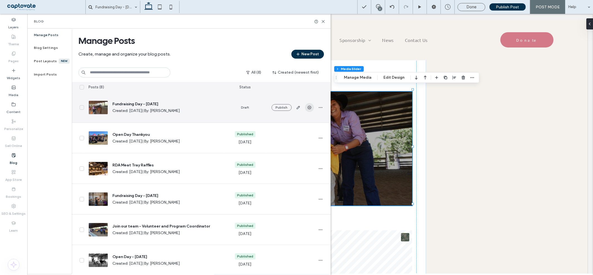
click at [308, 109] on use "button" at bounding box center [309, 108] width 4 height 4
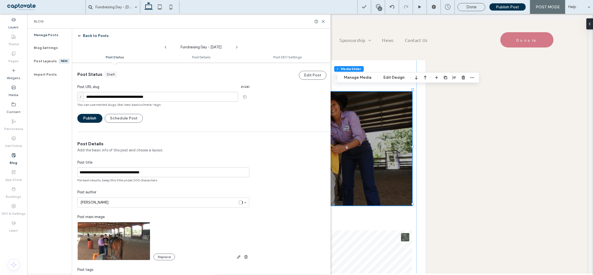
scroll to position [0, 0]
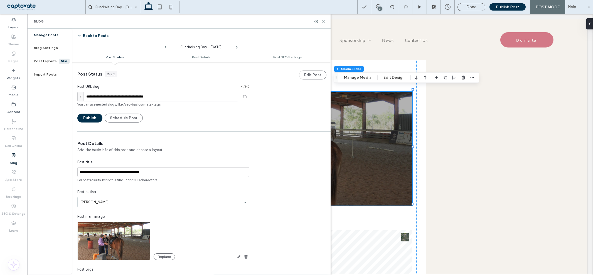
click at [16, 162] on label "Blog" at bounding box center [14, 162] width 8 height 8
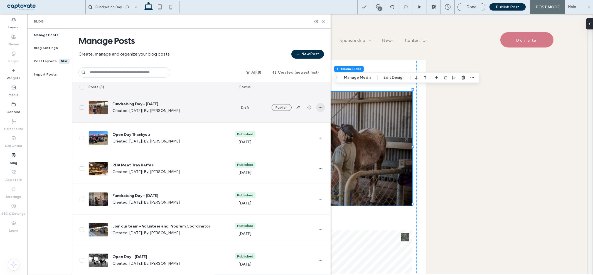
click at [319, 107] on use "button" at bounding box center [321, 107] width 4 height 1
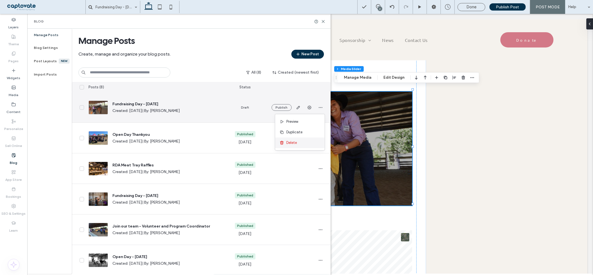
click at [297, 147] on div "Delete" at bounding box center [300, 143] width 50 height 11
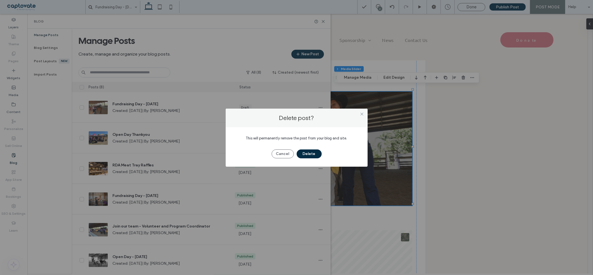
click at [309, 154] on button "Delete" at bounding box center [309, 154] width 25 height 9
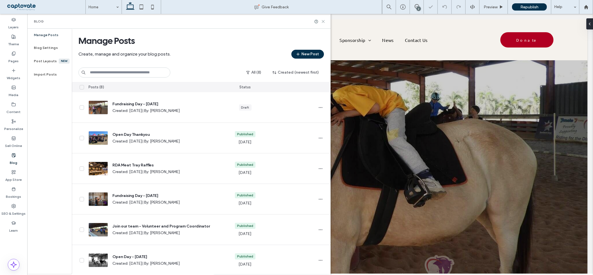
click at [323, 21] on use at bounding box center [323, 21] width 3 height 3
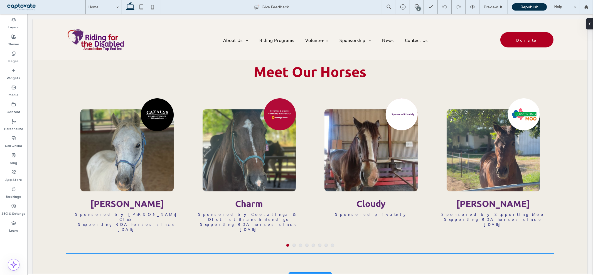
scroll to position [1174, 0]
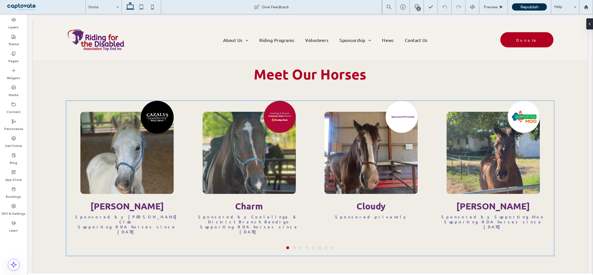
click at [117, 175] on div at bounding box center [127, 147] width 115 height 93
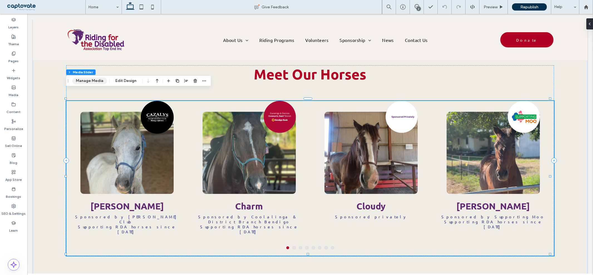
click at [88, 81] on button "Manage Media" at bounding box center [89, 81] width 35 height 7
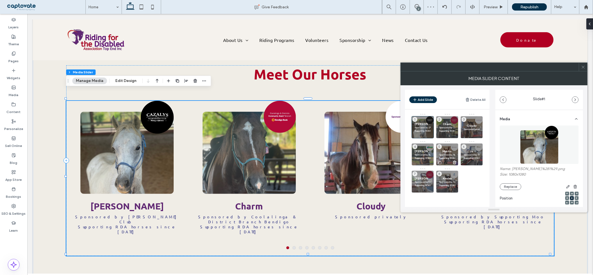
click at [450, 157] on p "Supporting RDA horses since 2022" at bounding box center [447, 158] width 16 height 3
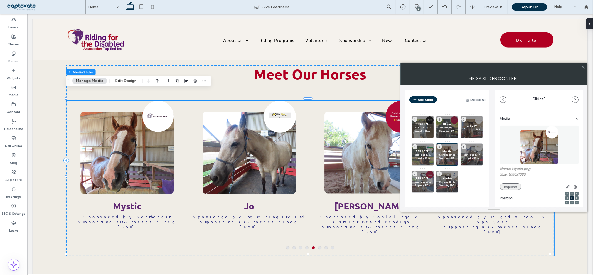
click at [510, 185] on button "Replace" at bounding box center [510, 187] width 21 height 7
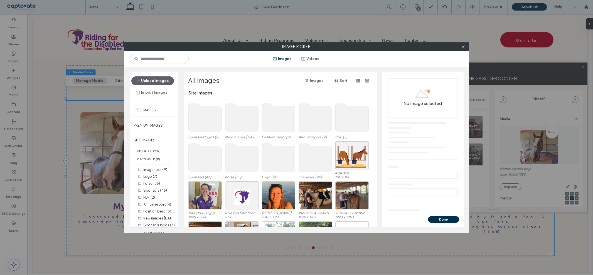
click at [230, 151] on use at bounding box center [241, 158] width 33 height 28
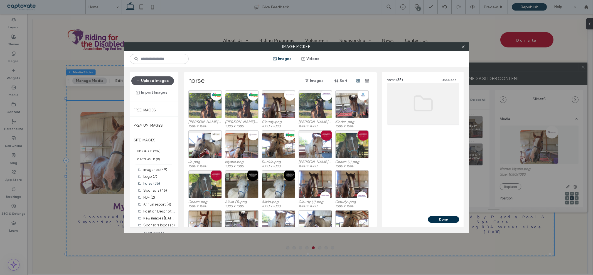
click at [163, 82] on button "Upload Images" at bounding box center [152, 80] width 43 height 9
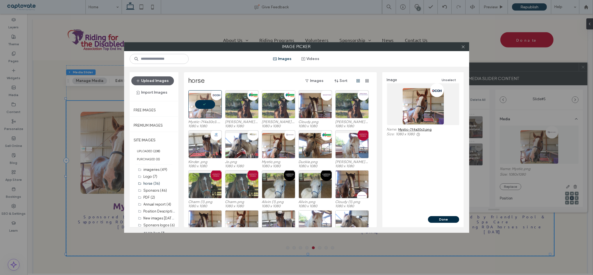
click at [443, 220] on button "Done" at bounding box center [443, 219] width 31 height 7
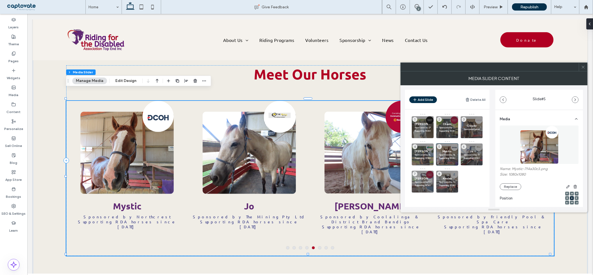
click at [582, 67] on icon at bounding box center [583, 67] width 4 height 4
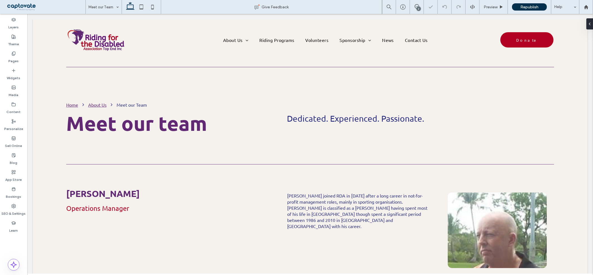
scroll to position [216, 0]
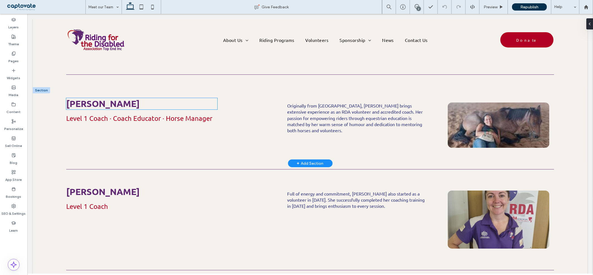
click at [138, 103] on span "Natasha Screpante" at bounding box center [102, 103] width 73 height 11
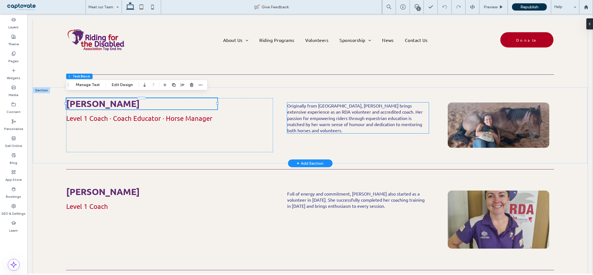
click at [360, 116] on p "Originally from Italy, Natasha brings extensive experience as an RDA volunteer …" at bounding box center [358, 118] width 142 height 31
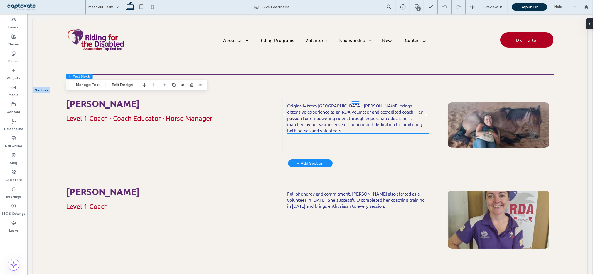
click at [360, 116] on div "Originally from Italy, Natasha brings extensive experience as an RDA volunteer …" at bounding box center [358, 118] width 142 height 31
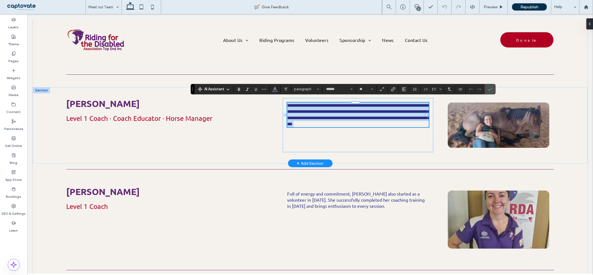
type input "******"
type input "**"
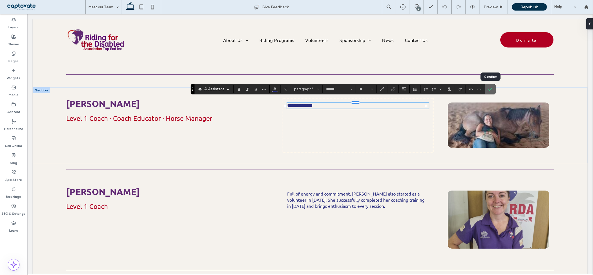
drag, startPoint x: 489, startPoint y: 90, endPoint x: 508, endPoint y: 107, distance: 25.8
click at [489, 90] on icon "Confirm" at bounding box center [490, 89] width 4 height 4
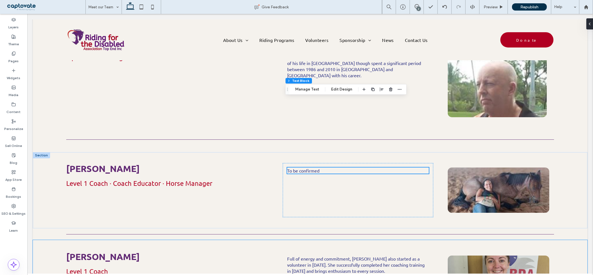
scroll to position [93, 0]
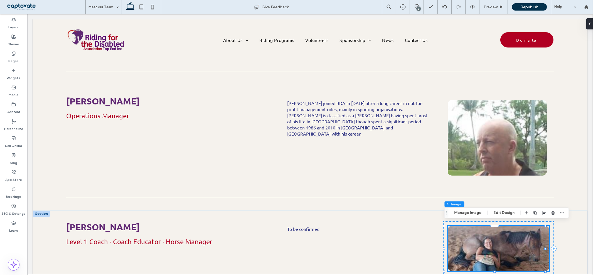
type input "**"
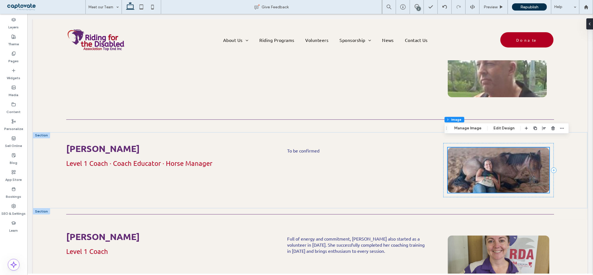
scroll to position [185, 0]
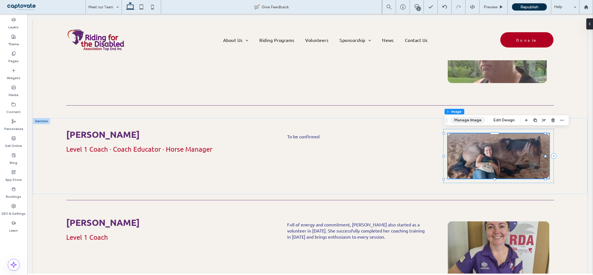
click at [472, 121] on button "Manage Image" at bounding box center [467, 120] width 34 height 7
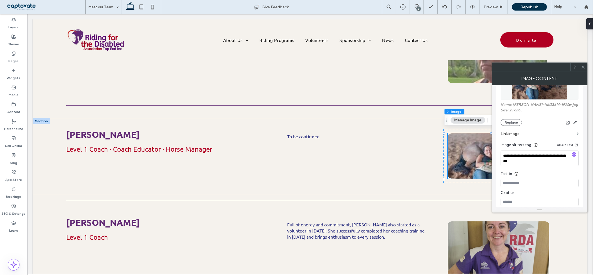
scroll to position [93, 0]
click at [512, 120] on button "Replace" at bounding box center [510, 121] width 21 height 7
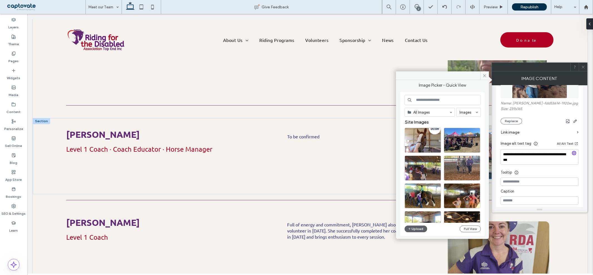
click at [432, 98] on input at bounding box center [442, 100] width 76 height 10
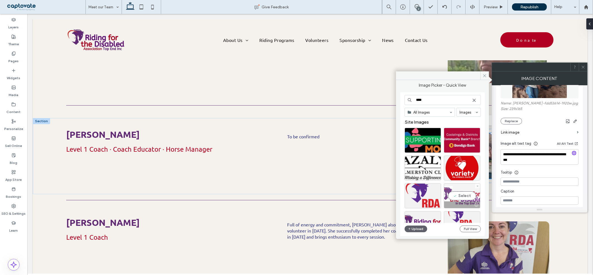
type input "****"
click at [465, 198] on div "Select" at bounding box center [462, 196] width 36 height 25
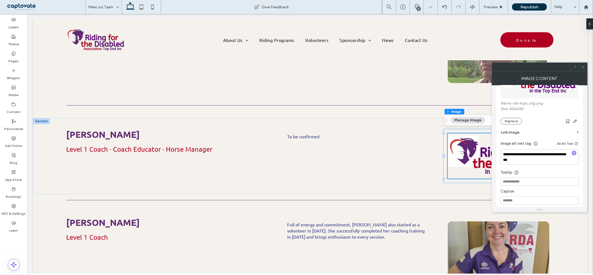
click at [582, 64] on span at bounding box center [583, 67] width 4 height 8
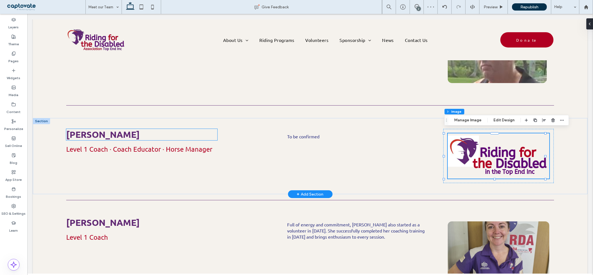
click at [120, 132] on span "Natasha Screpante" at bounding box center [102, 134] width 73 height 11
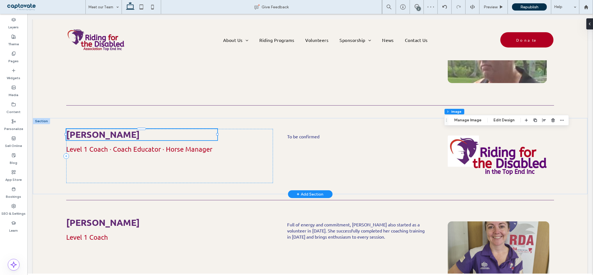
click at [120, 132] on div "Natasha Screpante" at bounding box center [141, 134] width 151 height 11
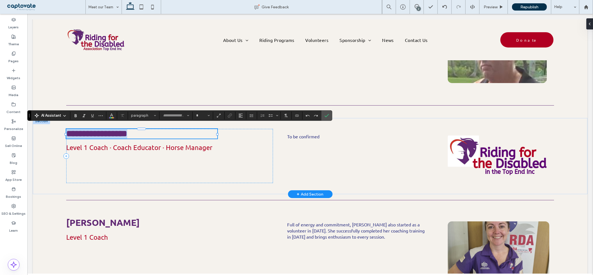
type input "******"
type input "**"
click at [328, 114] on icon "Confirm" at bounding box center [326, 115] width 4 height 4
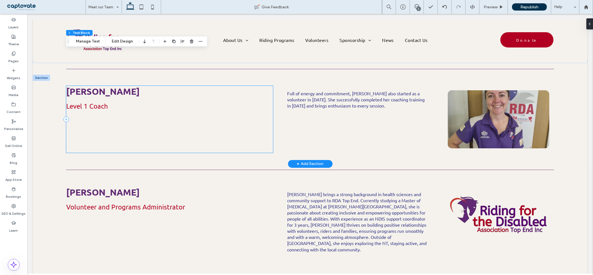
scroll to position [340, 0]
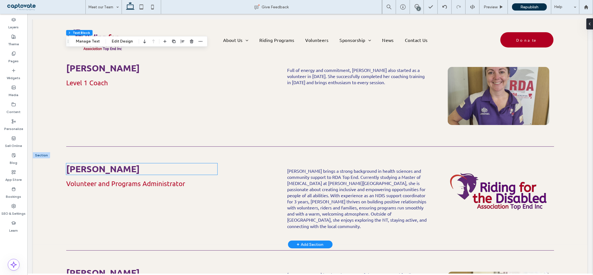
click at [115, 164] on span "Anna Nguyen" at bounding box center [102, 169] width 73 height 11
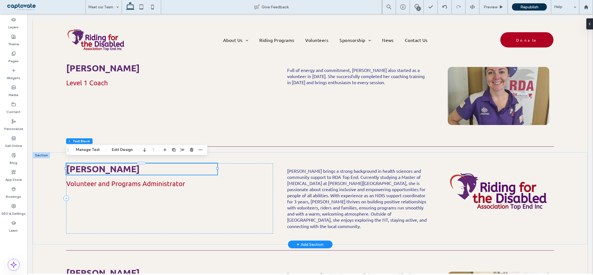
click at [117, 164] on span "Anna Nguyen" at bounding box center [102, 169] width 73 height 11
click at [105, 164] on span "**********" at bounding box center [85, 168] width 39 height 9
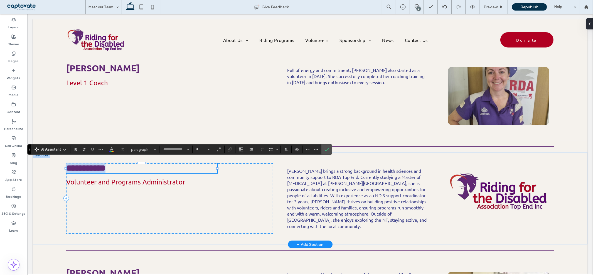
type input "******"
type input "**"
click at [329, 148] on icon "Confirm" at bounding box center [326, 149] width 4 height 4
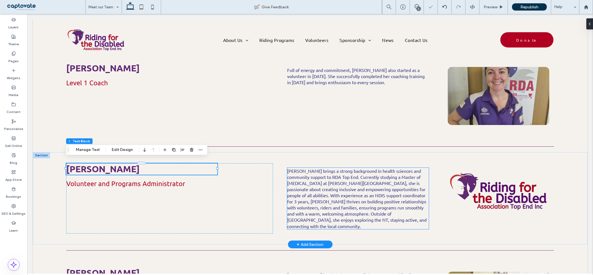
click at [327, 190] on span "Anna brings a strong background in health sciences and community support to RDA…" at bounding box center [356, 198] width 139 height 61
click at [327, 190] on div "Anna brings a strong background in health sciences and community support to RDA…" at bounding box center [358, 198] width 142 height 61
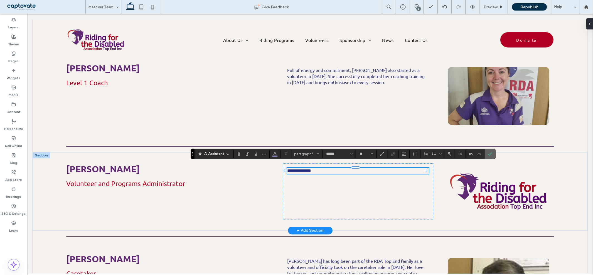
click at [492, 154] on label "Confirm" at bounding box center [490, 154] width 8 height 10
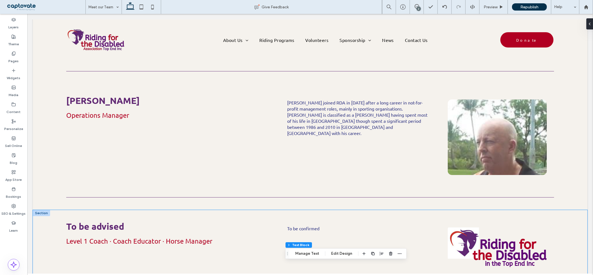
scroll to position [0, 0]
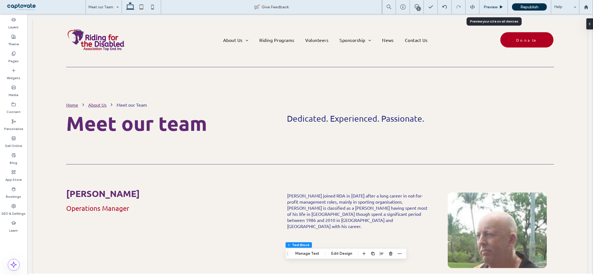
drag, startPoint x: 221, startPoint y: 21, endPoint x: 487, endPoint y: 6, distance: 265.8
click at [487, 6] on span "Preview" at bounding box center [490, 7] width 14 height 5
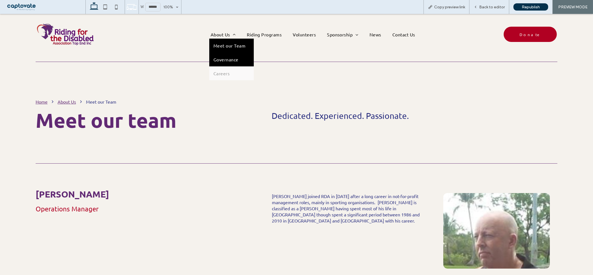
click at [230, 60] on span "Governance" at bounding box center [225, 60] width 25 height 6
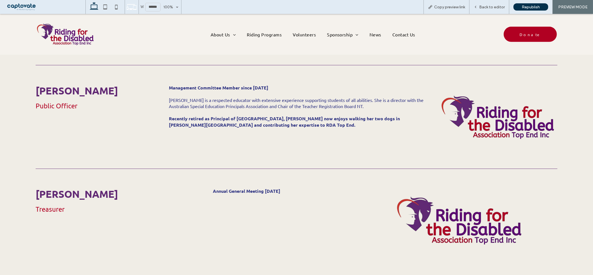
scroll to position [835, 0]
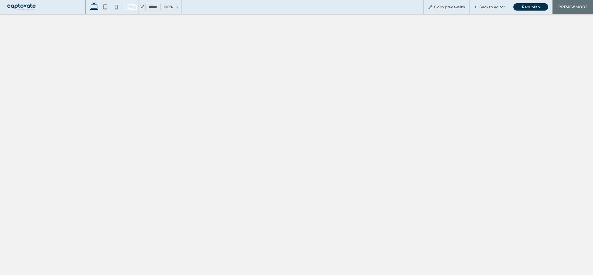
click at [488, 6] on span "Back to editor" at bounding box center [492, 7] width 26 height 5
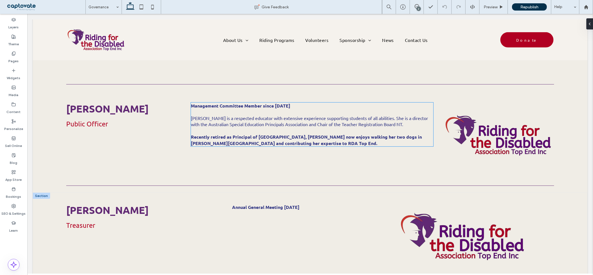
scroll to position [827, 0]
click at [46, 193] on div at bounding box center [41, 196] width 17 height 6
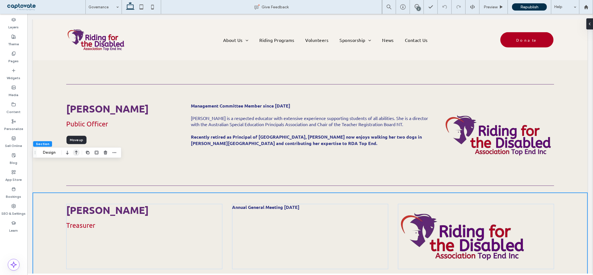
click at [74, 155] on icon "button" at bounding box center [76, 153] width 7 height 10
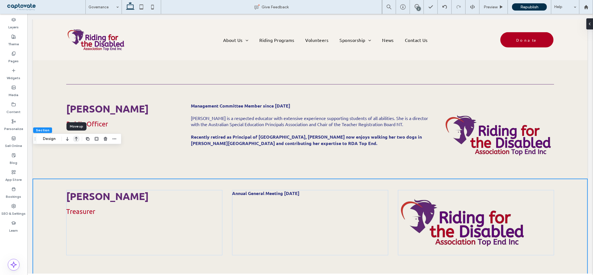
click at [77, 139] on icon "button" at bounding box center [76, 139] width 7 height 10
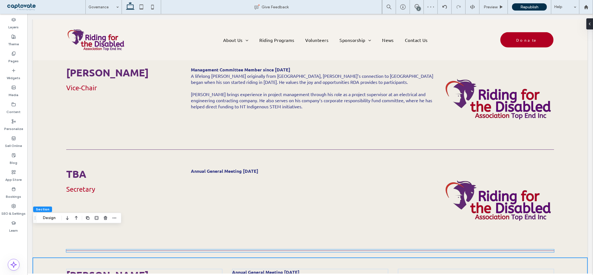
scroll to position [641, 0]
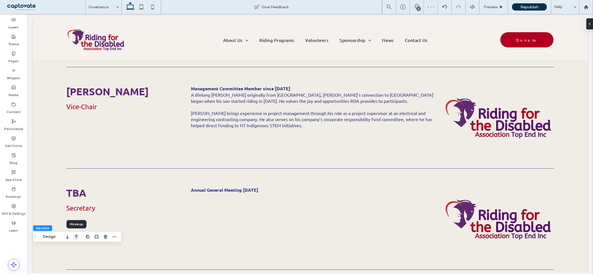
click at [76, 237] on use "button" at bounding box center [76, 237] width 3 height 4
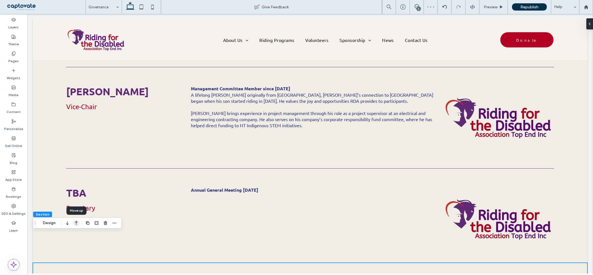
click at [76, 224] on icon "button" at bounding box center [76, 223] width 7 height 10
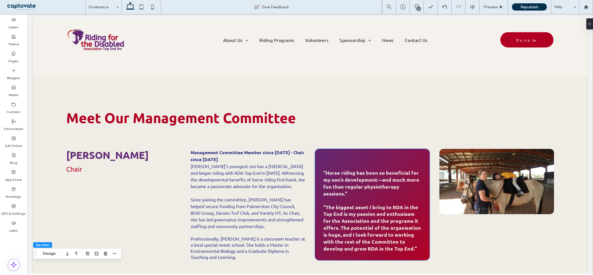
scroll to position [518, 0]
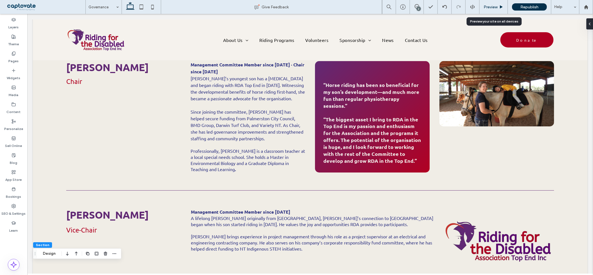
click at [492, 4] on div "Preview" at bounding box center [493, 7] width 28 height 14
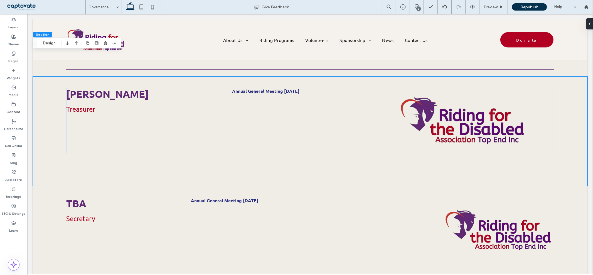
scroll to position [734, 0]
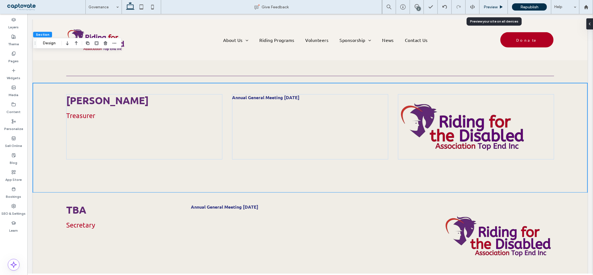
drag, startPoint x: 169, startPoint y: 241, endPoint x: 490, endPoint y: 6, distance: 398.1
click at [490, 6] on span "Preview" at bounding box center [490, 7] width 14 height 5
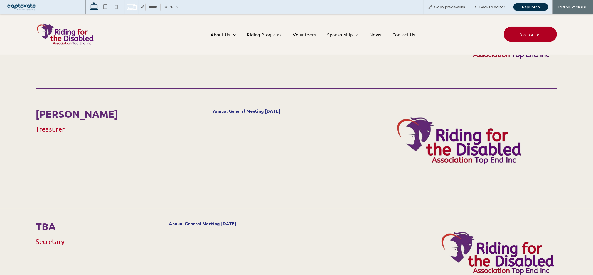
scroll to position [739, 0]
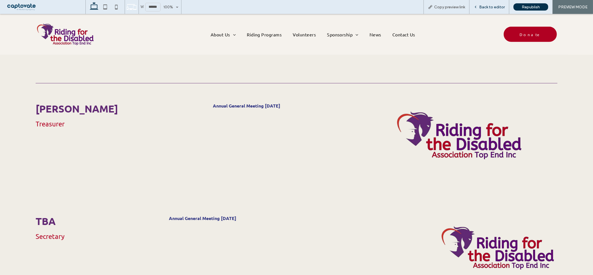
click at [489, 9] on div "Back to editor" at bounding box center [489, 7] width 40 height 14
click at [489, 6] on span "Back to editor" at bounding box center [492, 7] width 26 height 5
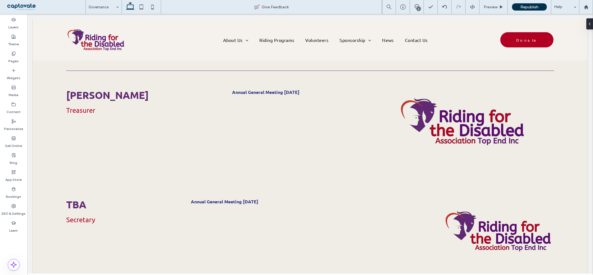
scroll to position [734, 0]
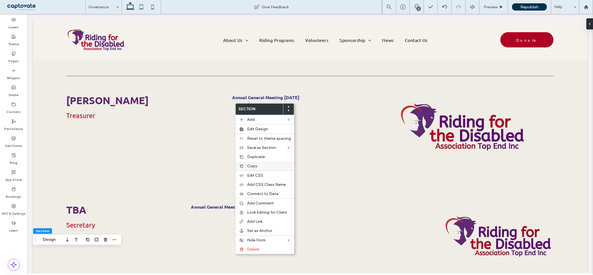
click at [259, 166] on label "Copy" at bounding box center [269, 166] width 44 height 5
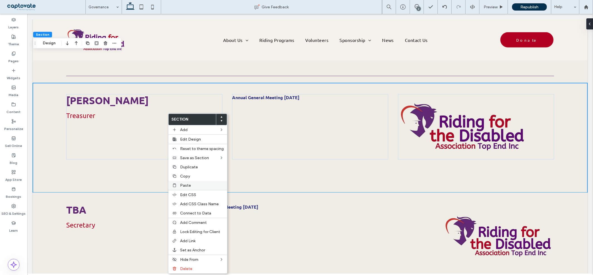
click at [190, 184] on label "Paste" at bounding box center [202, 185] width 44 height 5
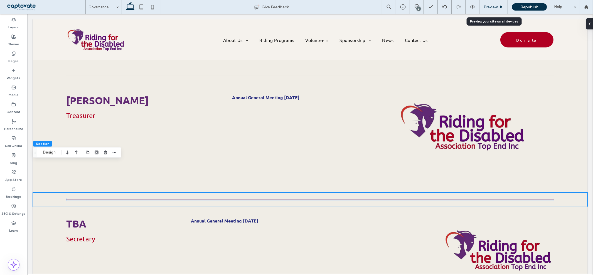
drag, startPoint x: 485, startPoint y: 4, endPoint x: 385, endPoint y: 71, distance: 119.7
click at [485, 5] on span "Preview" at bounding box center [490, 7] width 14 height 5
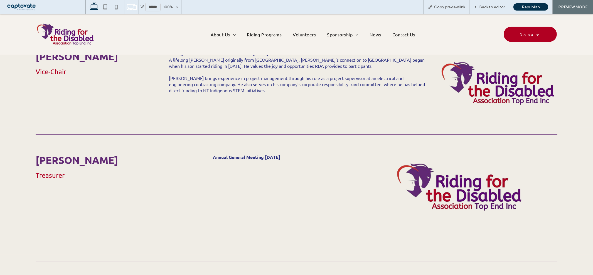
scroll to position [616, 0]
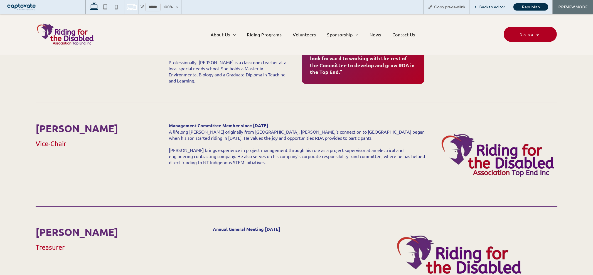
drag, startPoint x: 489, startPoint y: 4, endPoint x: 471, endPoint y: 2, distance: 17.4
click at [489, 4] on div "Back to editor" at bounding box center [489, 7] width 40 height 14
click at [489, 6] on span "Back to editor" at bounding box center [492, 7] width 26 height 5
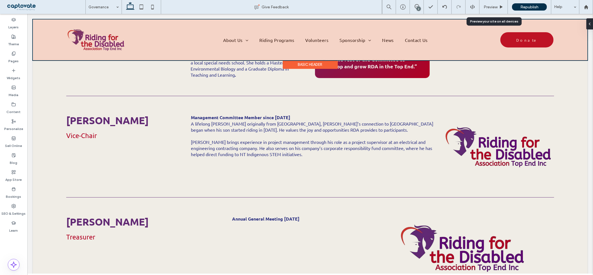
scroll to position [607, 0]
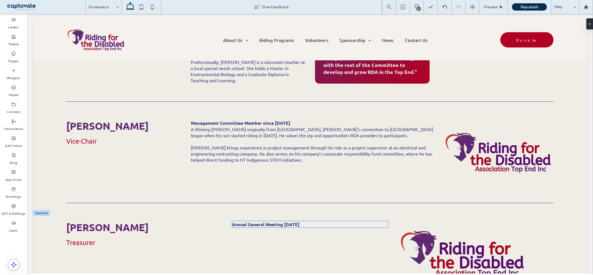
click at [259, 222] on strong "Annual General Meeting [DATE]" at bounding box center [265, 225] width 67 height 6
click at [213, 221] on h3 "[PERSON_NAME]" at bounding box center [141, 227] width 151 height 13
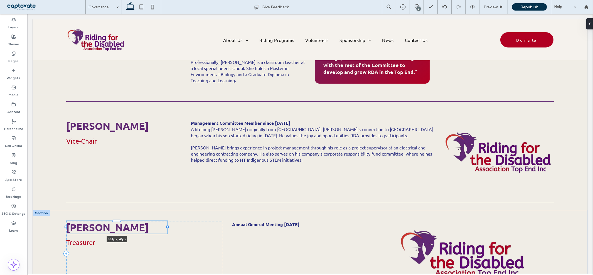
drag, startPoint x: 218, startPoint y: 197, endPoint x: 168, endPoint y: 193, distance: 49.9
click at [168, 210] on div "Wendy Young-Smith 364px , 41px Treasurer Annual General Meeting Saturday 31 May" at bounding box center [310, 265] width 554 height 110
type input "***"
click at [216, 230] on div "Wendy Young-Smith 364px , 41px Treasurer" at bounding box center [144, 253] width 156 height 65
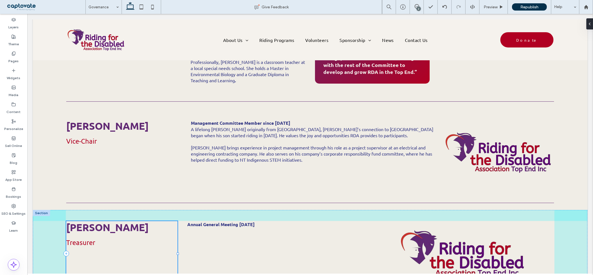
drag, startPoint x: 221, startPoint y: 223, endPoint x: 177, endPoint y: 219, distance: 43.6
click at [177, 219] on div "Wendy Young-Smith Treasurer 23% , 235px Annual General Meeting Saturday 31 May" at bounding box center [310, 265] width 554 height 110
type input "**"
type input "***"
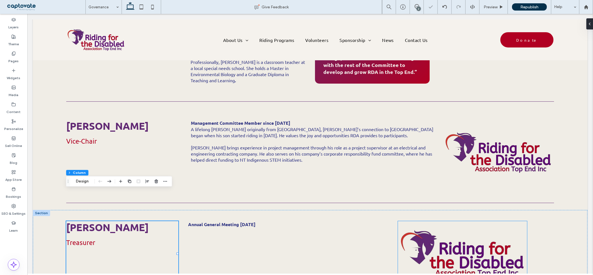
click at [416, 221] on img at bounding box center [462, 253] width 129 height 65
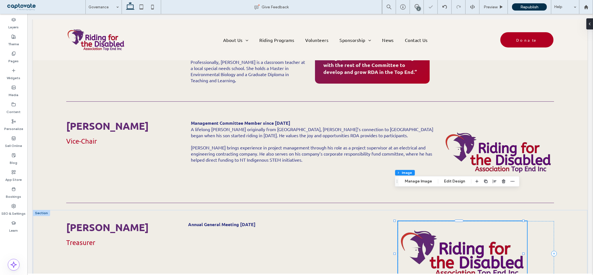
type input "**"
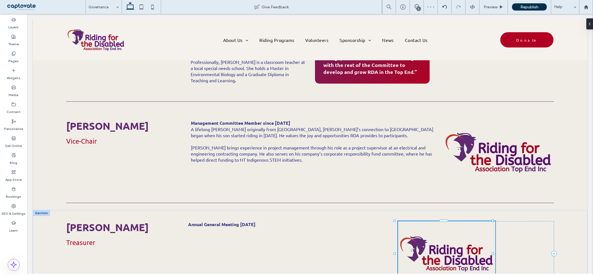
drag, startPoint x: 395, startPoint y: 222, endPoint x: 432, endPoint y: 221, distance: 37.0
click at [424, 222] on div "Wendy Young-Smith Treasurer Annual General Meeting Saturday 31 May 63% , 235px" at bounding box center [310, 265] width 554 height 110
type input "**"
type input "****"
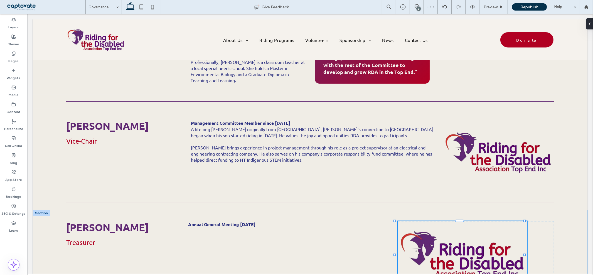
drag, startPoint x: 395, startPoint y: 190, endPoint x: 366, endPoint y: 188, distance: 29.6
click at [366, 210] on div "Wendy Young-Smith Treasurer Annual General Meeting Saturday 31 May 83% , 242px" at bounding box center [310, 266] width 554 height 112
type input "**"
type input "****"
type input "***"
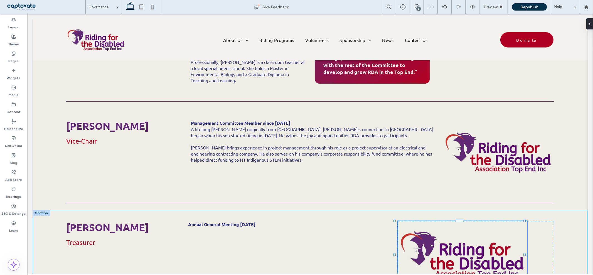
type input "***"
click at [412, 221] on img at bounding box center [463, 254] width 130 height 67
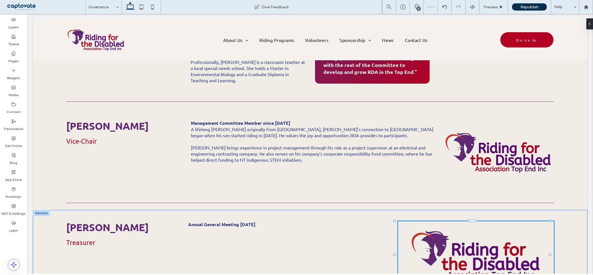
drag, startPoint x: 395, startPoint y: 224, endPoint x: 369, endPoint y: 215, distance: 27.6
click at [366, 216] on div "Wendy Young-Smith Treasurer Annual General Meeting Saturday 31 May 102% , 242px" at bounding box center [310, 266] width 554 height 112
type input "***"
click at [379, 221] on div "Annual General Meeting [DATE]" at bounding box center [288, 254] width 200 height 67
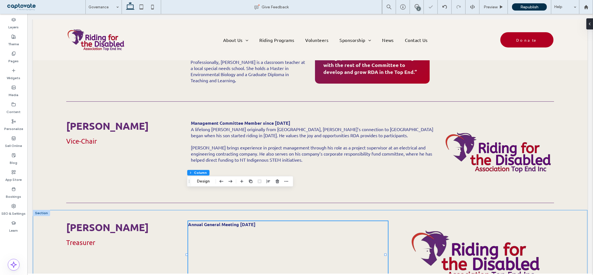
drag, startPoint x: 390, startPoint y: 193, endPoint x: 398, endPoint y: 193, distance: 7.5
click at [391, 210] on div "Wendy Young-Smith Treasurer Annual General Meeting Saturday 31 May" at bounding box center [310, 266] width 554 height 112
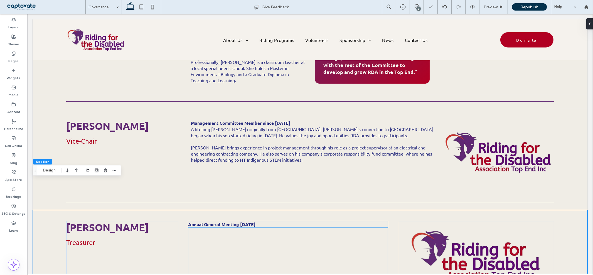
drag, startPoint x: 384, startPoint y: 191, endPoint x: 389, endPoint y: 191, distance: 5.6
click at [389, 210] on div "Wendy Young-Smith Treasurer Annual General Meeting Saturday 31 May" at bounding box center [310, 266] width 554 height 112
click at [394, 210] on div "Wendy Young-Smith Treasurer Annual General Meeting Saturday 31 May" at bounding box center [310, 266] width 554 height 112
click at [400, 210] on div "Wendy Young-Smith Treasurer Annual General Meeting Saturday 31 May" at bounding box center [310, 266] width 554 height 112
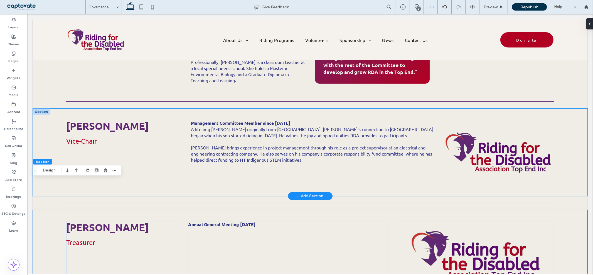
click at [433, 131] on div "Luke Roe Vice-Chair Management Committee Member since July 2021 A lifelong Terr…" at bounding box center [310, 153] width 554 height 88
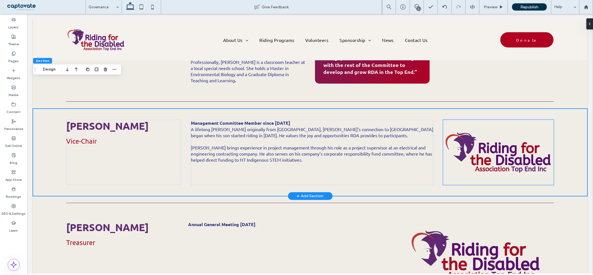
click at [446, 138] on img at bounding box center [498, 152] width 111 height 65
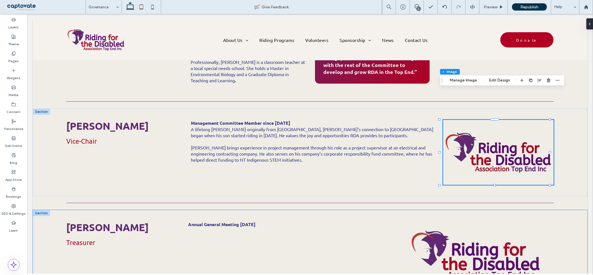
type input "**"
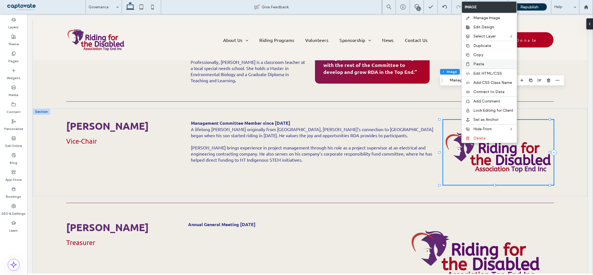
click at [487, 63] on label "Paste" at bounding box center [493, 64] width 40 height 5
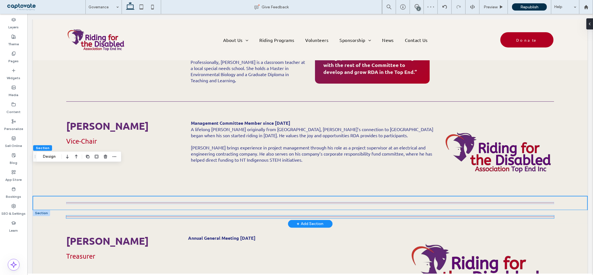
click at [452, 217] on hr at bounding box center [310, 217] width 488 height 1
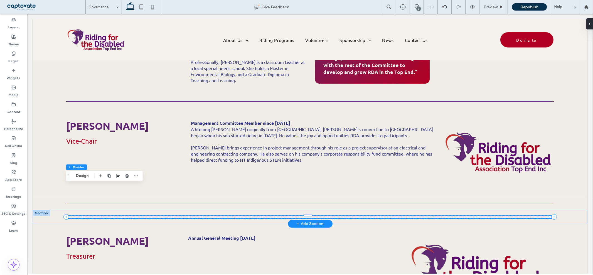
type input "*"
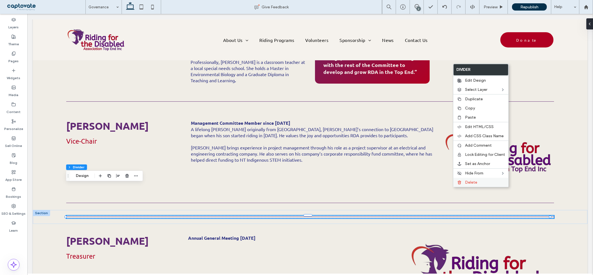
drag, startPoint x: 466, startPoint y: 181, endPoint x: 419, endPoint y: 211, distance: 54.6
click at [466, 181] on span "Delete" at bounding box center [471, 182] width 12 height 5
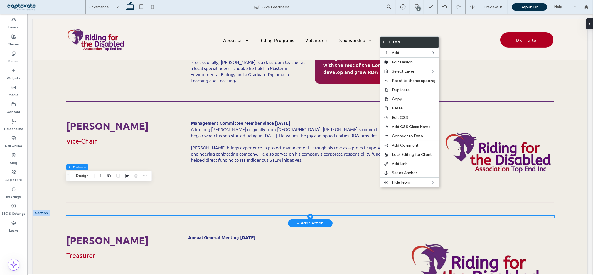
click at [61, 210] on div at bounding box center [310, 216] width 554 height 13
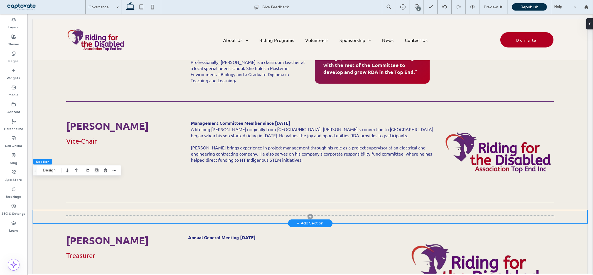
click at [42, 210] on div at bounding box center [310, 216] width 554 height 13
click at [53, 210] on div at bounding box center [310, 216] width 554 height 13
click at [106, 172] on use "button" at bounding box center [105, 171] width 3 height 4
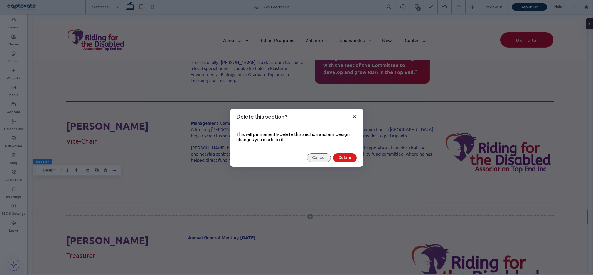
click at [315, 159] on button "Cancel" at bounding box center [319, 158] width 24 height 9
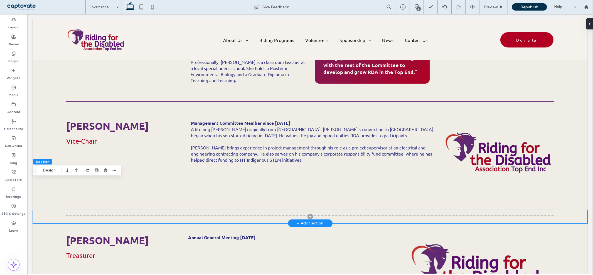
click at [51, 210] on div at bounding box center [310, 216] width 554 height 13
click at [104, 170] on use "button" at bounding box center [105, 171] width 3 height 4
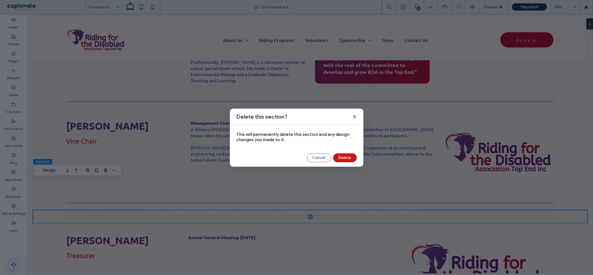
drag, startPoint x: 338, startPoint y: 155, endPoint x: 271, endPoint y: 180, distance: 72.0
click at [338, 155] on button "Delete" at bounding box center [345, 158] width 24 height 9
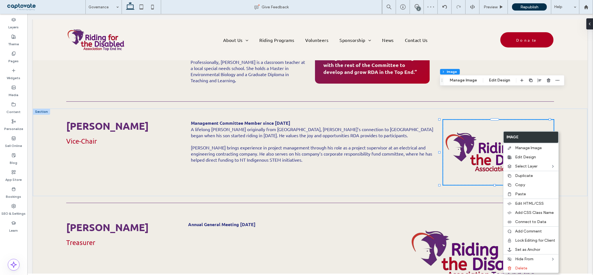
type input "**"
click at [523, 184] on span "Copy" at bounding box center [520, 185] width 10 height 5
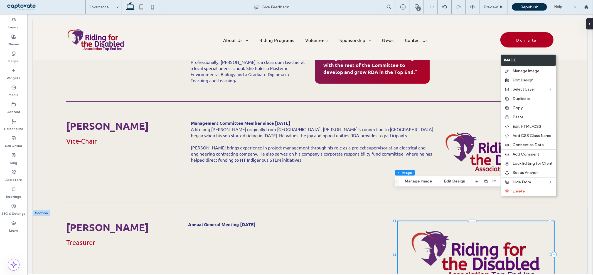
type input "**"
click at [522, 115] on span "Paste" at bounding box center [517, 117] width 11 height 5
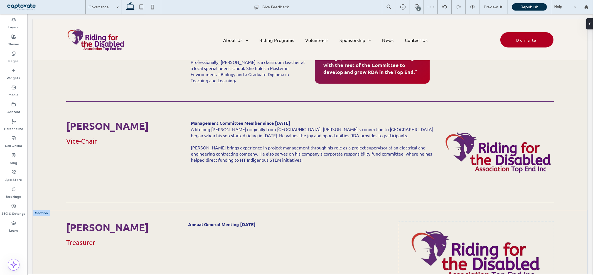
type input "**"
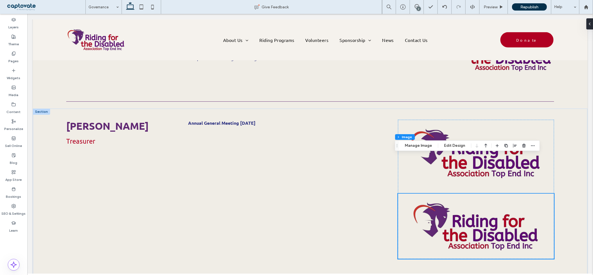
scroll to position [699, 0]
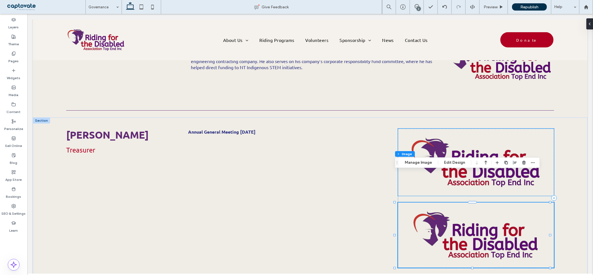
click at [398, 136] on img at bounding box center [476, 162] width 156 height 67
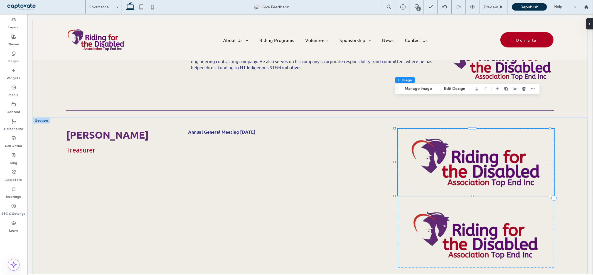
type input "**"
click at [460, 87] on button "Edit Design" at bounding box center [454, 88] width 28 height 7
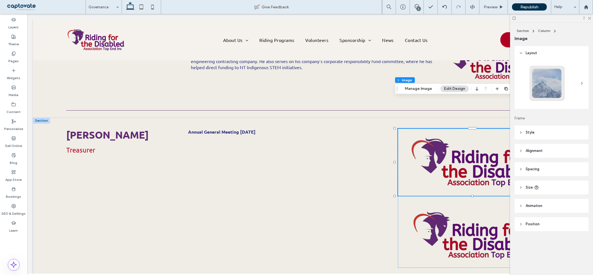
click at [532, 133] on span "Style" at bounding box center [529, 133] width 9 height 6
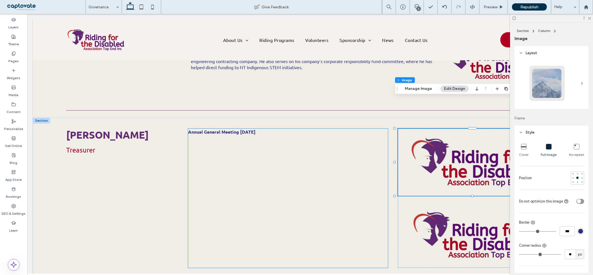
click at [359, 163] on div "Annual General Meeting [DATE]" at bounding box center [288, 198] width 200 height 139
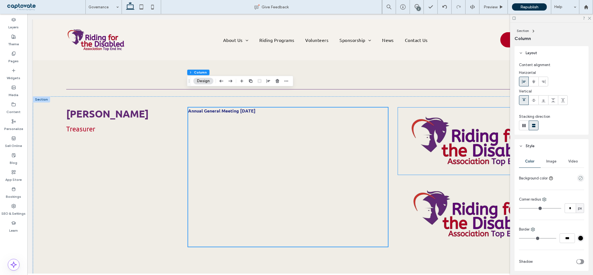
scroll to position [730, 0]
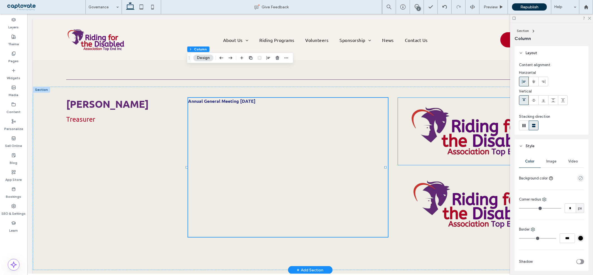
click at [435, 126] on img at bounding box center [476, 131] width 156 height 67
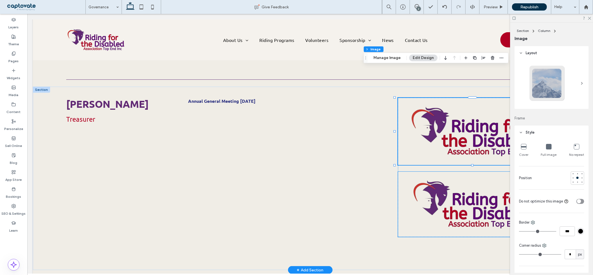
type input "**"
click at [367, 133] on div "Annual General Meeting [DATE]" at bounding box center [288, 167] width 200 height 139
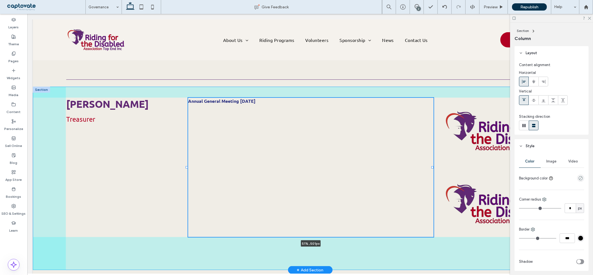
drag, startPoint x: 385, startPoint y: 137, endPoint x: 432, endPoint y: 138, distance: 47.0
click at [432, 166] on div at bounding box center [432, 167] width 2 height 2
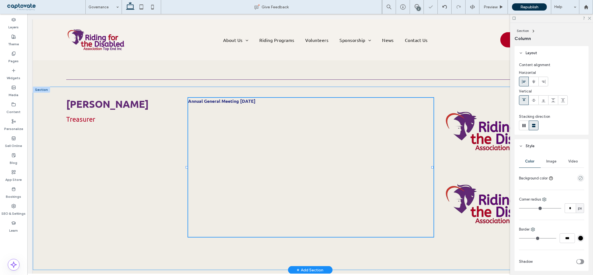
type input "**"
type input "*****"
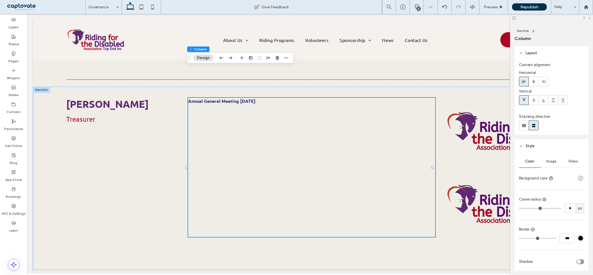
click at [589, 17] on icon at bounding box center [589, 18] width 4 height 4
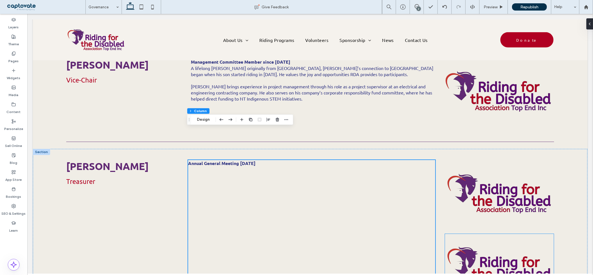
scroll to position [668, 0]
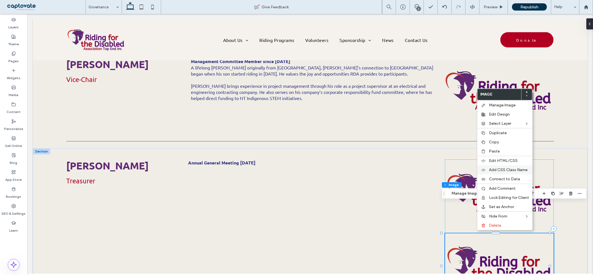
type input "**"
click at [500, 223] on span "Delete" at bounding box center [495, 225] width 12 height 5
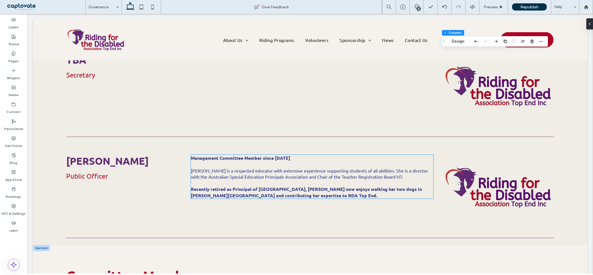
scroll to position [947, 0]
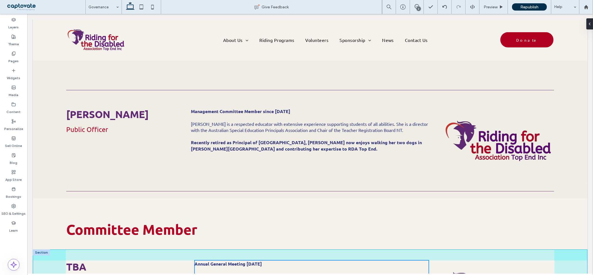
drag, startPoint x: 385, startPoint y: 260, endPoint x: 427, endPoint y: 260, distance: 42.3
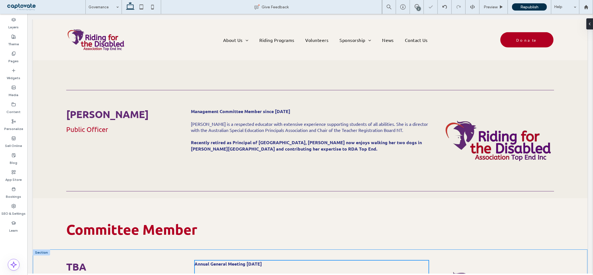
type input "**"
type input "*****"
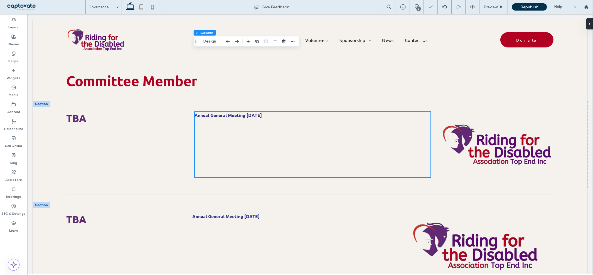
scroll to position [1132, 0]
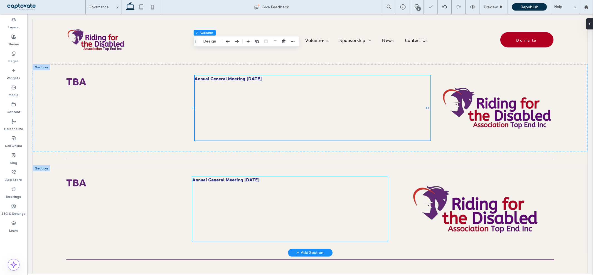
click at [333, 193] on div "Annual General Meeting [DATE]" at bounding box center [289, 209] width 195 height 65
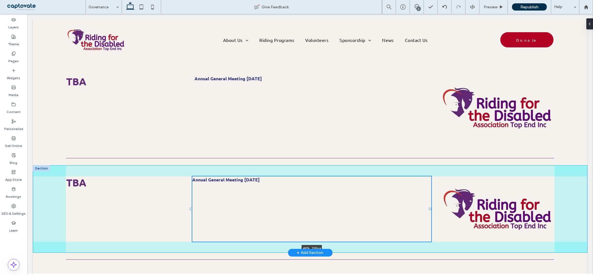
drag, startPoint x: 384, startPoint y: 175, endPoint x: 429, endPoint y: 176, distance: 45.1
click at [429, 208] on div at bounding box center [430, 209] width 2 height 2
type input "**"
type input "*****"
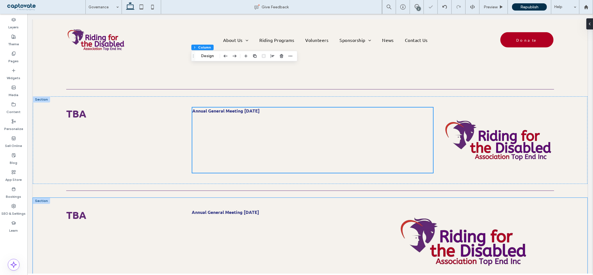
scroll to position [1225, 0]
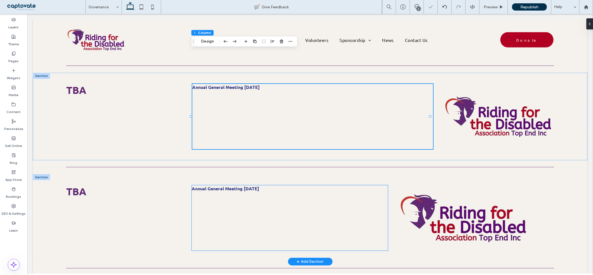
click at [362, 192] on div "Annual General Meeting [DATE]" at bounding box center [290, 218] width 196 height 65
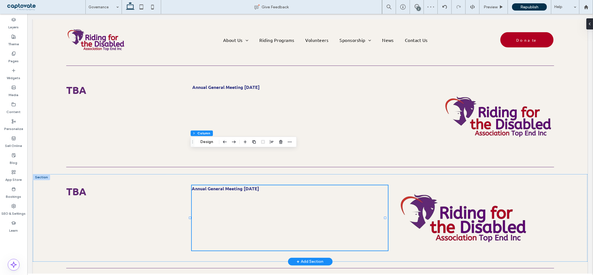
click at [383, 186] on div "Annual General Meeting [DATE]" at bounding box center [290, 218] width 196 height 65
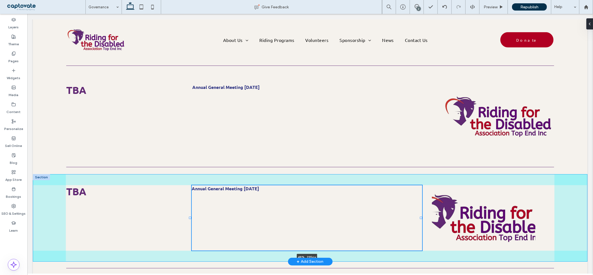
drag, startPoint x: 384, startPoint y: 184, endPoint x: 420, endPoint y: 177, distance: 36.7
click at [420, 177] on div "TBA Annual General Meeting Saturday 31 May 48% , 235px" at bounding box center [310, 218] width 554 height 88
type input "**"
type input "*****"
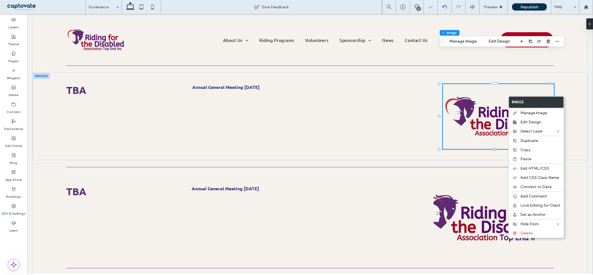
type input "**"
click at [524, 148] on span "Copy" at bounding box center [525, 150] width 10 height 5
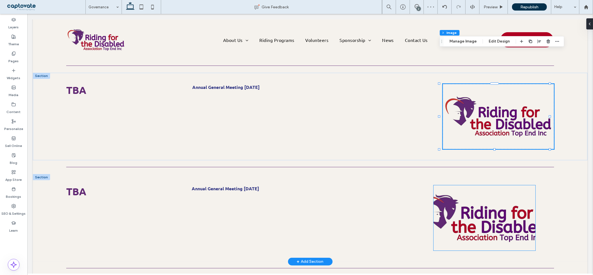
click at [470, 186] on img at bounding box center [484, 218] width 102 height 65
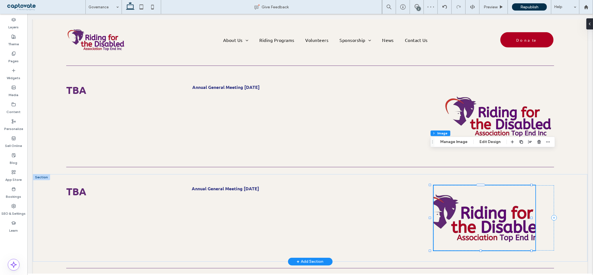
type input "**"
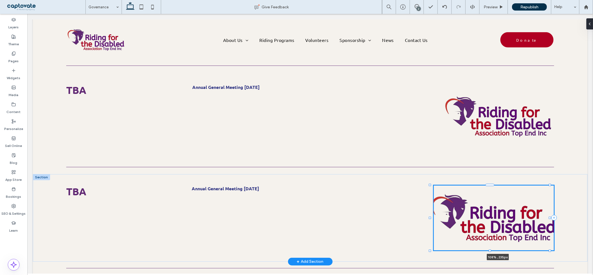
drag, startPoint x: 532, startPoint y: 184, endPoint x: 559, endPoint y: 184, distance: 27.5
click at [559, 184] on div "TBA Annual General Meeting Saturday 31 May 108% , 235px" at bounding box center [310, 218] width 554 height 88
type input "***"
click at [410, 186] on div "Annual General Meeting [DATE]" at bounding box center [308, 218] width 232 height 65
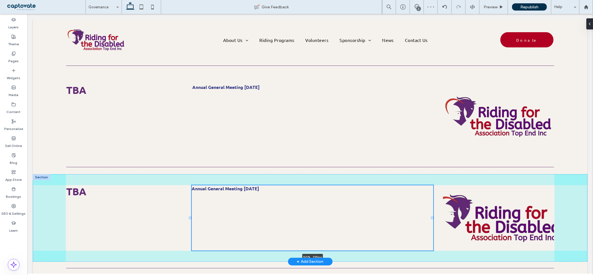
drag, startPoint x: 421, startPoint y: 184, endPoint x: 460, endPoint y: 178, distance: 39.1
click at [431, 217] on div at bounding box center [432, 218] width 2 height 2
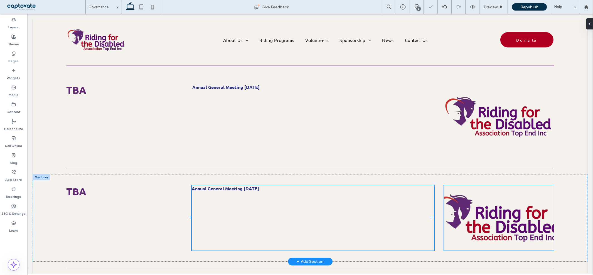
type input "**"
type input "*****"
click at [480, 186] on img at bounding box center [499, 218] width 110 height 65
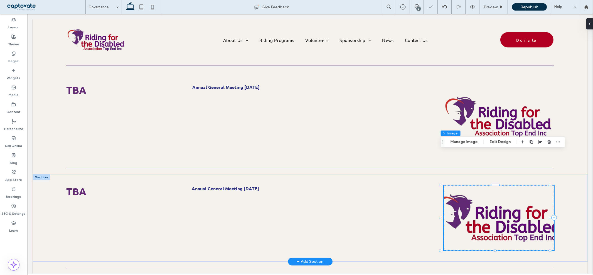
type input "**"
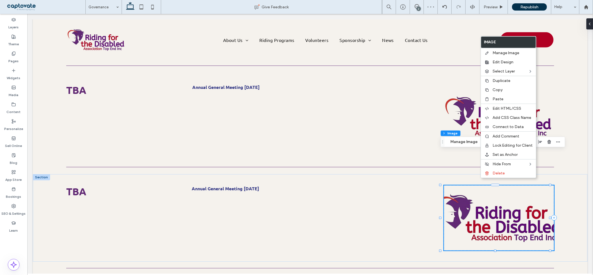
drag, startPoint x: 499, startPoint y: 99, endPoint x: 543, endPoint y: 168, distance: 81.8
click at [499, 98] on span "Paste" at bounding box center [497, 99] width 11 height 5
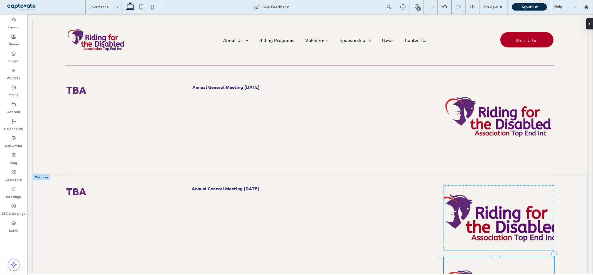
type input "**"
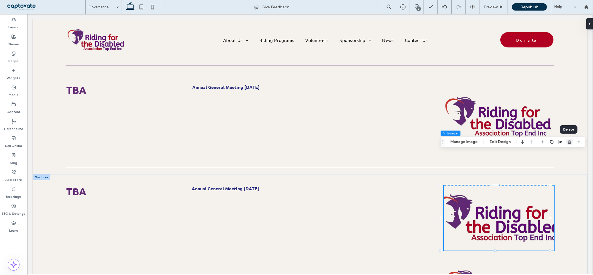
drag, startPoint x: 568, startPoint y: 142, endPoint x: 504, endPoint y: 188, distance: 78.3
click at [568, 142] on use "button" at bounding box center [569, 142] width 3 height 4
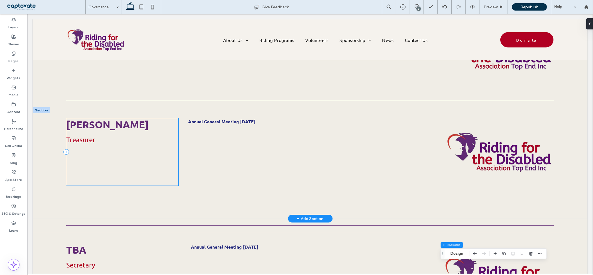
scroll to position [761, 0]
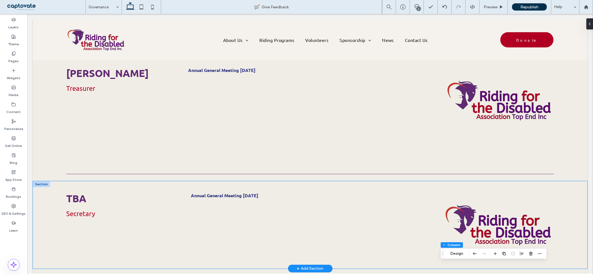
click at [46, 181] on div "TBA Secretary Annual General Meeting [DATE]" at bounding box center [310, 225] width 554 height 88
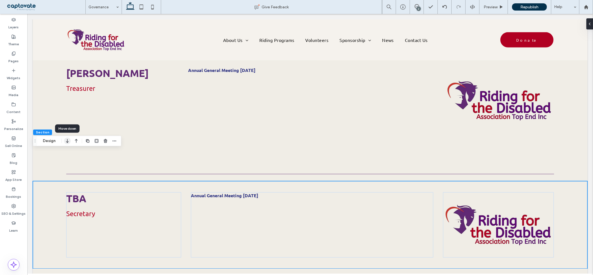
click at [67, 143] on icon "button" at bounding box center [67, 141] width 7 height 10
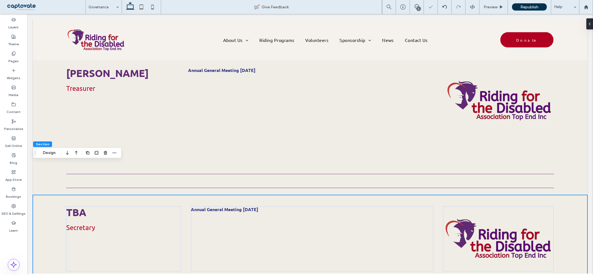
scroll to position [792, 0]
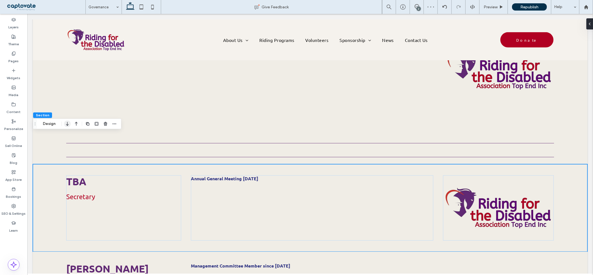
click at [68, 125] on use "button" at bounding box center [67, 124] width 3 height 4
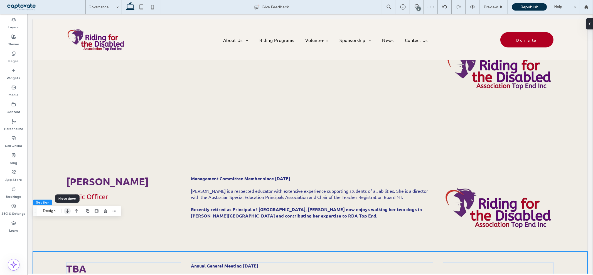
click at [68, 211] on icon "button" at bounding box center [67, 211] width 7 height 10
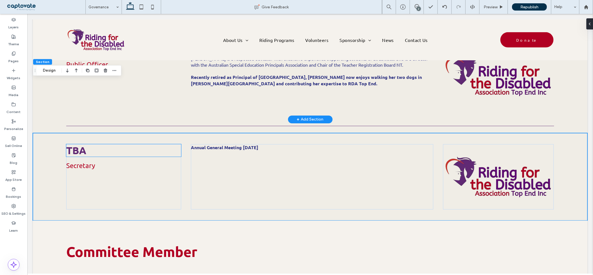
scroll to position [947, 0]
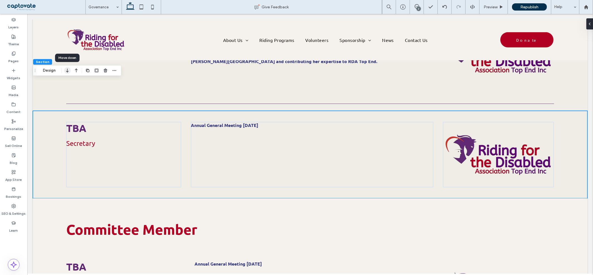
click at [66, 72] on icon "button" at bounding box center [67, 71] width 7 height 10
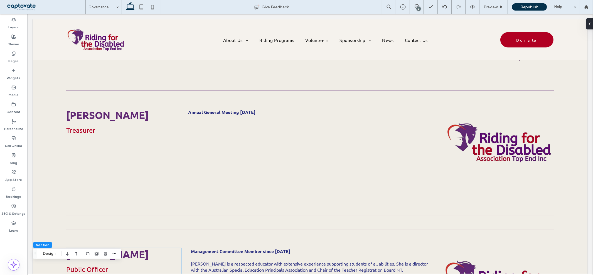
scroll to position [699, 0]
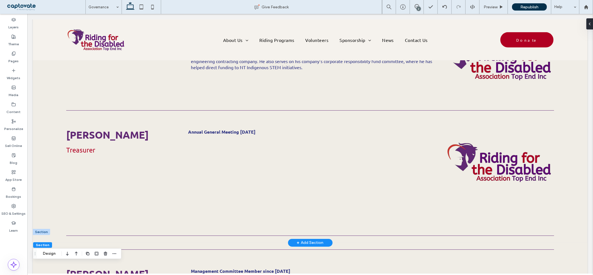
click at [49, 229] on div at bounding box center [41, 232] width 17 height 6
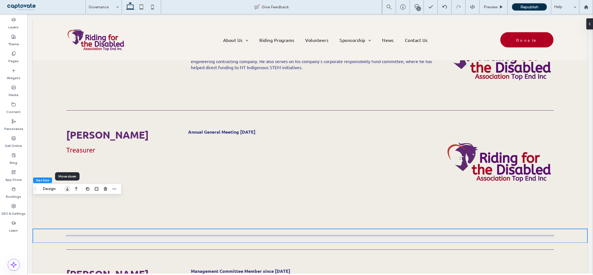
click at [69, 191] on icon "button" at bounding box center [67, 189] width 7 height 10
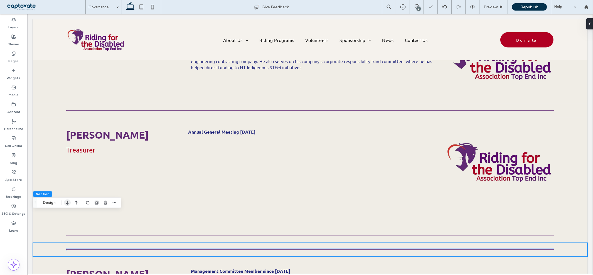
click at [66, 203] on icon "button" at bounding box center [67, 203] width 7 height 10
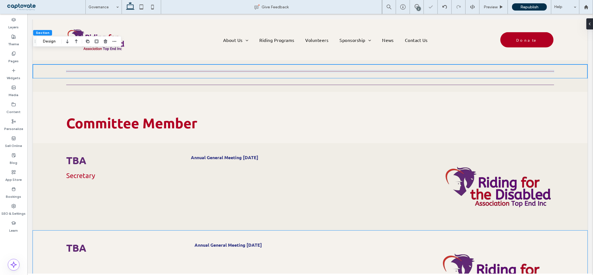
scroll to position [903, 0]
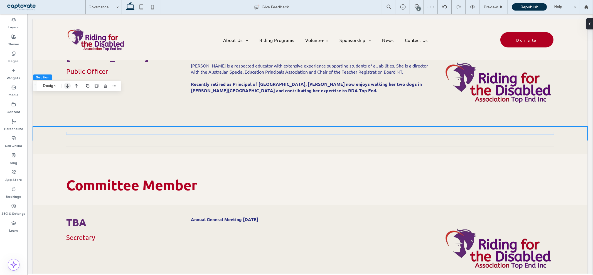
click at [65, 85] on icon "button" at bounding box center [67, 86] width 7 height 10
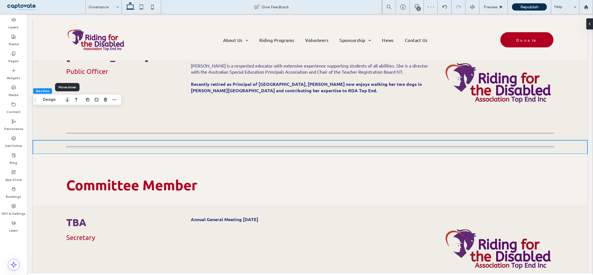
click at [67, 99] on use "button" at bounding box center [67, 100] width 3 height 4
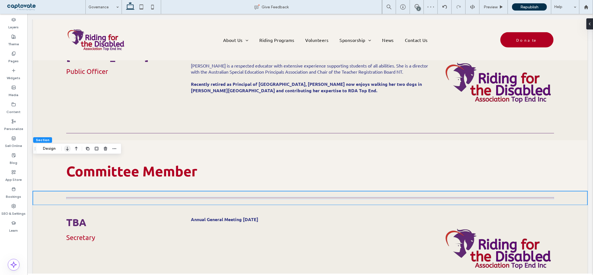
click at [66, 149] on icon "button" at bounding box center [67, 149] width 7 height 10
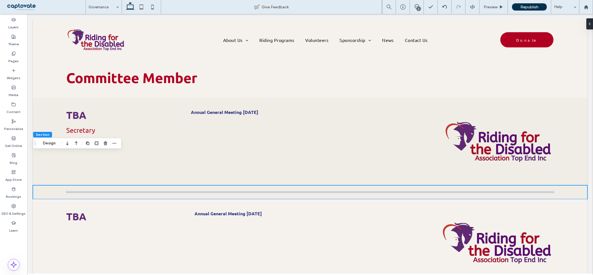
scroll to position [996, 0]
click at [38, 135] on span "Section" at bounding box center [42, 135] width 13 height 4
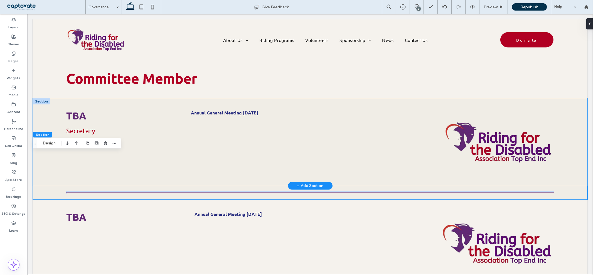
click at [40, 114] on div "TBA Secretary Annual General Meeting [DATE]" at bounding box center [310, 142] width 554 height 88
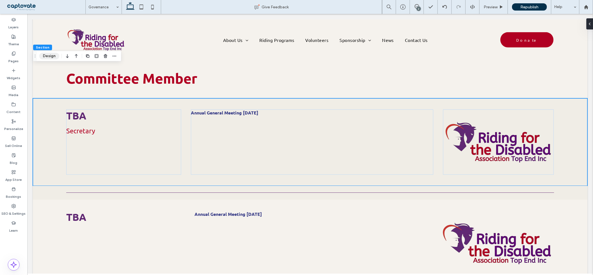
click at [50, 56] on button "Design" at bounding box center [49, 56] width 20 height 7
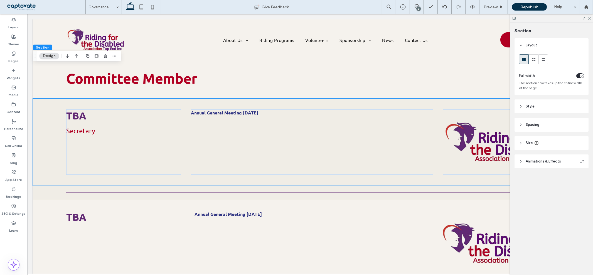
click at [531, 108] on span "Style" at bounding box center [529, 107] width 9 height 6
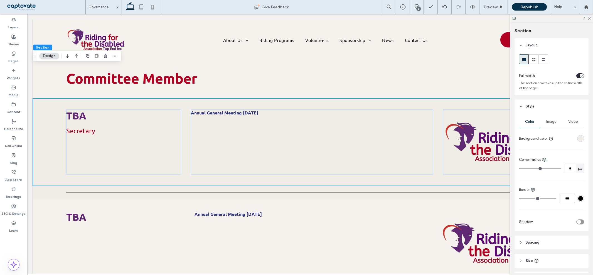
click at [578, 139] on div "rgba(240, 237, 230, 1)" at bounding box center [580, 138] width 5 height 5
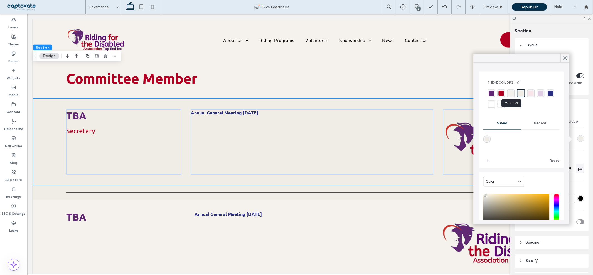
click at [512, 94] on div "rgba(245, 242, 237, 1)" at bounding box center [510, 93] width 5 height 5
click at [520, 93] on div "rgba(240, 237, 230, 1)" at bounding box center [520, 93] width 5 height 5
click at [513, 95] on div "rgba(245, 242, 237, 1)" at bounding box center [510, 93] width 5 height 5
click at [45, 186] on div at bounding box center [310, 193] width 554 height 14
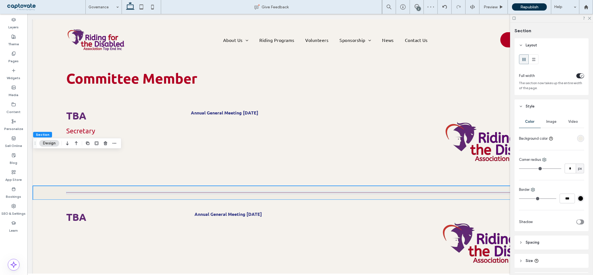
click at [579, 140] on div "rgba(240, 237, 230, 1)" at bounding box center [580, 138] width 5 height 5
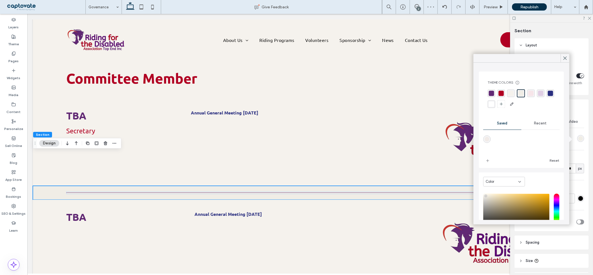
click at [510, 95] on div "rgba(245, 242, 237, 1)" at bounding box center [510, 93] width 5 height 5
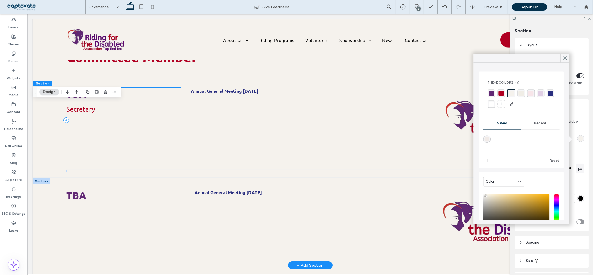
scroll to position [1120, 0]
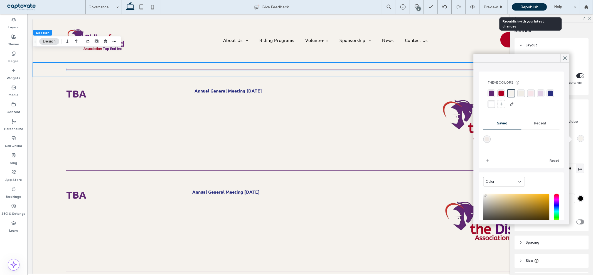
click at [536, 4] on div "Republish" at bounding box center [529, 6] width 35 height 7
